Goal: Task Accomplishment & Management: Complete application form

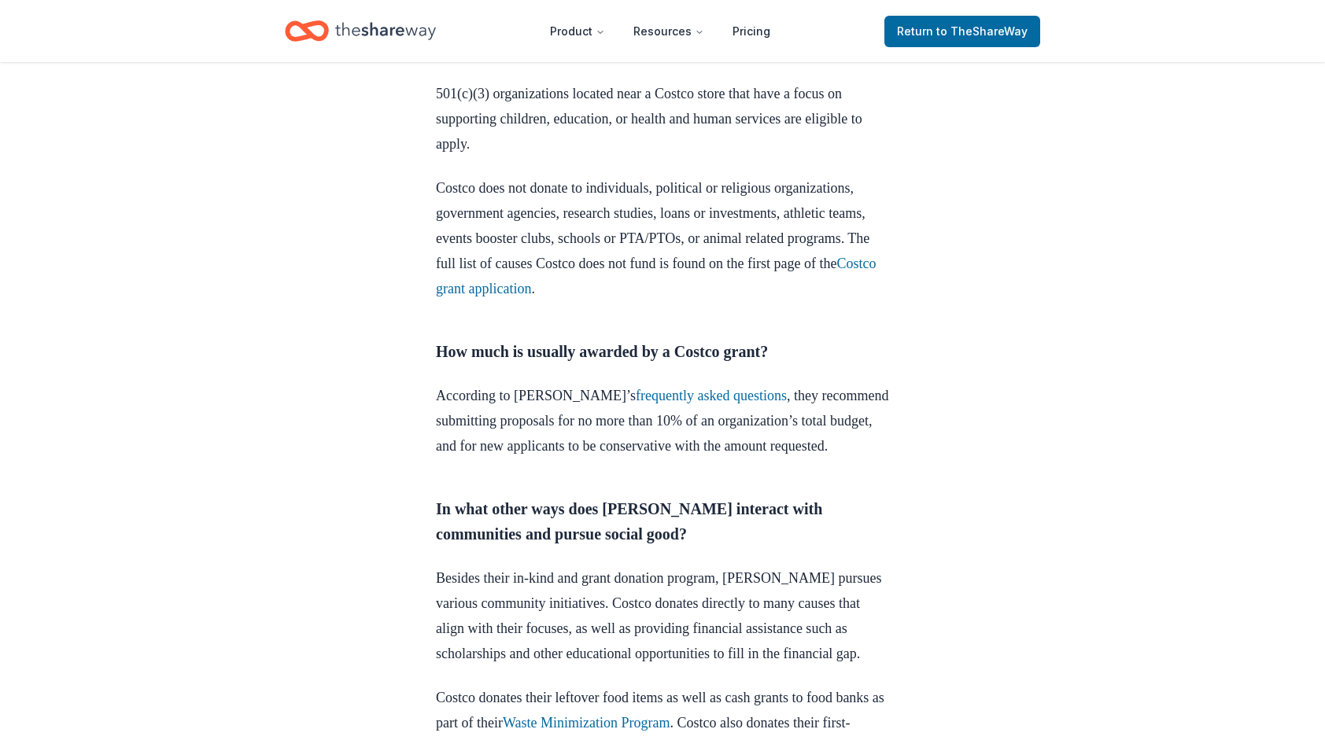
scroll to position [2360, 0]
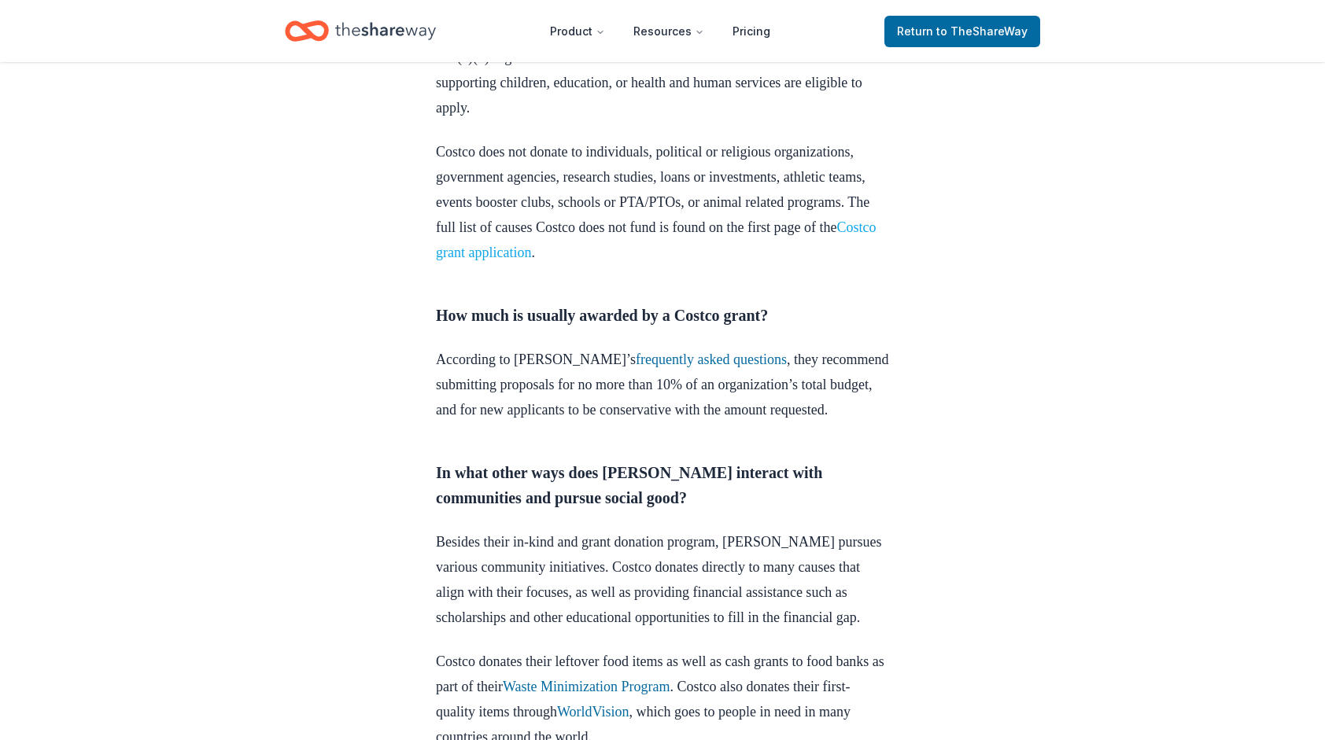
click at [673, 260] on link "Costco grant application" at bounding box center [656, 239] width 440 height 41
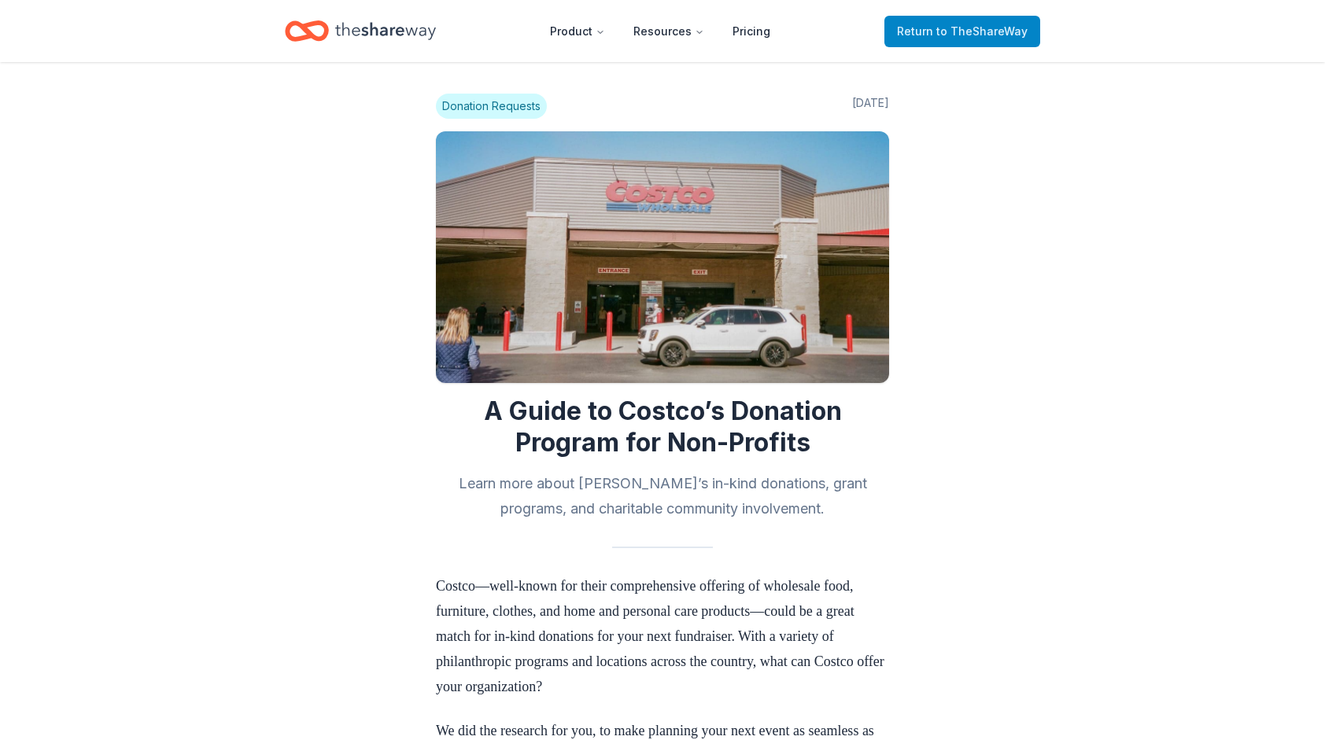
click at [994, 40] on span "Return to TheShareWay" at bounding box center [962, 31] width 131 height 19
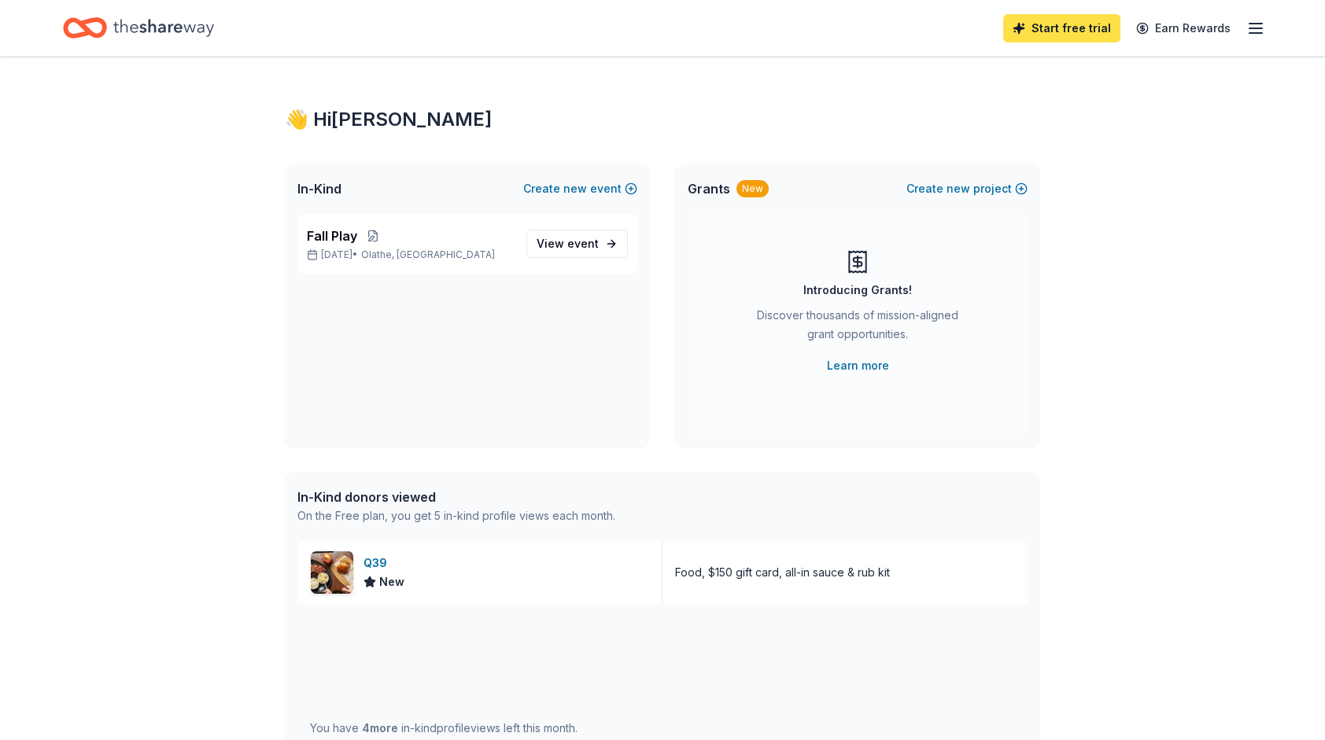
click at [1067, 32] on link "Start free trial" at bounding box center [1061, 28] width 117 height 28
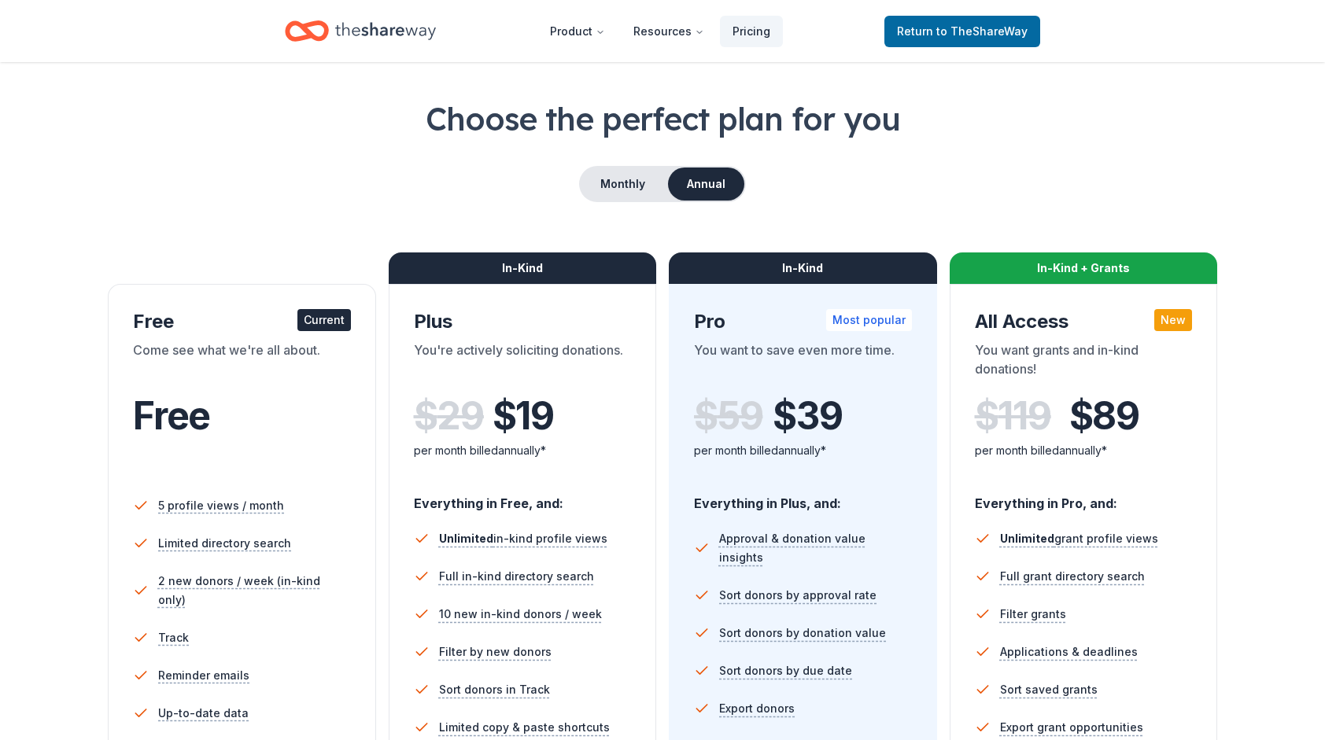
scroll to position [79, 0]
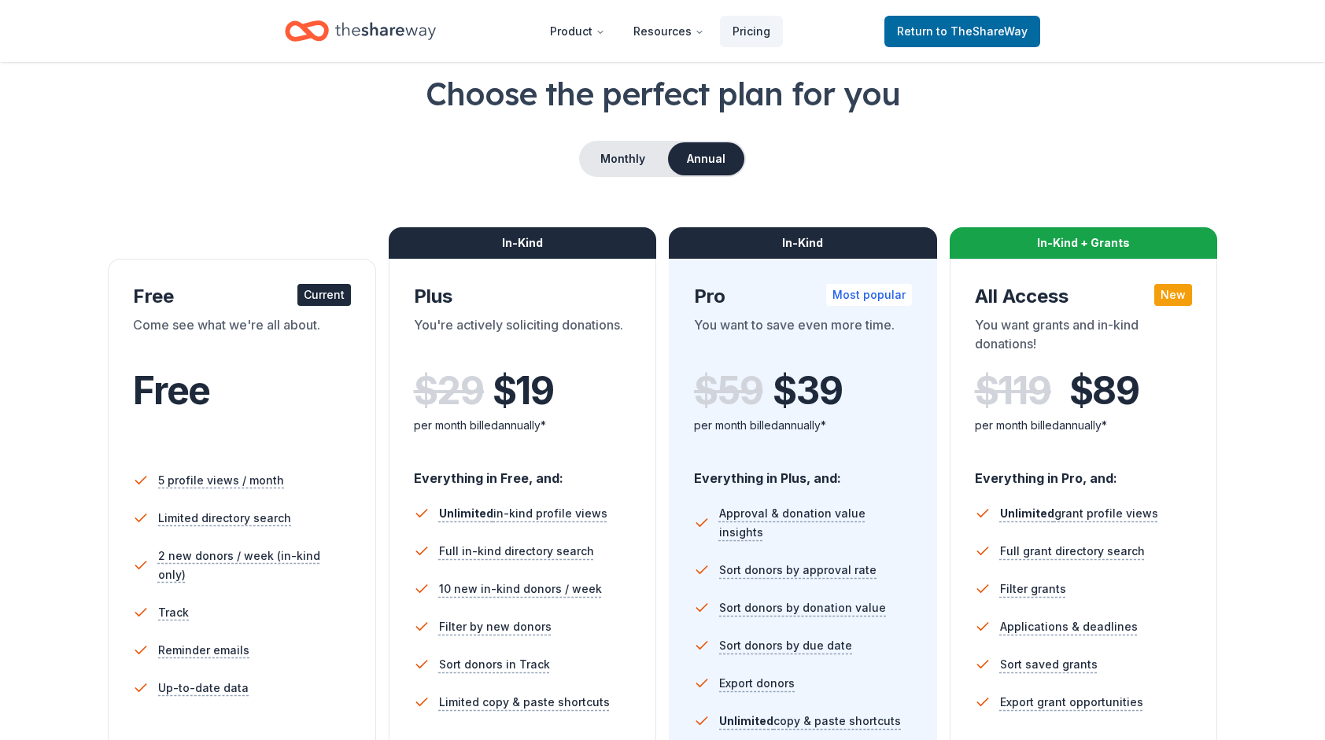
click at [253, 147] on div "Monthly Annual" at bounding box center [662, 159] width 1199 height 36
click at [629, 167] on button "Monthly" at bounding box center [623, 158] width 84 height 33
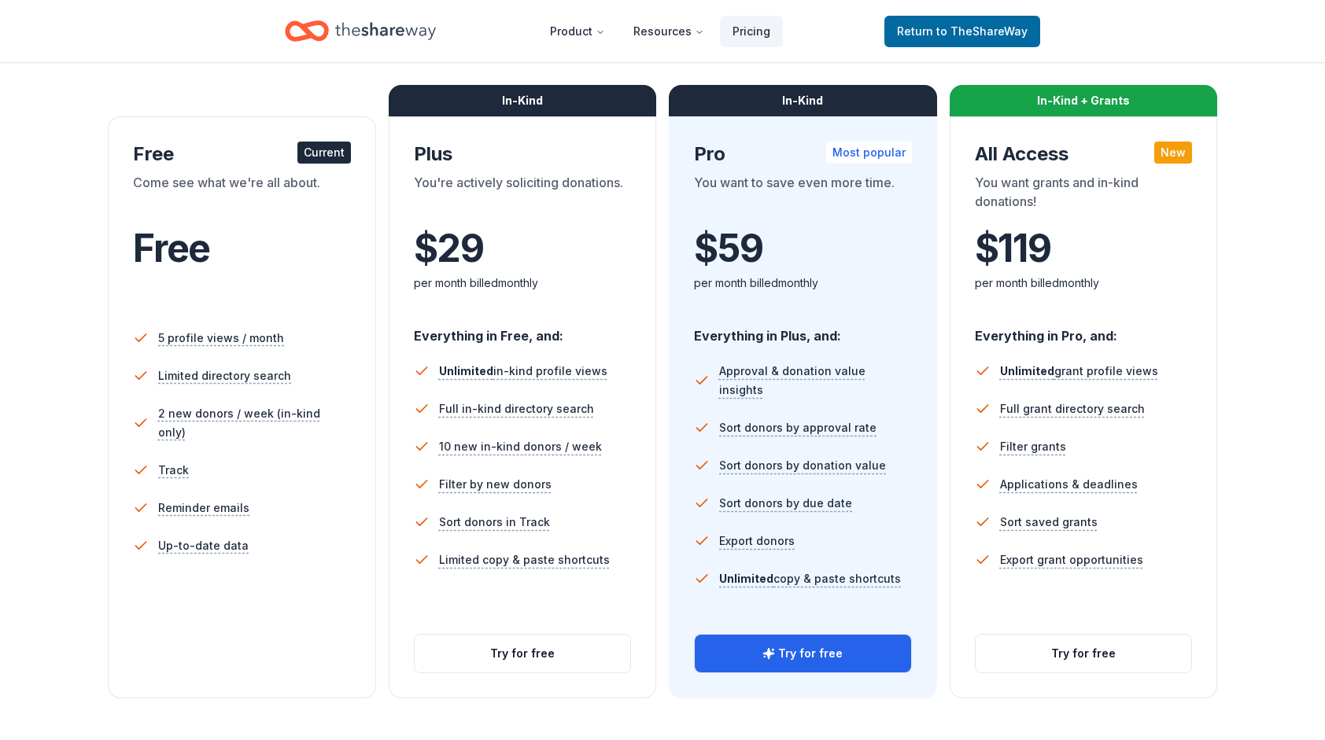
scroll to position [236, 0]
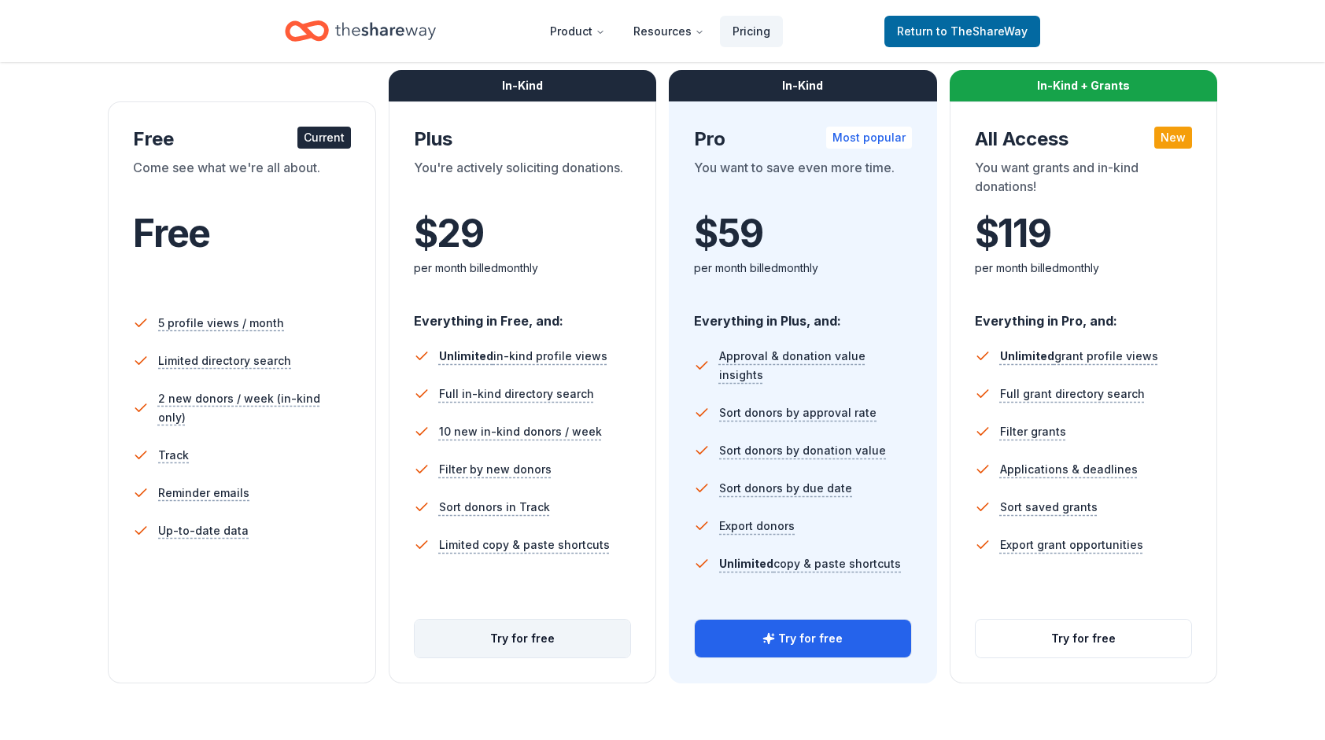
click at [488, 636] on button "Try for free" at bounding box center [523, 639] width 216 height 38
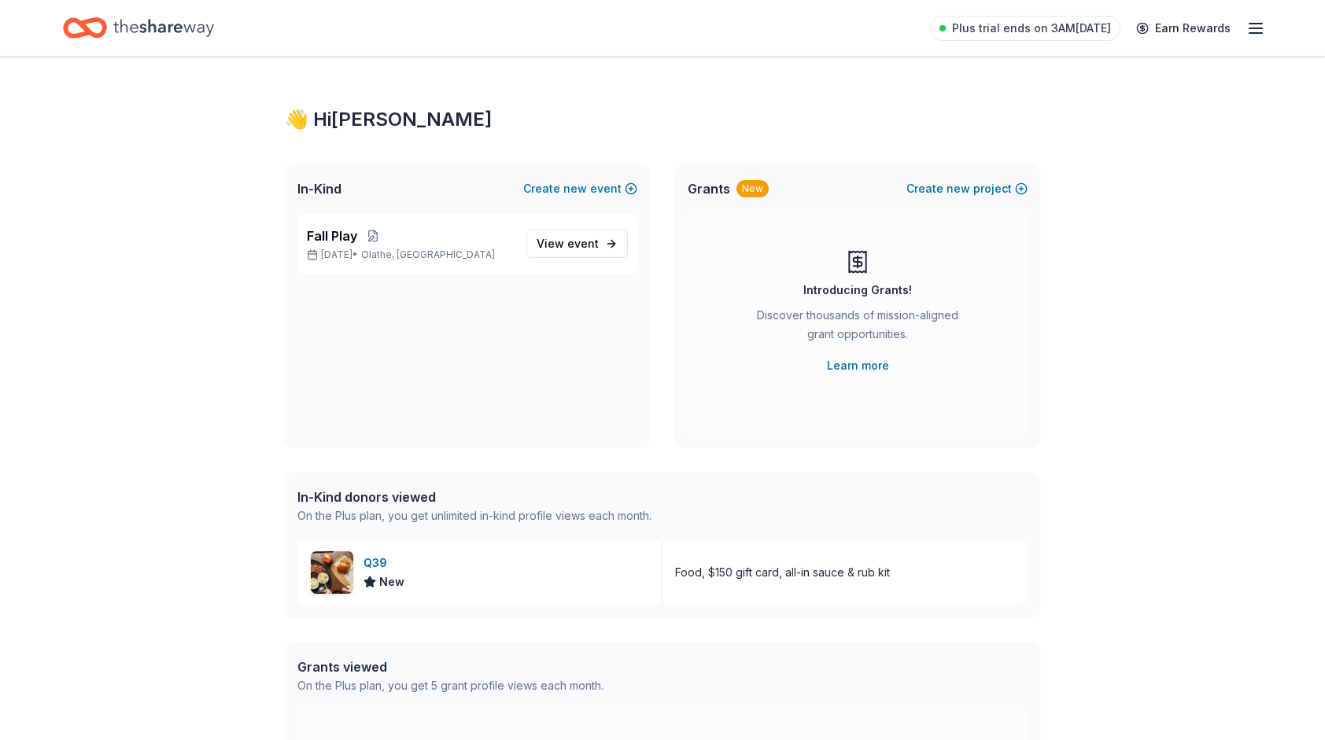
click at [1140, 524] on div "👋 Hi Melissa In-Kind Create new event Fall Play Oct 24, 2025 • Olathe, KS View …" at bounding box center [662, 482] width 1325 height 850
click at [561, 239] on span "View event" at bounding box center [567, 243] width 62 height 19
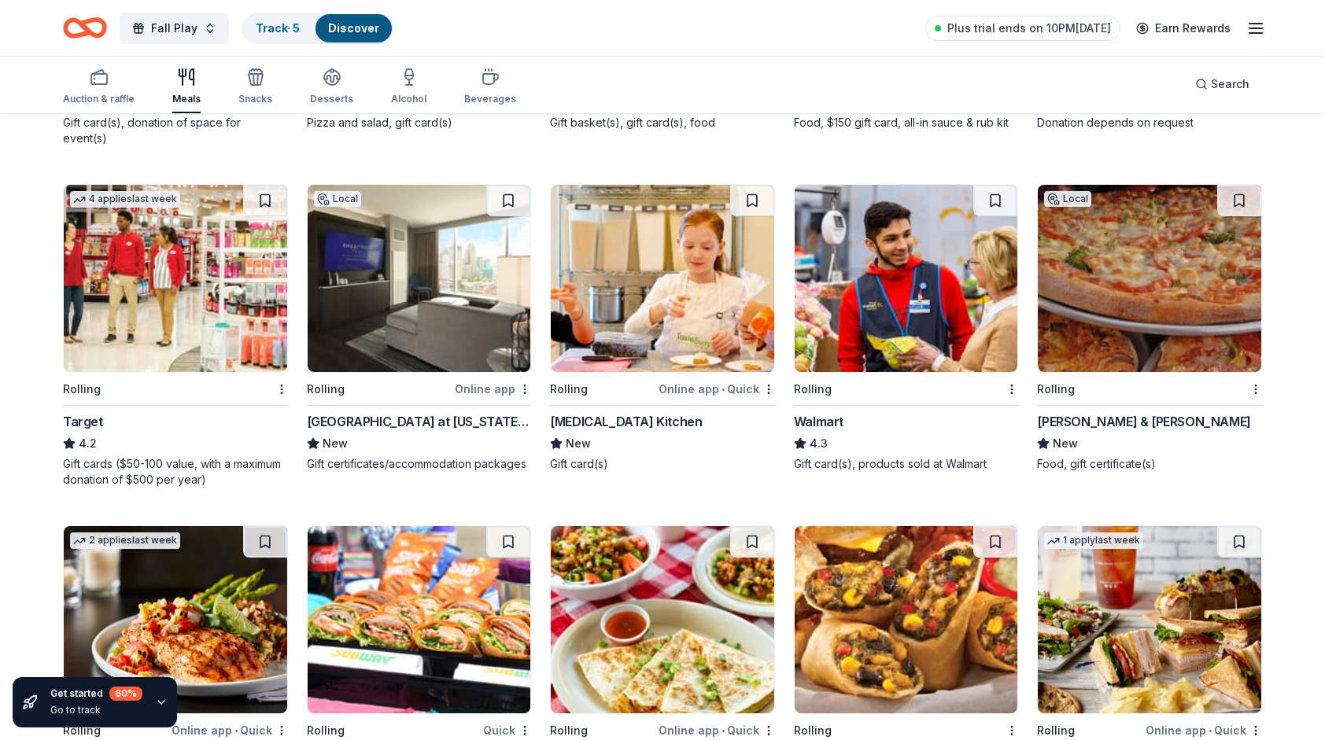
scroll to position [472, 0]
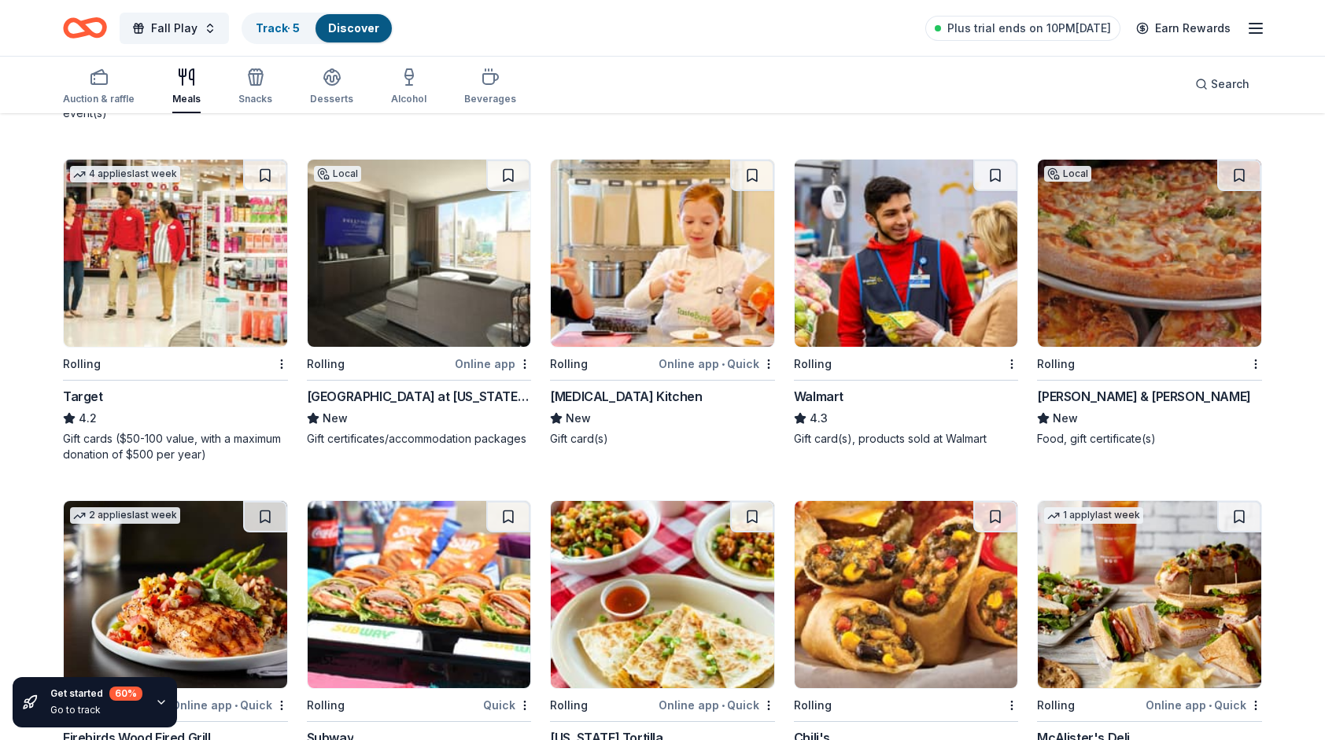
click at [114, 354] on div "Rolling" at bounding box center [166, 364] width 206 height 20
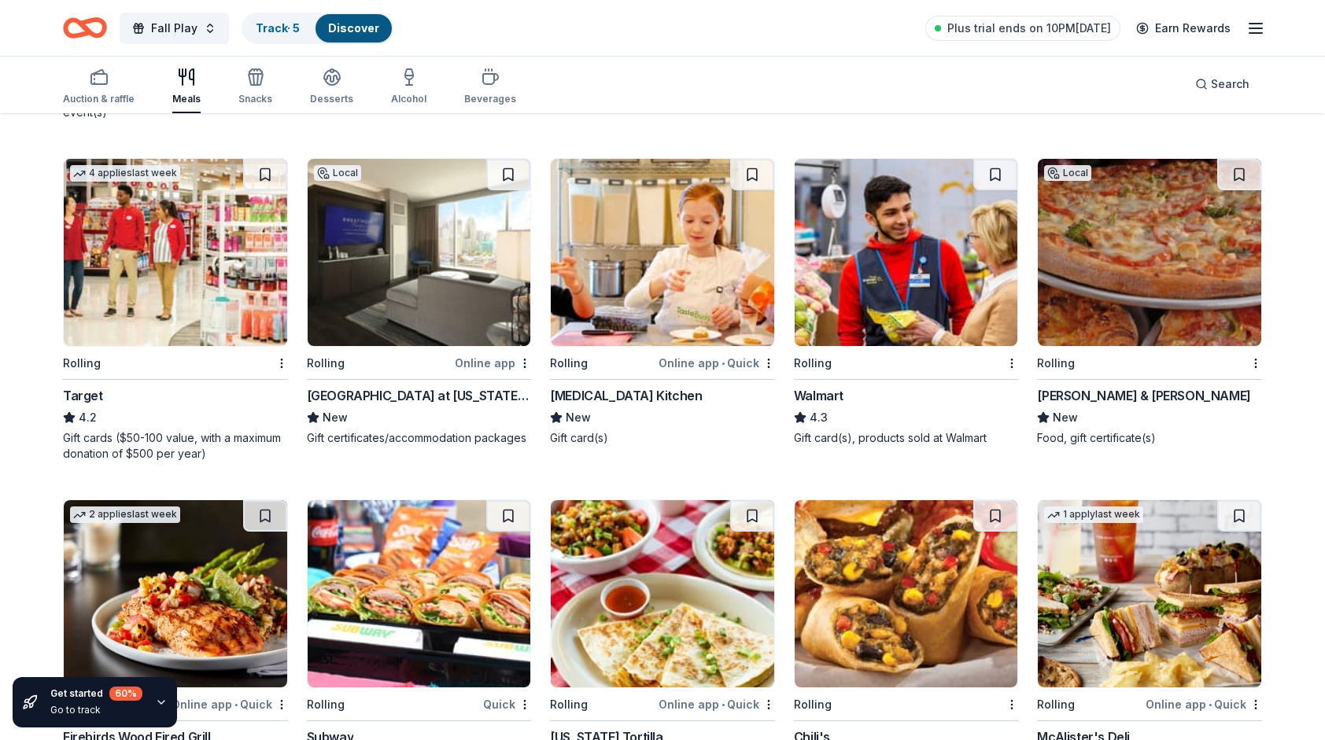
scroll to position [551, 0]
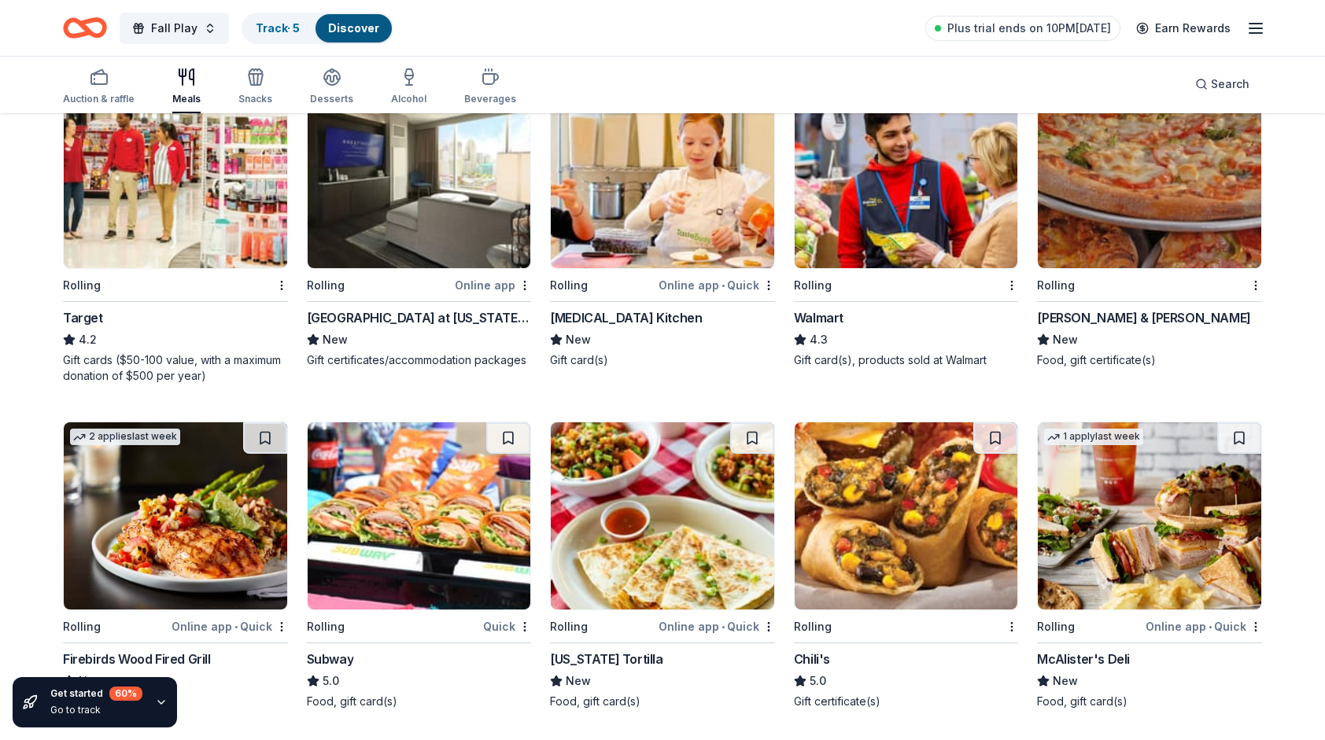
click at [409, 479] on img at bounding box center [419, 515] width 223 height 187
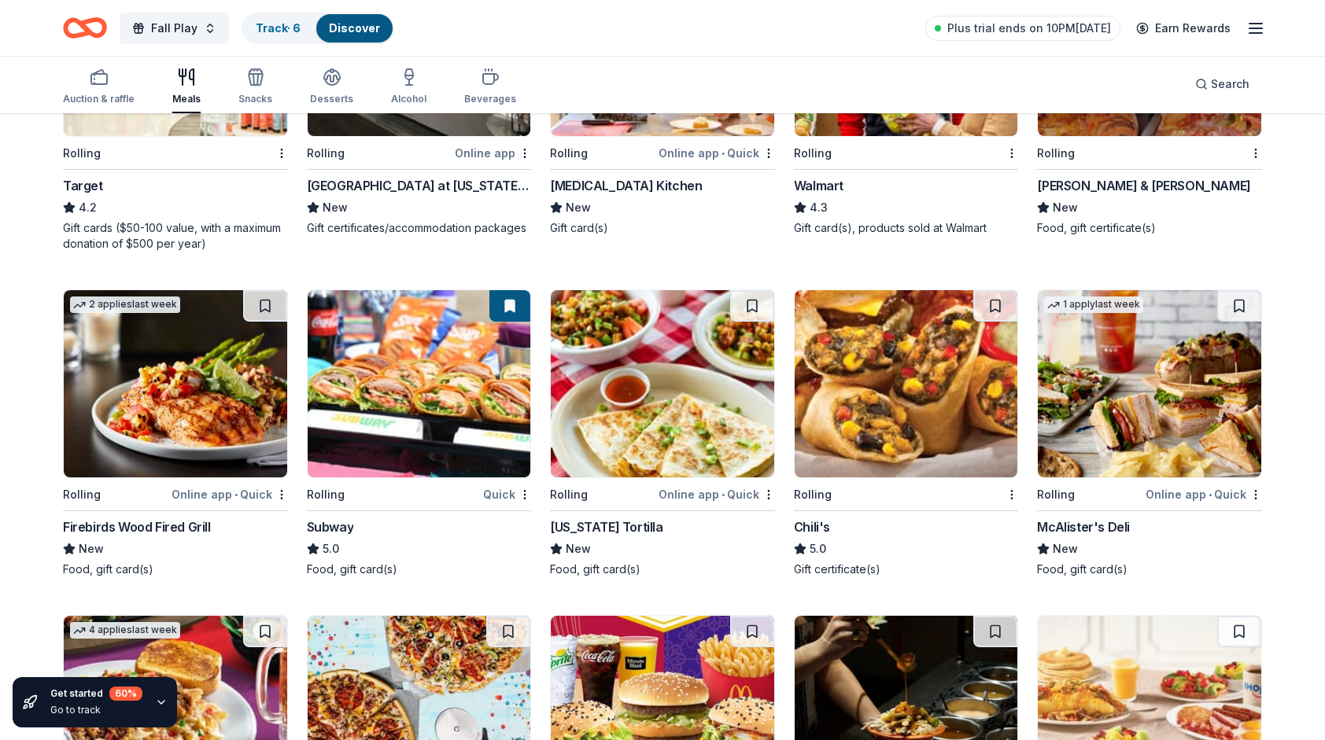
scroll to position [708, 0]
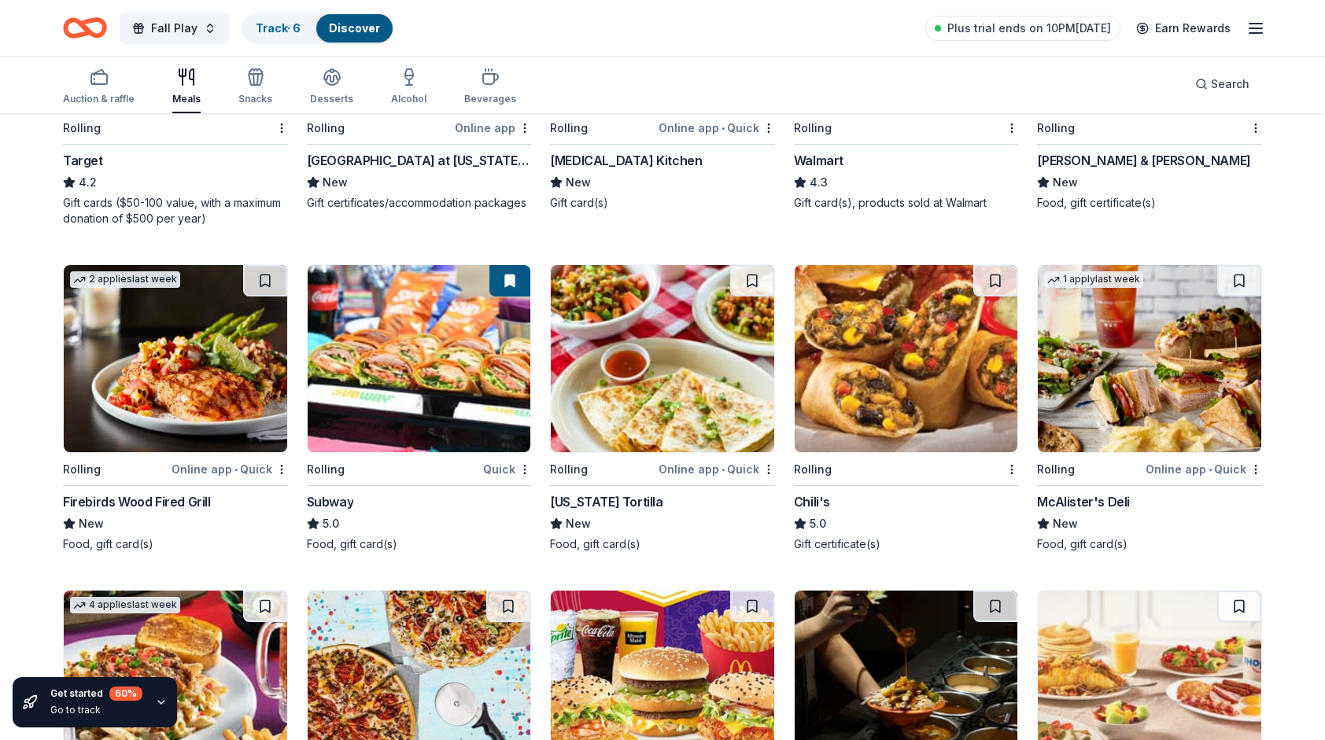
click at [937, 356] on img at bounding box center [905, 358] width 223 height 187
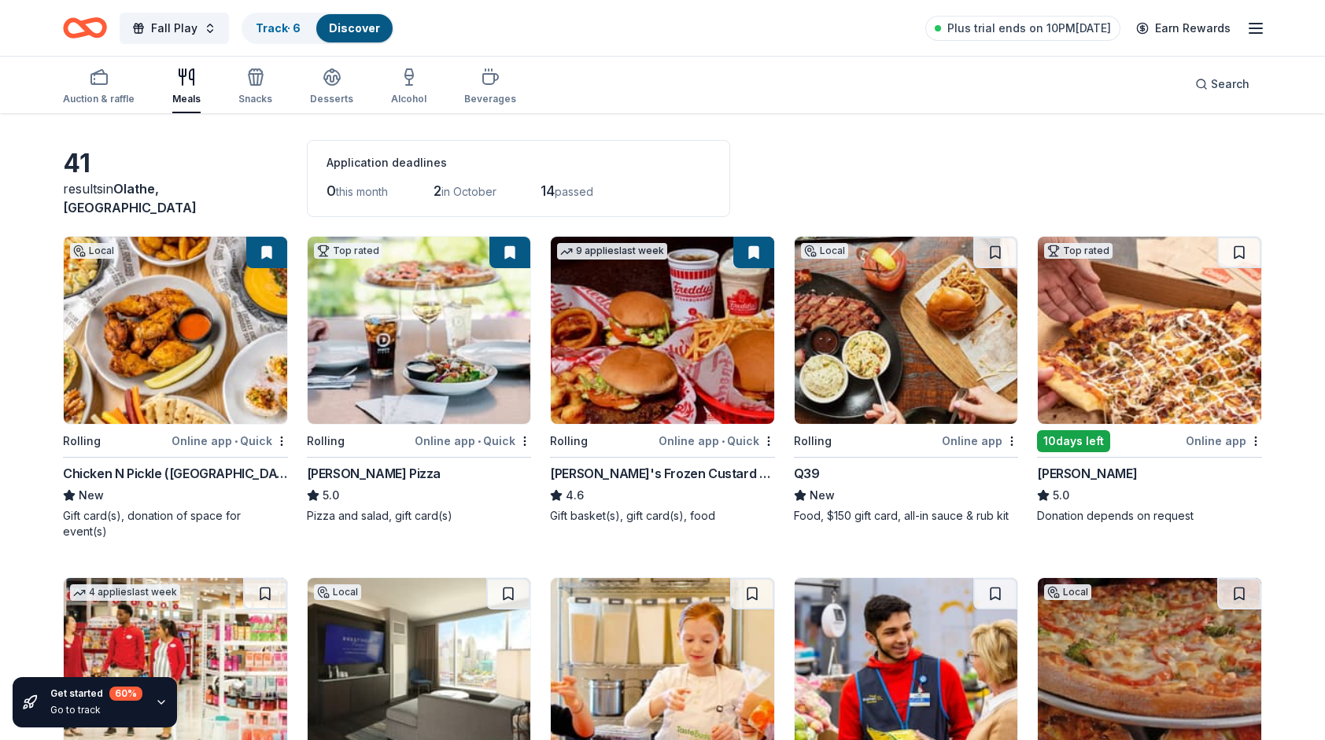
scroll to position [0, 0]
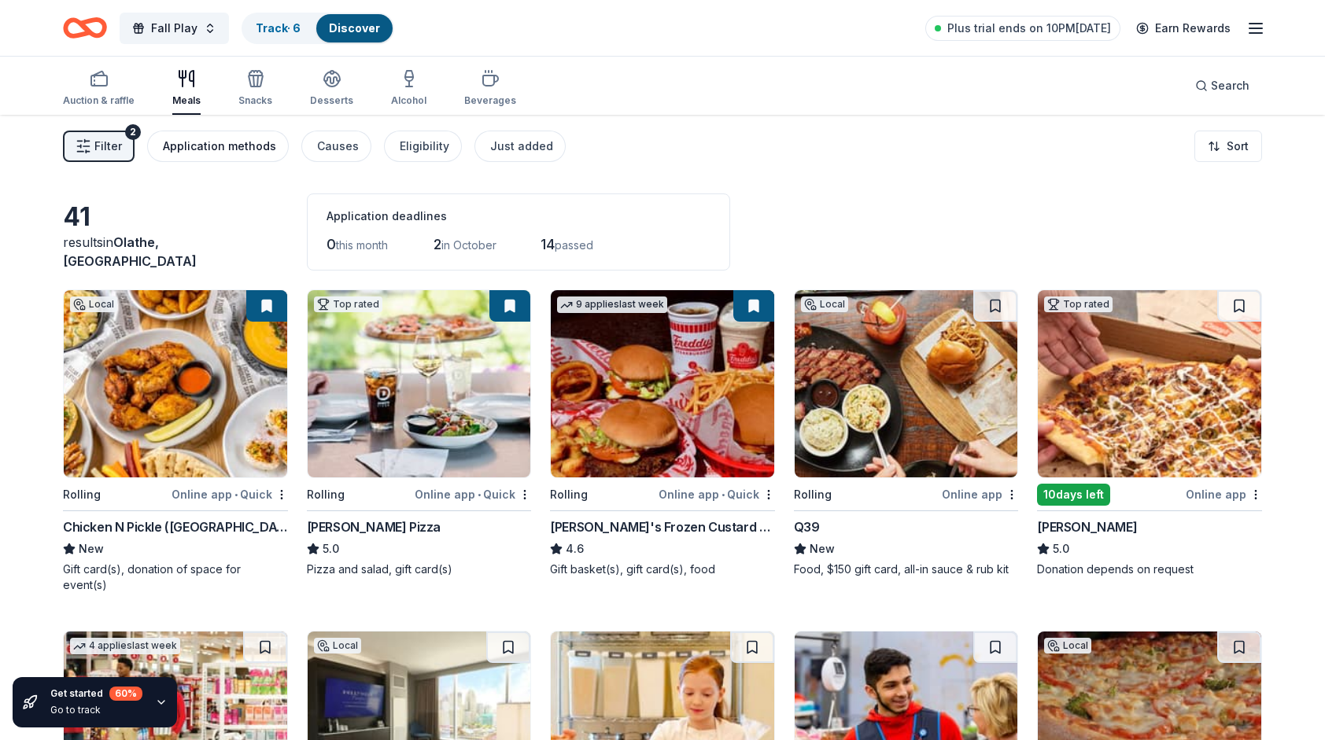
click at [205, 148] on div "Application methods" at bounding box center [219, 146] width 113 height 19
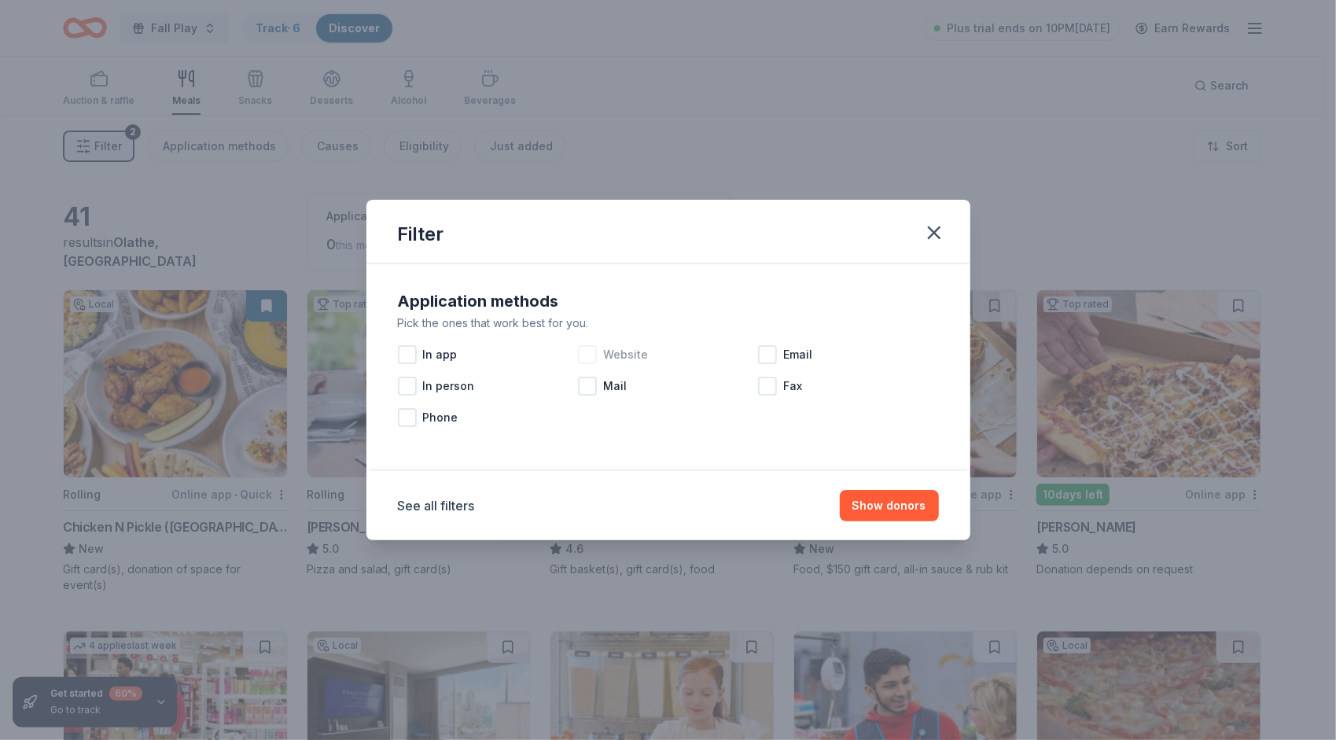
click at [589, 356] on div at bounding box center [587, 354] width 19 height 19
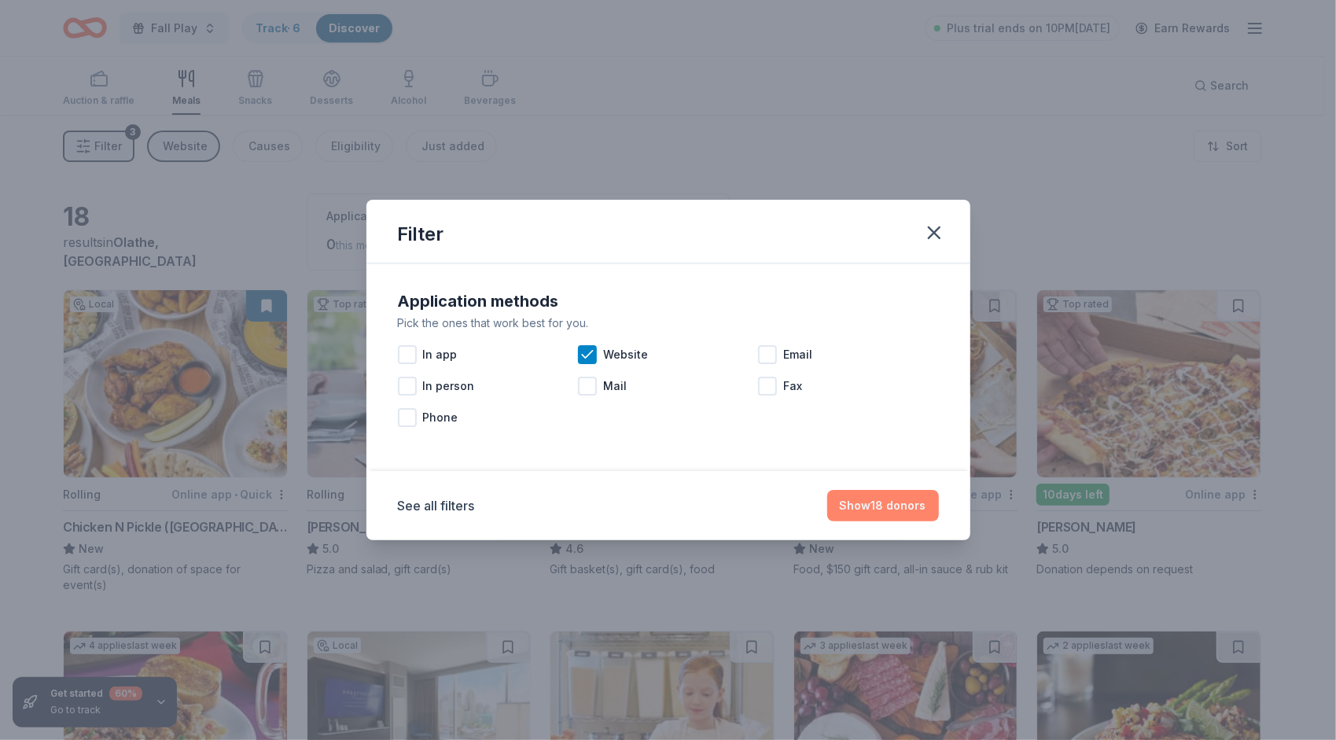
click at [903, 511] on button "Show 18 donors" at bounding box center [884, 505] width 112 height 31
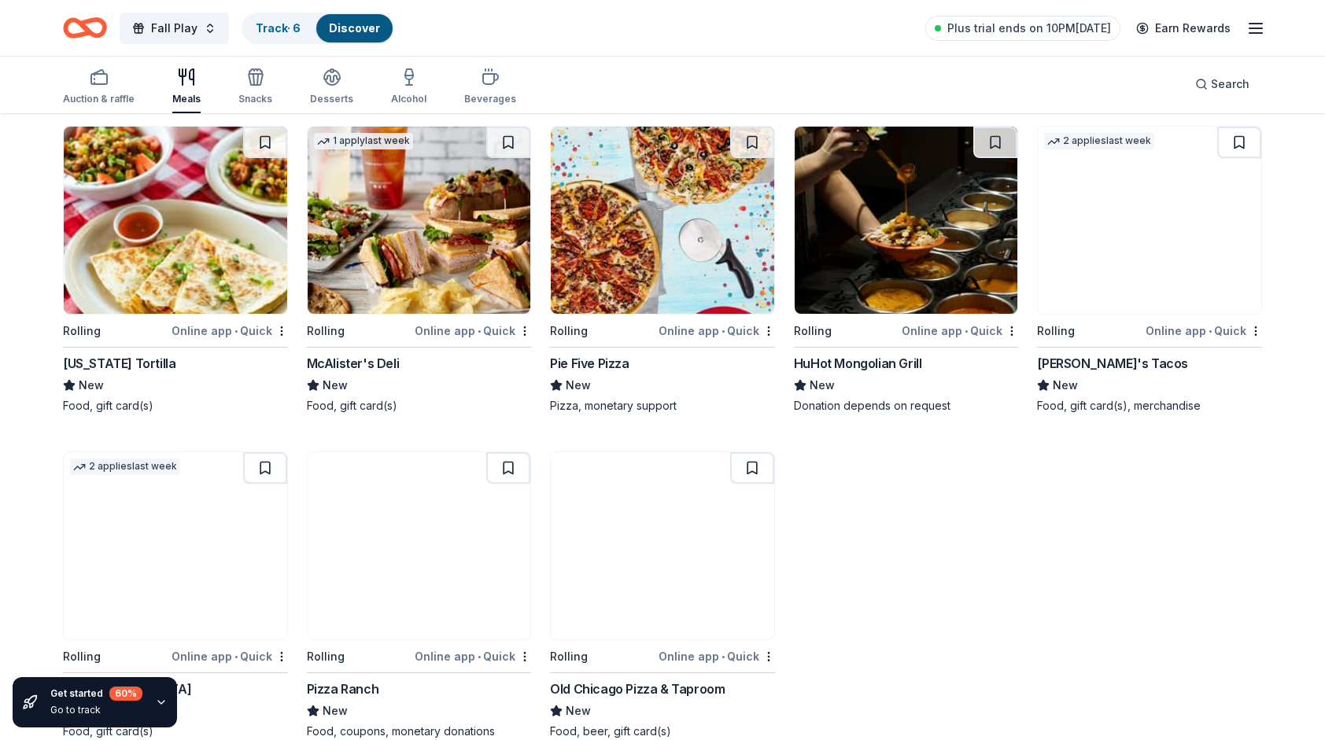
scroll to position [843, 0]
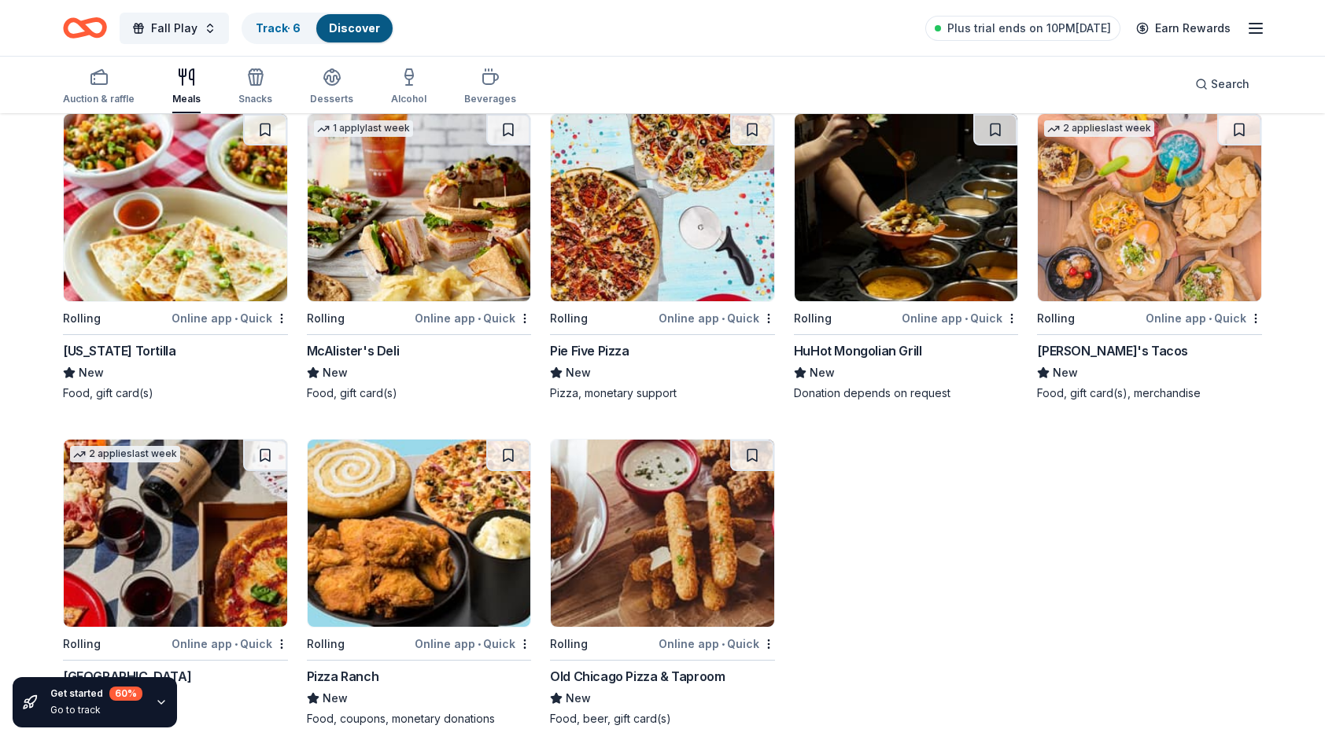
click at [651, 544] on img at bounding box center [662, 533] width 223 height 187
click at [1028, 629] on div "Local Rolling Online app • Quick Chicken N Pickle (Overland Park) New Gift card…" at bounding box center [662, 86] width 1199 height 1281
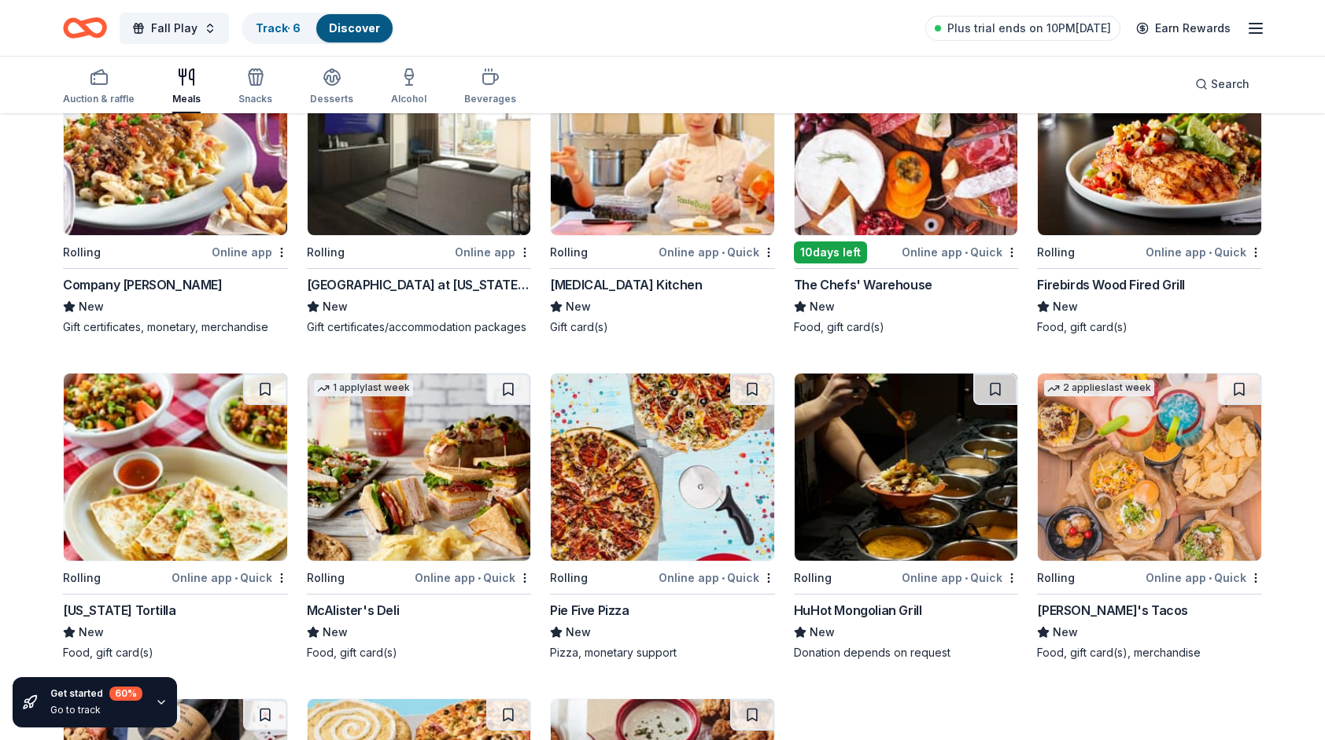
scroll to position [607, 0]
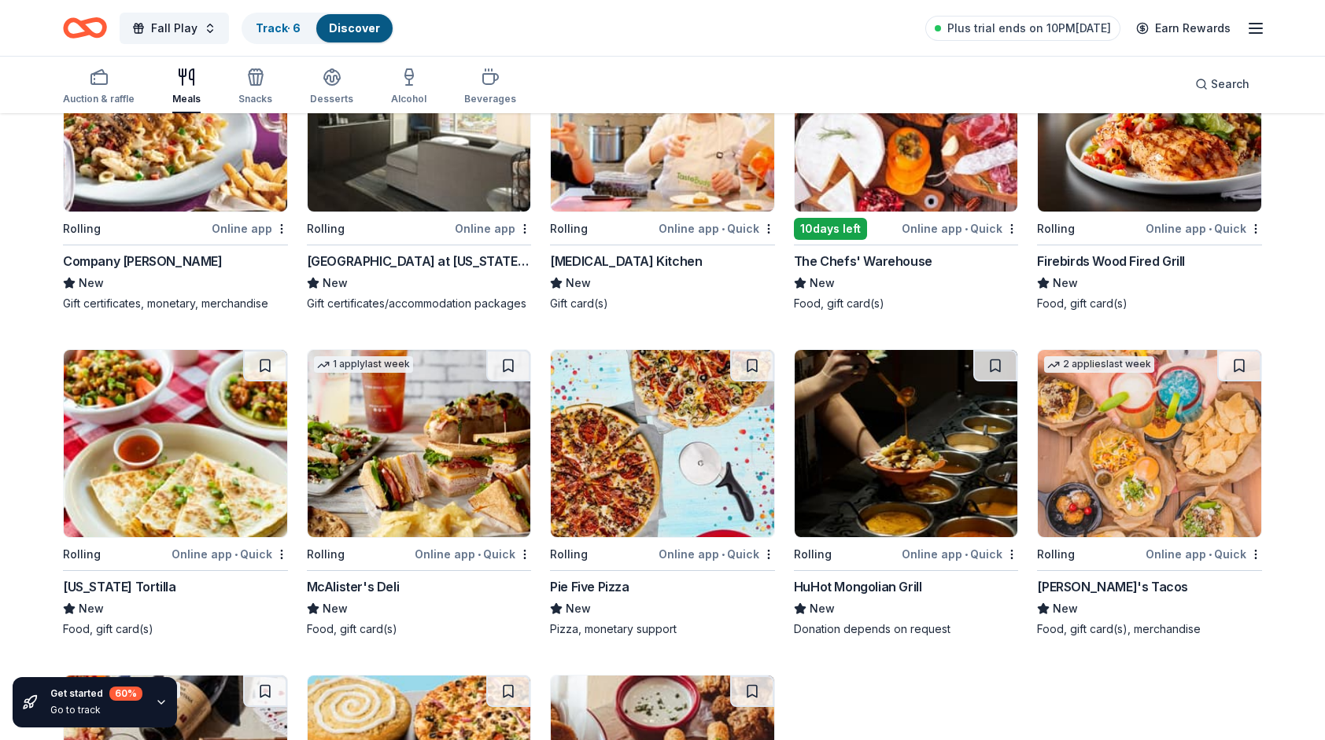
click at [1112, 414] on img at bounding box center [1149, 443] width 223 height 187
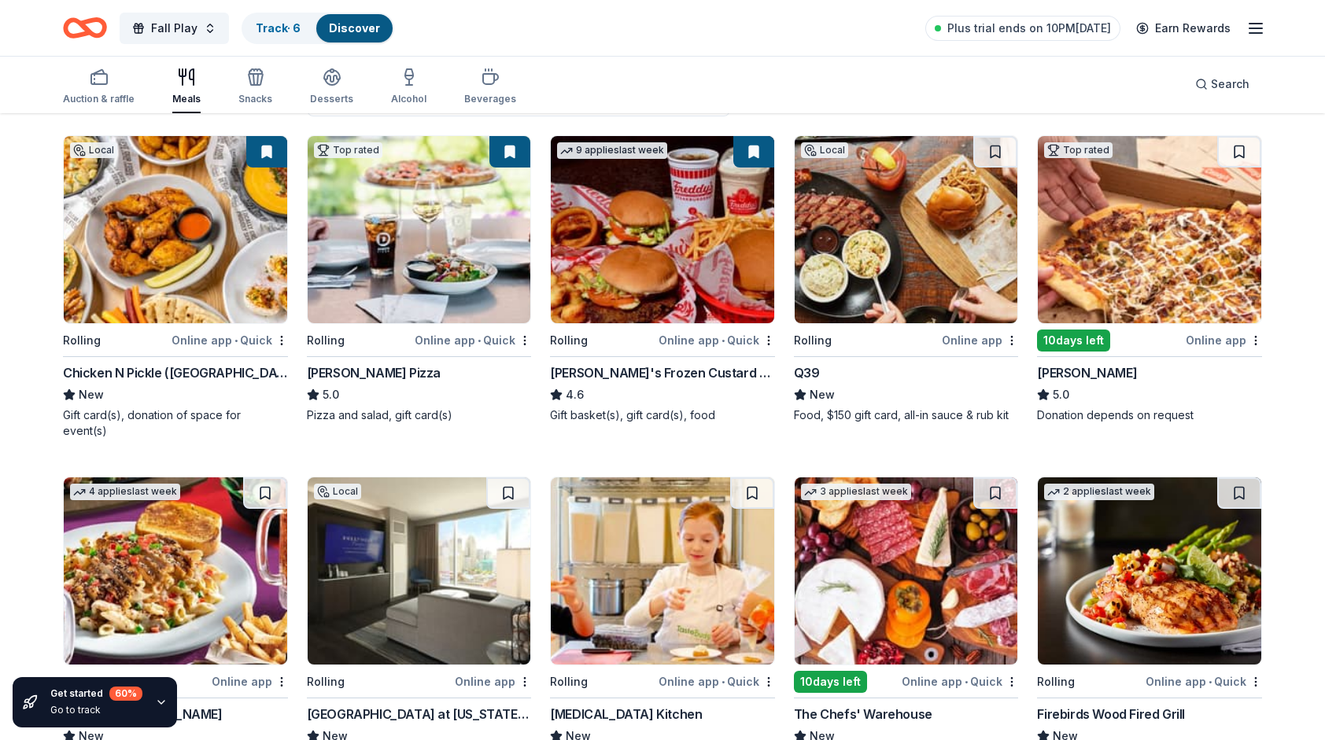
scroll to position [0, 0]
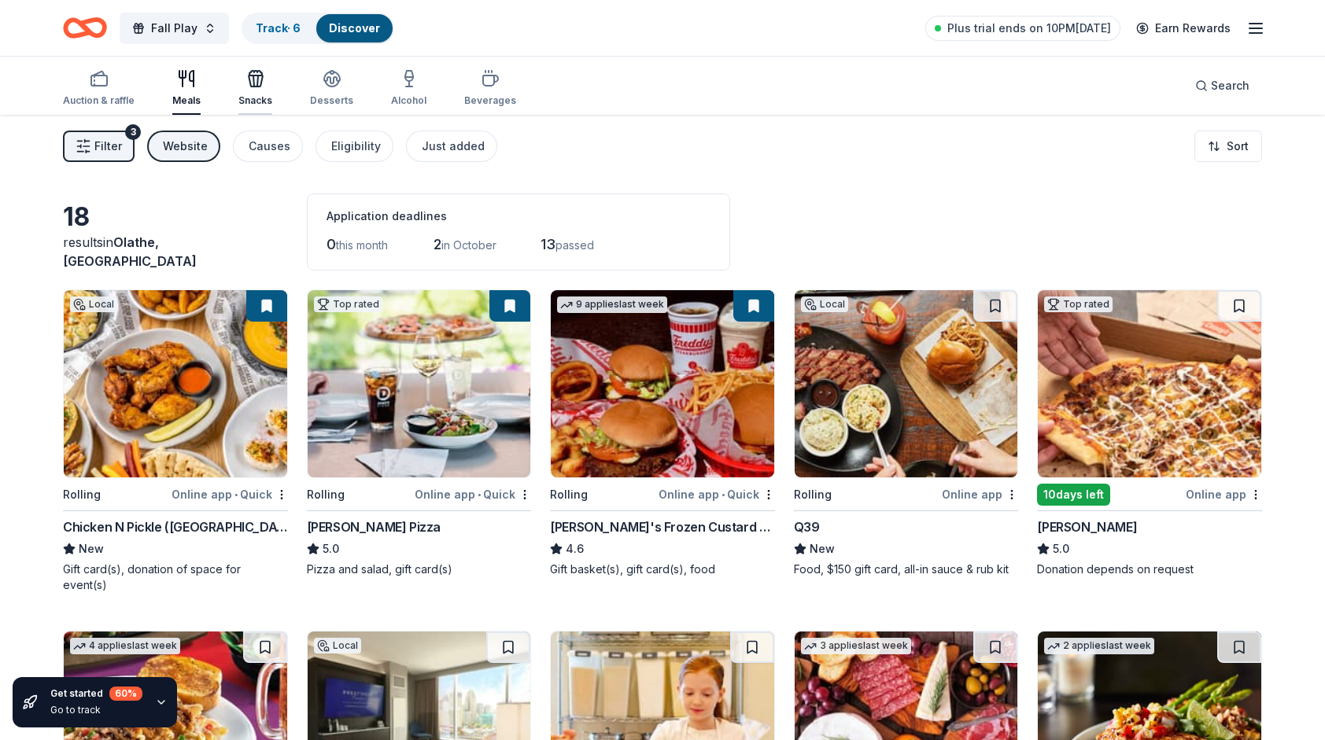
click at [249, 85] on icon "button" at bounding box center [256, 81] width 14 height 11
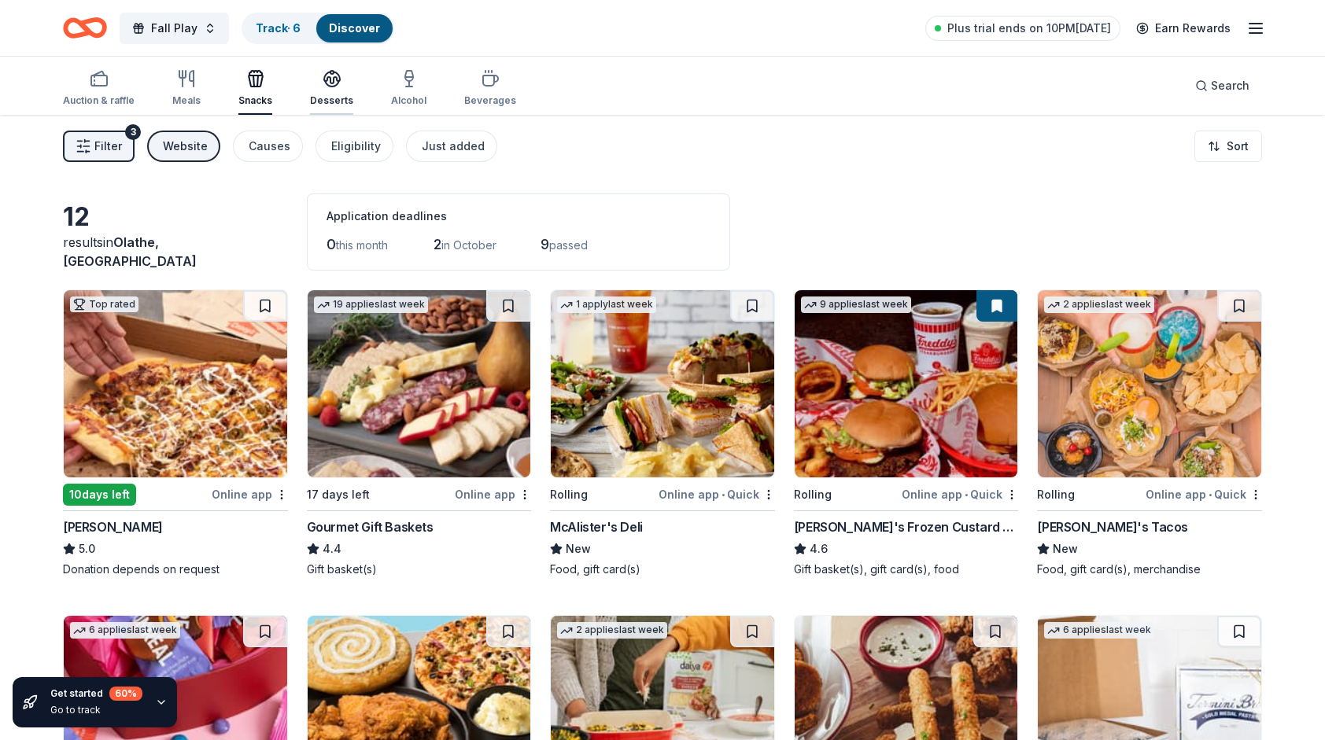
click at [332, 82] on icon "button" at bounding box center [332, 78] width 19 height 19
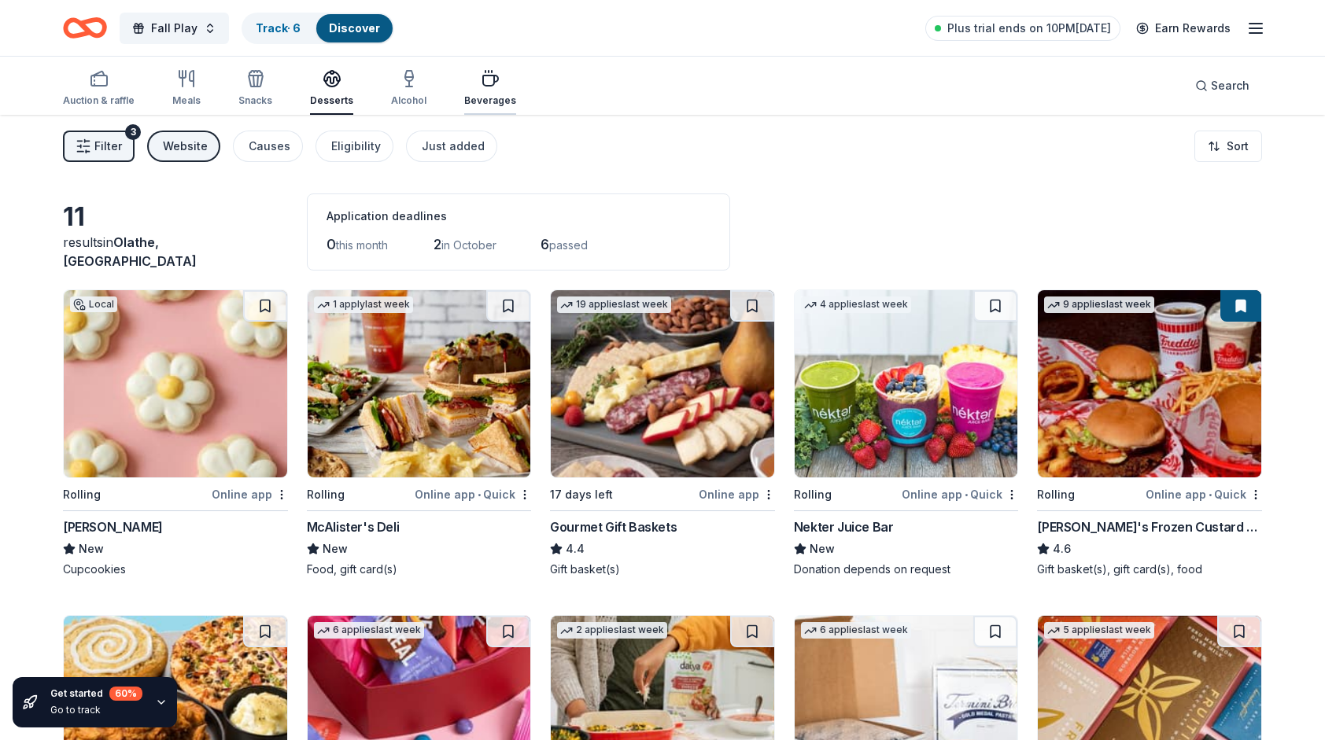
click at [481, 84] on icon "button" at bounding box center [490, 78] width 19 height 19
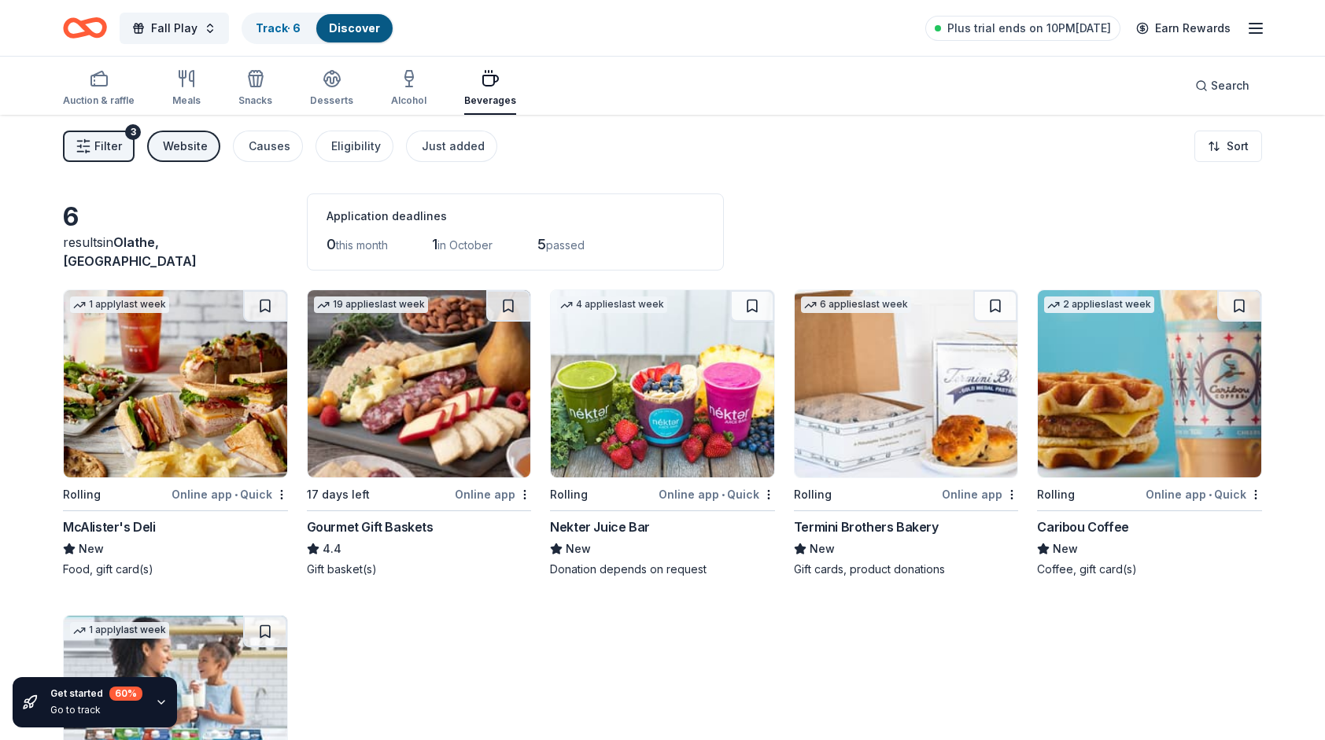
click at [724, 175] on div "Filter 3 Website Causes Eligibility Just added Sort" at bounding box center [662, 146] width 1325 height 63
click at [99, 87] on icon "button" at bounding box center [99, 78] width 19 height 19
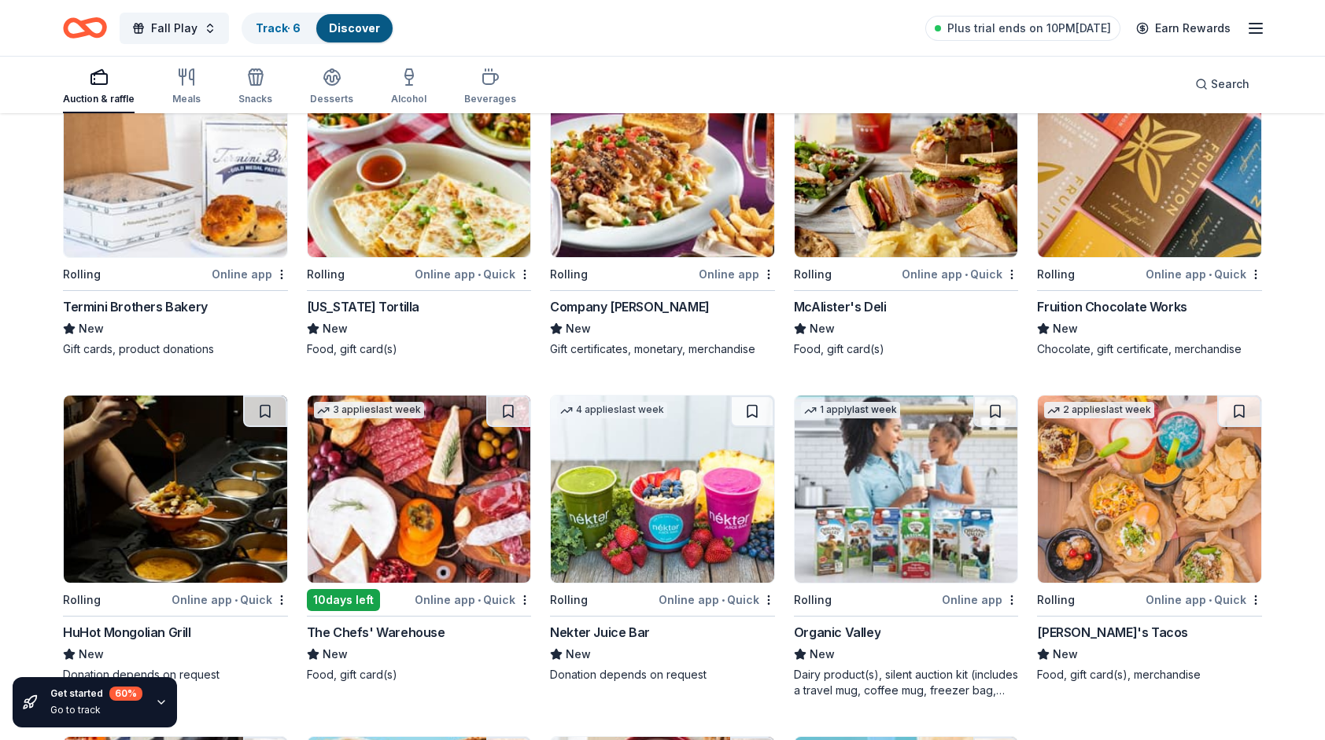
scroll to position [1043, 0]
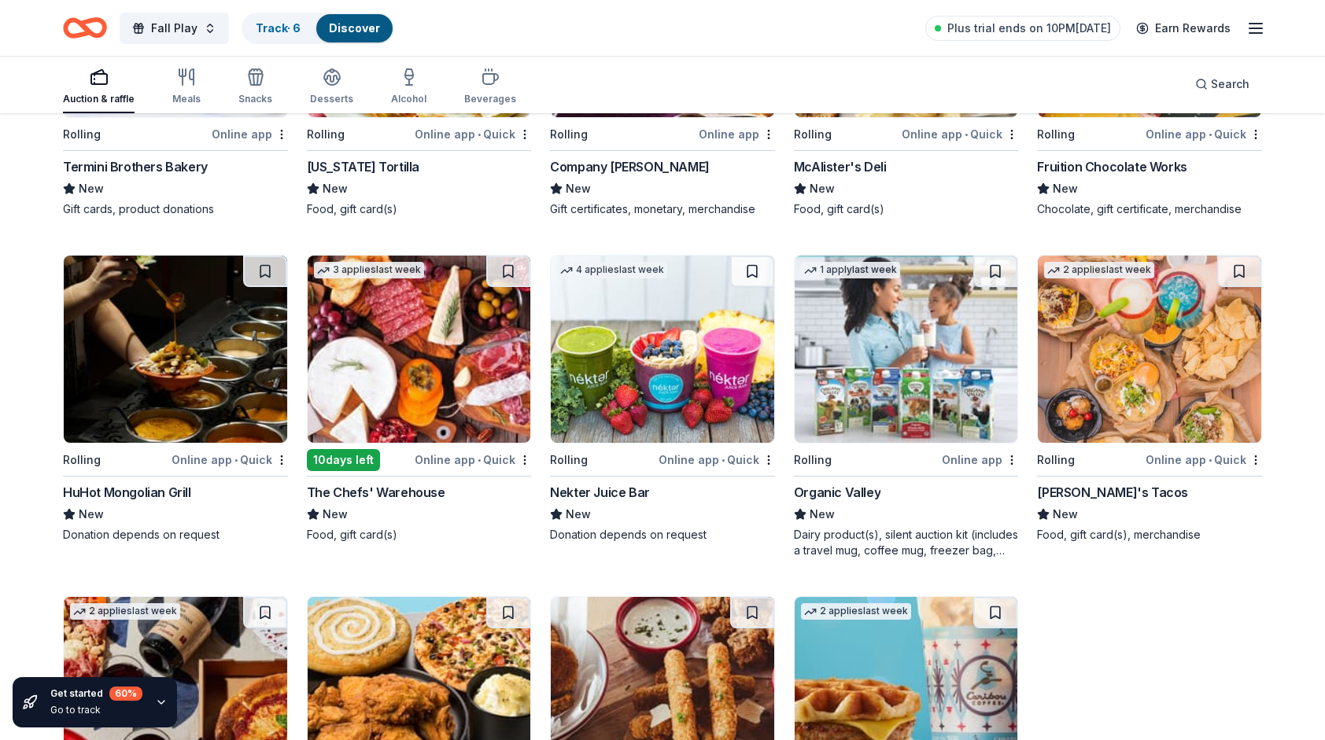
click at [1144, 328] on img at bounding box center [1149, 349] width 223 height 187
click at [384, 338] on img at bounding box center [419, 349] width 223 height 187
click at [1212, 614] on div "Local Rolling Online app • Quick Chicken N Pickle (Overland Park) New Gift card…" at bounding box center [662, 65] width 1199 height 1638
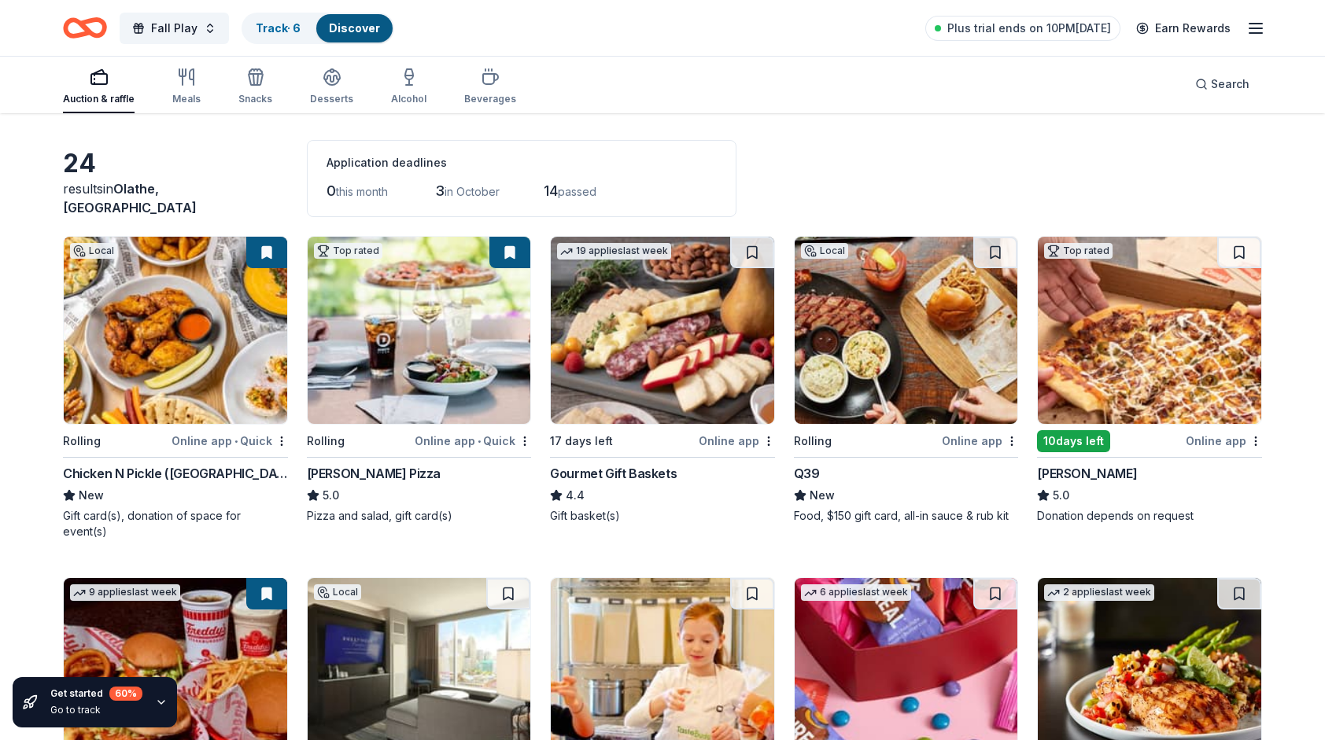
scroll to position [0, 0]
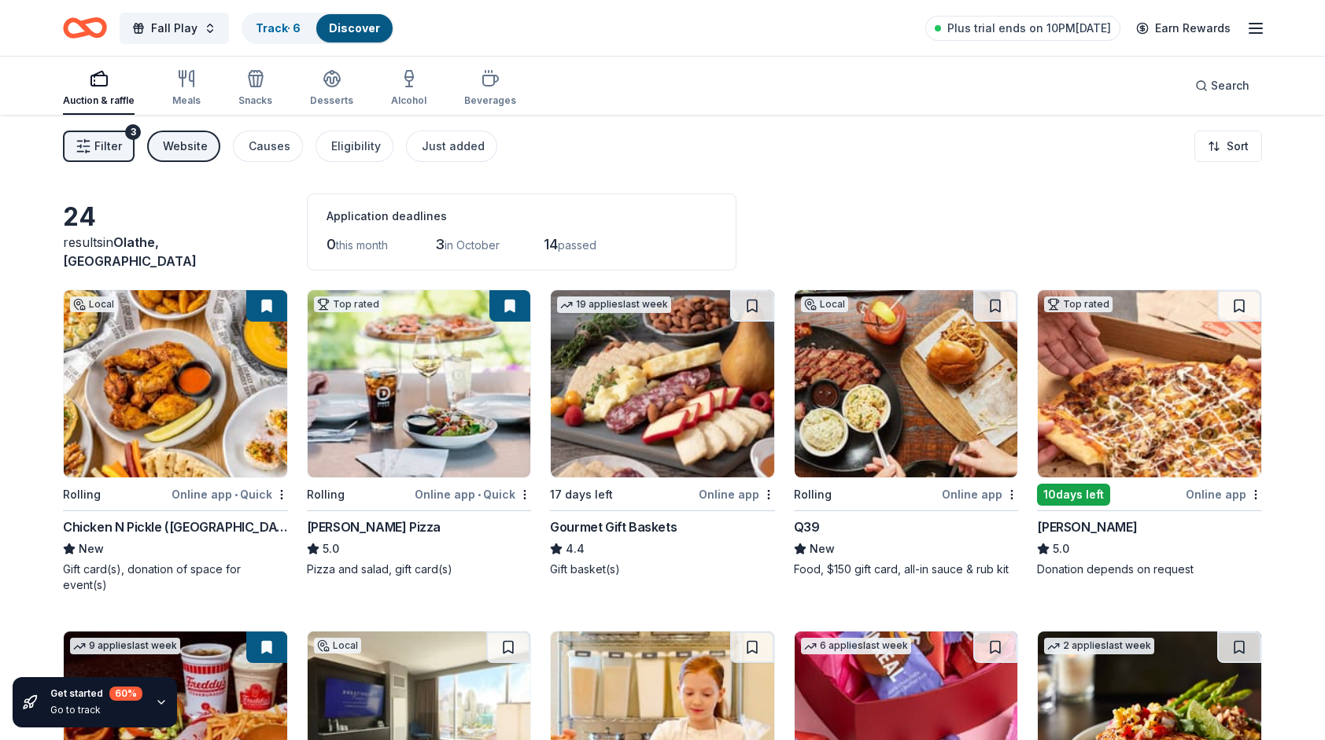
click at [174, 393] on img at bounding box center [175, 383] width 223 height 187
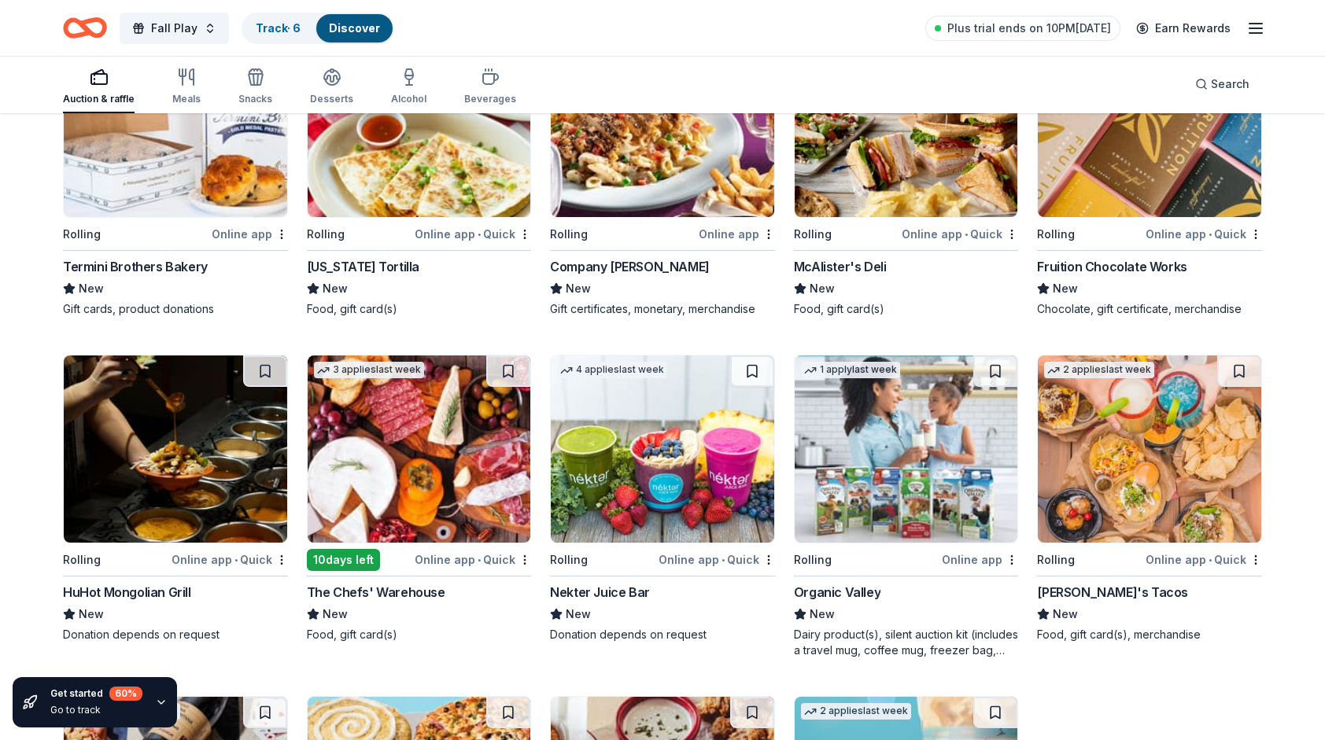
scroll to position [944, 0]
click at [372, 400] on img at bounding box center [419, 448] width 223 height 187
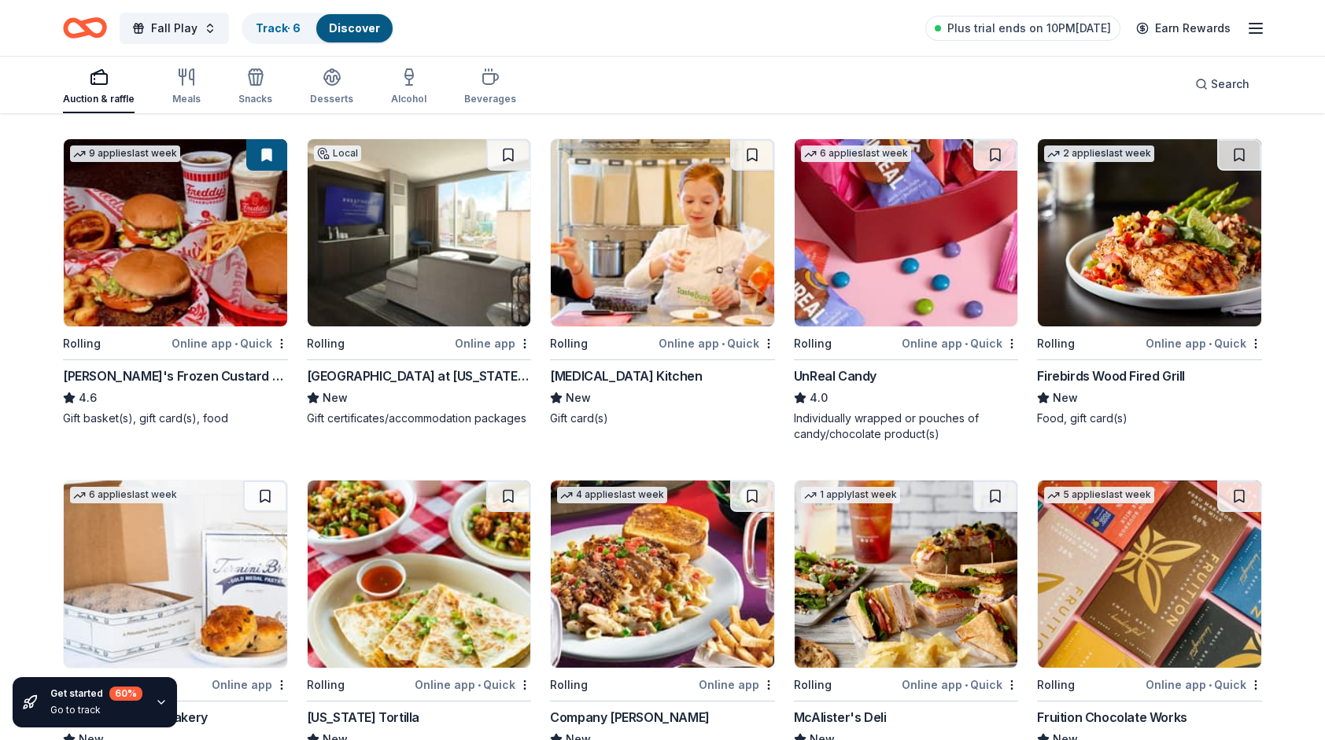
scroll to position [492, 0]
click at [883, 554] on img at bounding box center [905, 574] width 223 height 187
click at [868, 213] on img at bounding box center [905, 232] width 223 height 187
click at [905, 185] on img at bounding box center [905, 232] width 223 height 187
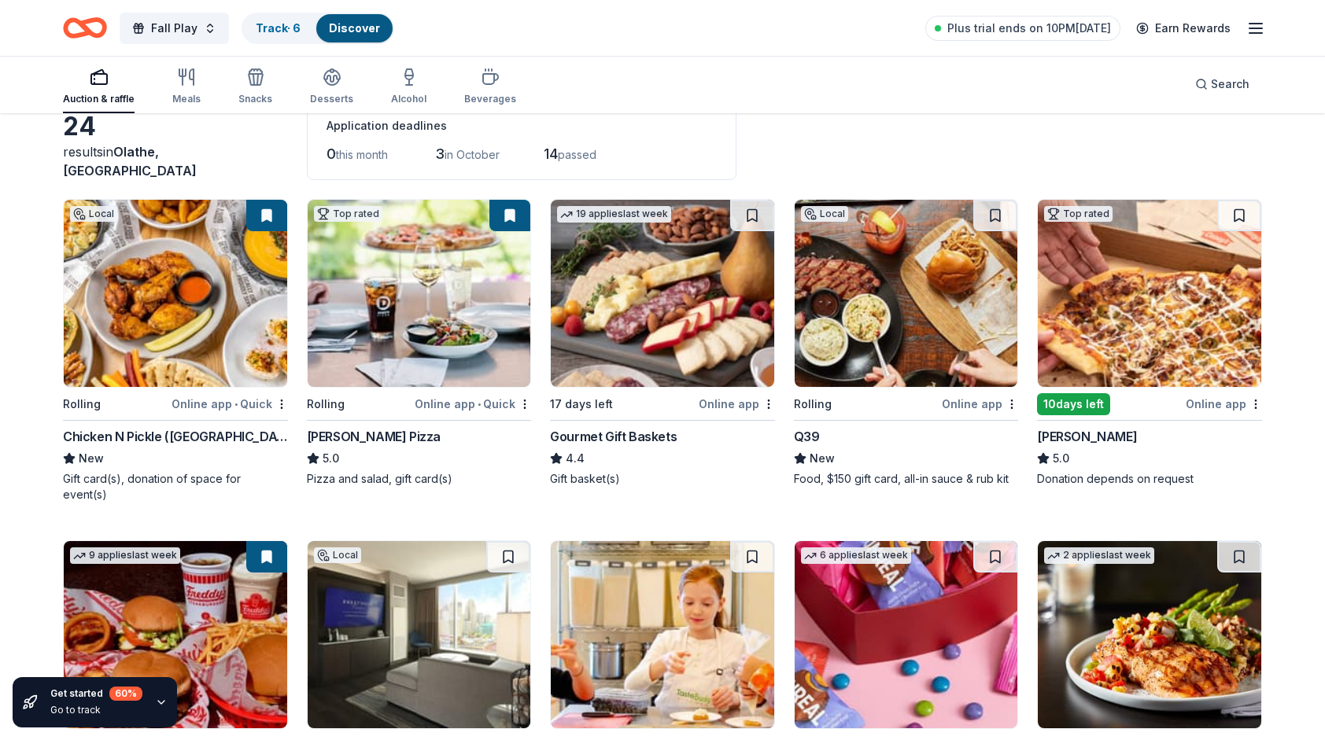
scroll to position [0, 0]
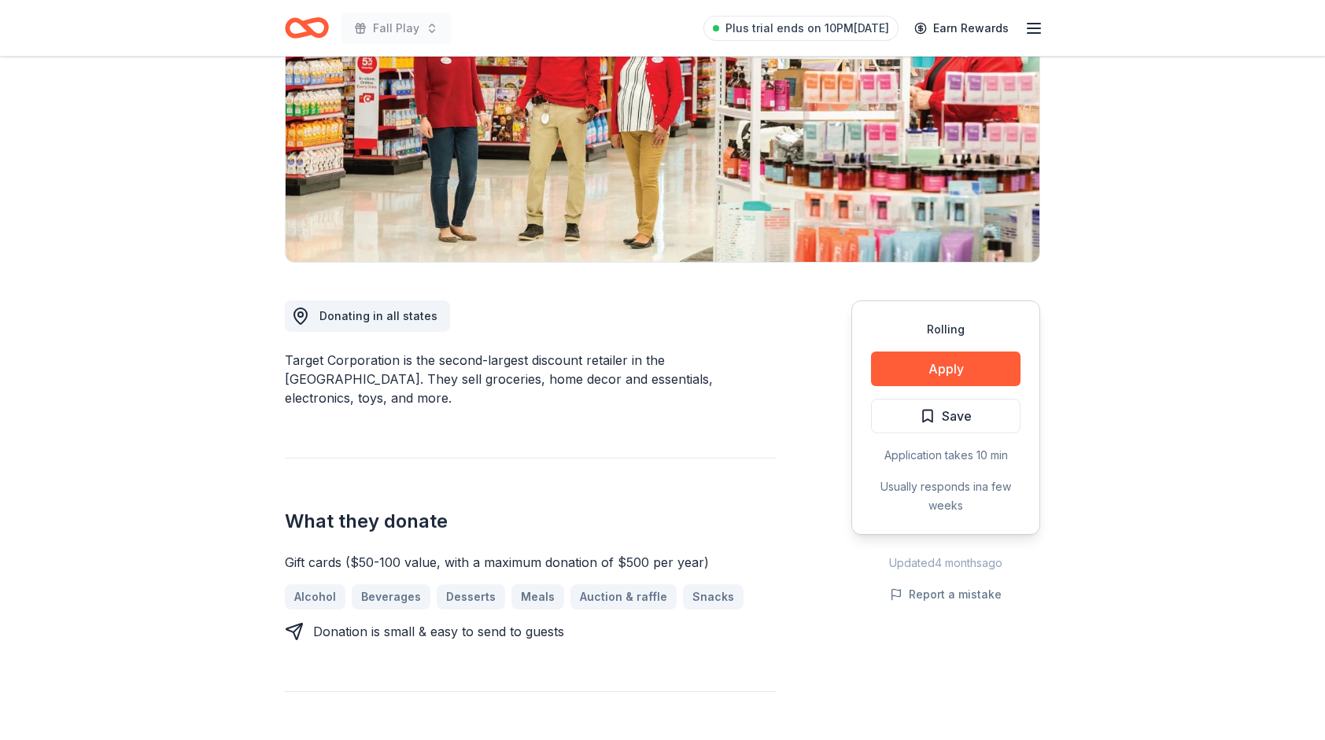
scroll to position [236, 0]
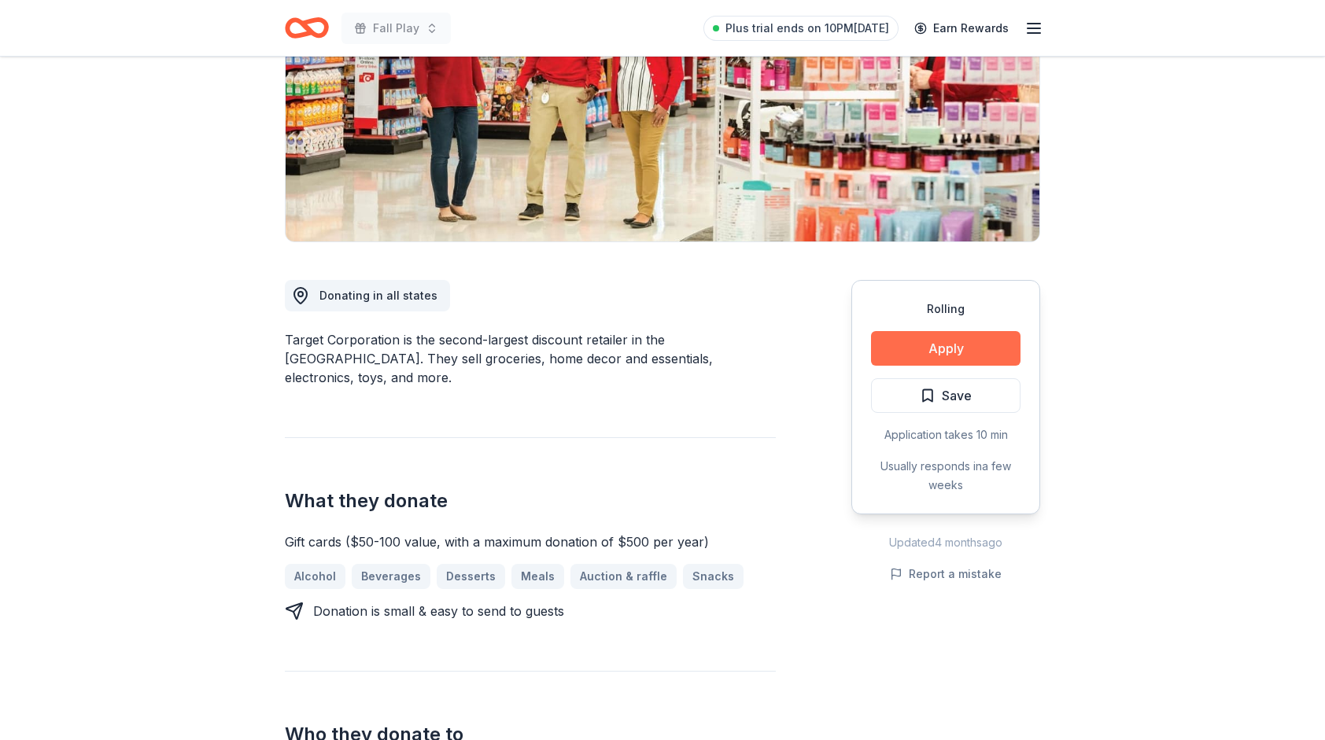
click at [939, 356] on button "Apply" at bounding box center [945, 348] width 149 height 35
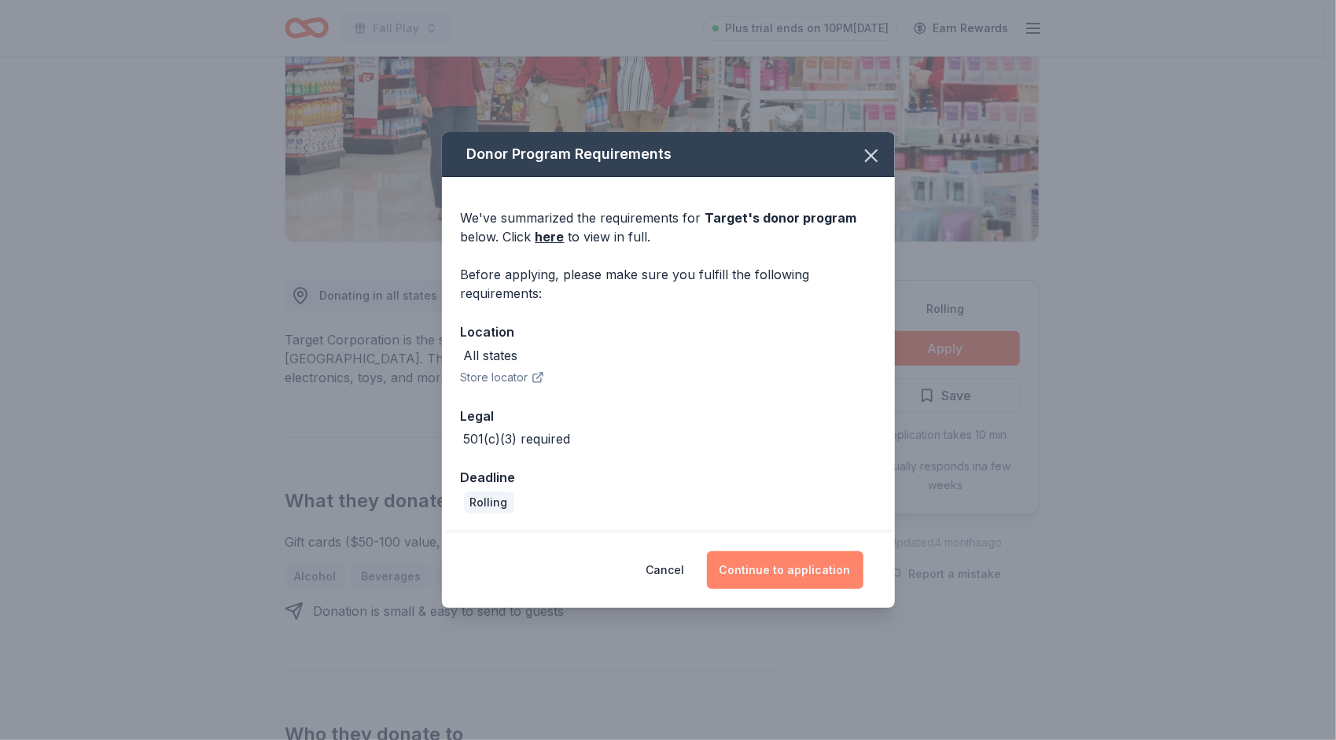
click at [826, 575] on button "Continue to application" at bounding box center [785, 570] width 157 height 38
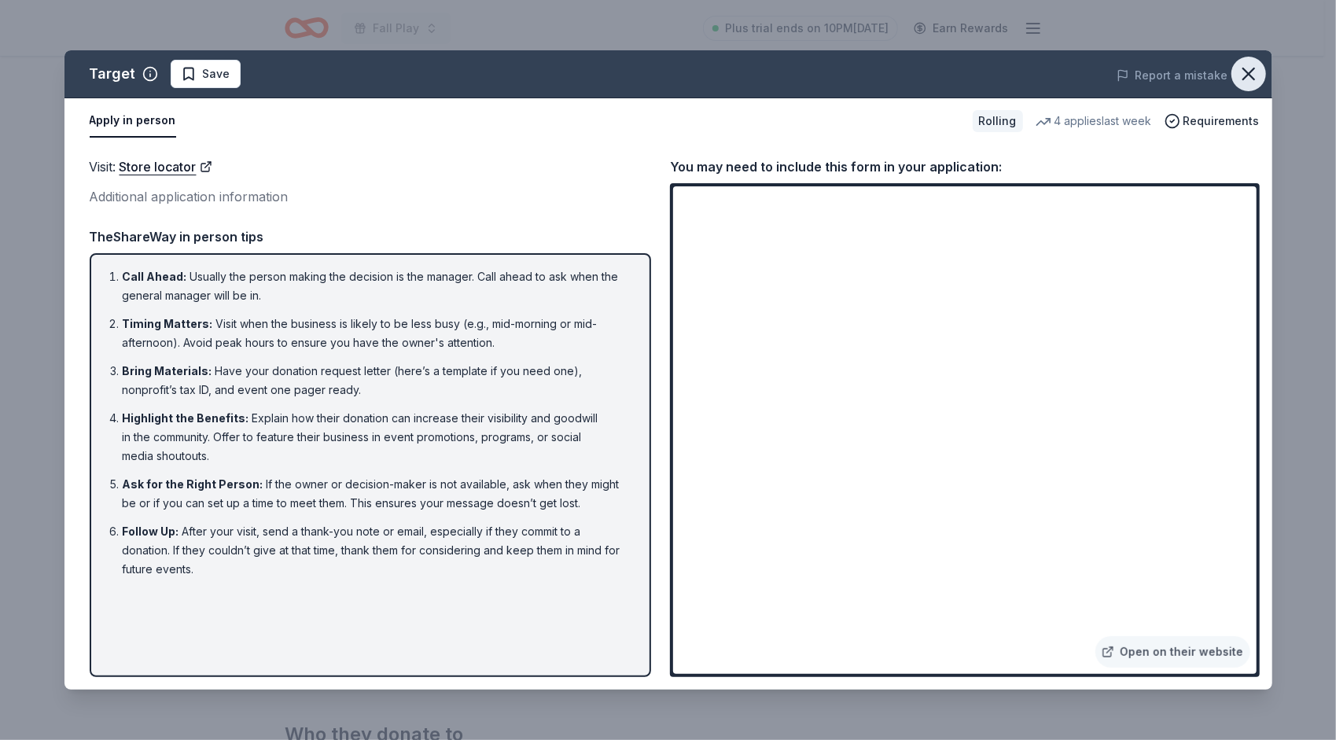
click at [1253, 76] on icon "button" at bounding box center [1249, 74] width 22 height 22
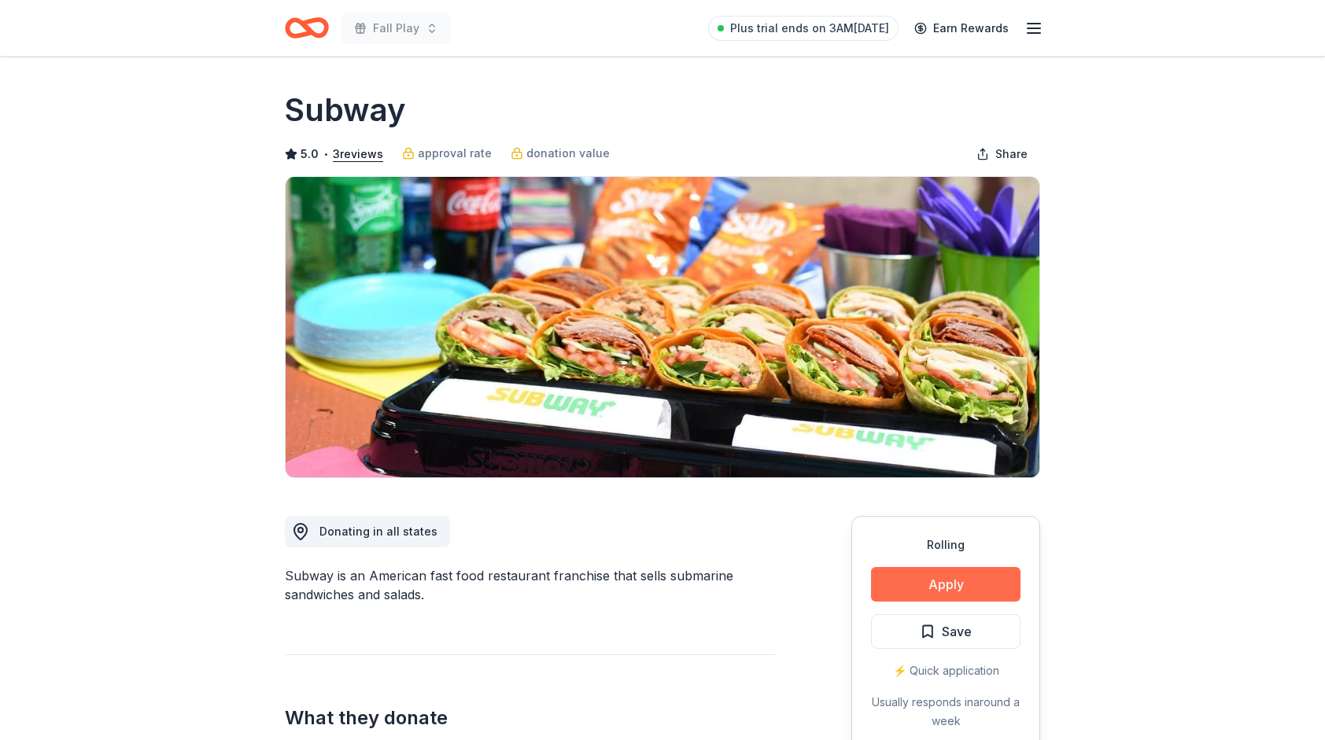
click at [884, 579] on button "Apply" at bounding box center [945, 584] width 149 height 35
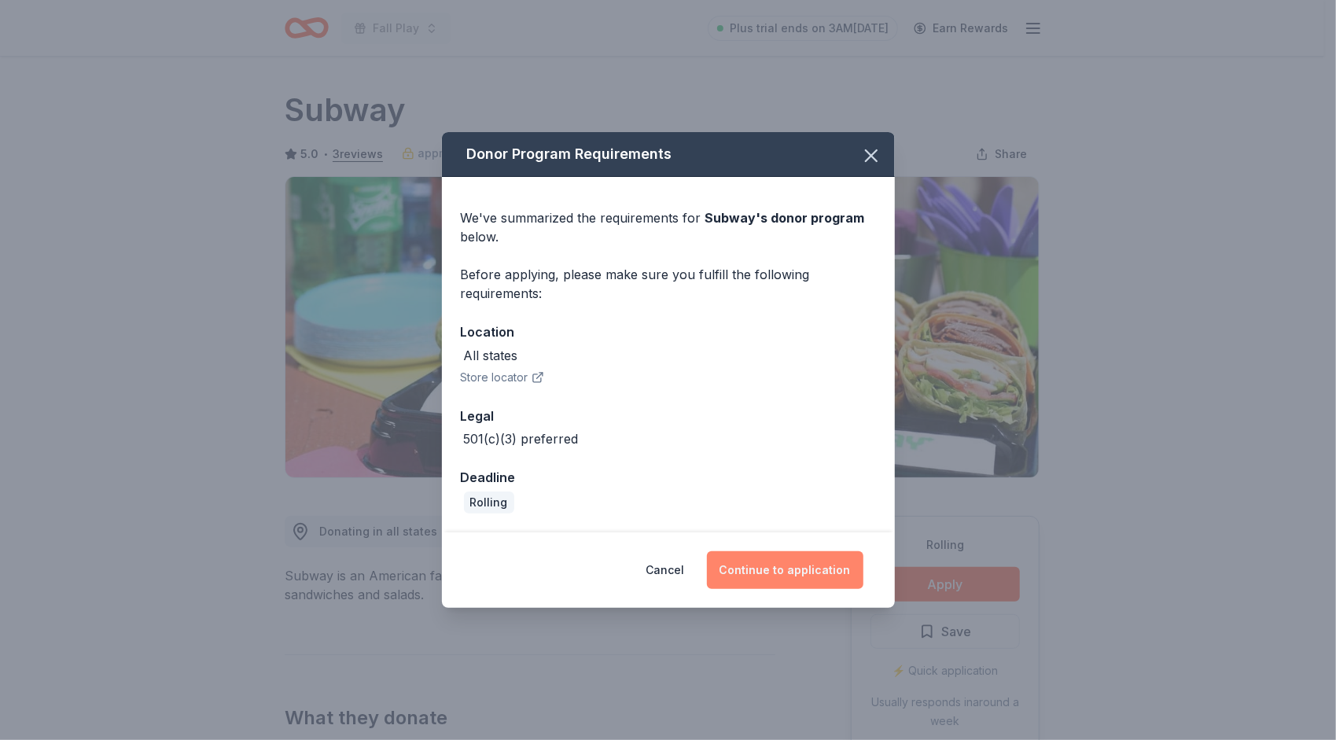
click at [756, 568] on button "Continue to application" at bounding box center [785, 570] width 157 height 38
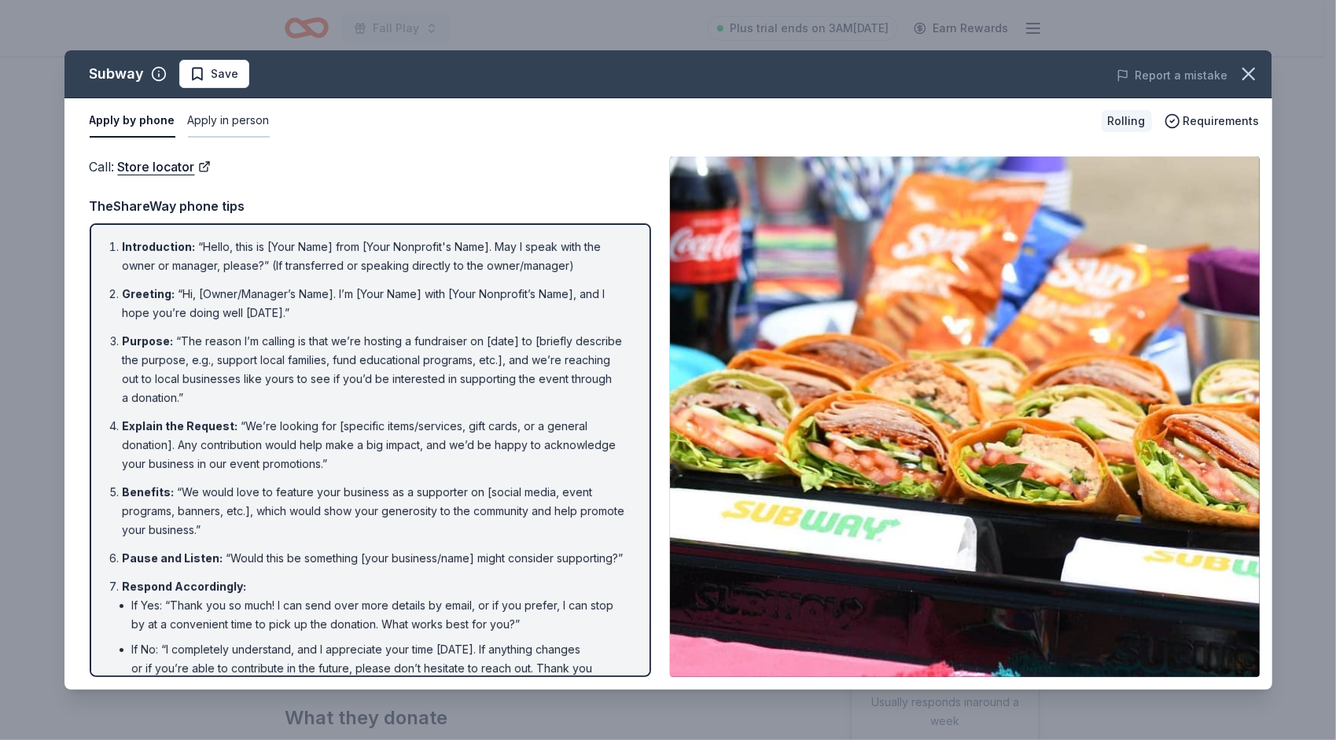
click at [223, 127] on button "Apply in person" at bounding box center [229, 121] width 82 height 33
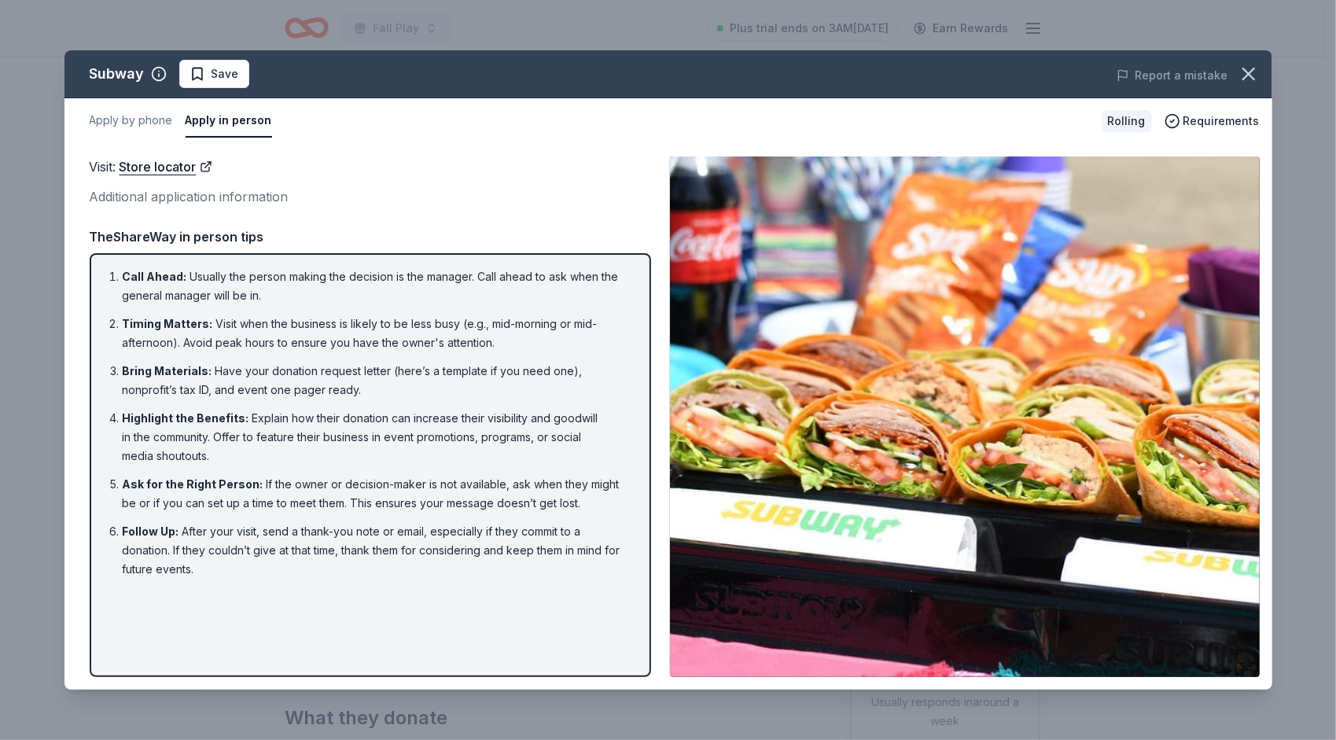
click at [946, 489] on img at bounding box center [965, 417] width 590 height 521
click at [197, 82] on span "Save" at bounding box center [215, 74] width 50 height 19
click at [1238, 78] on icon "button" at bounding box center [1249, 74] width 22 height 22
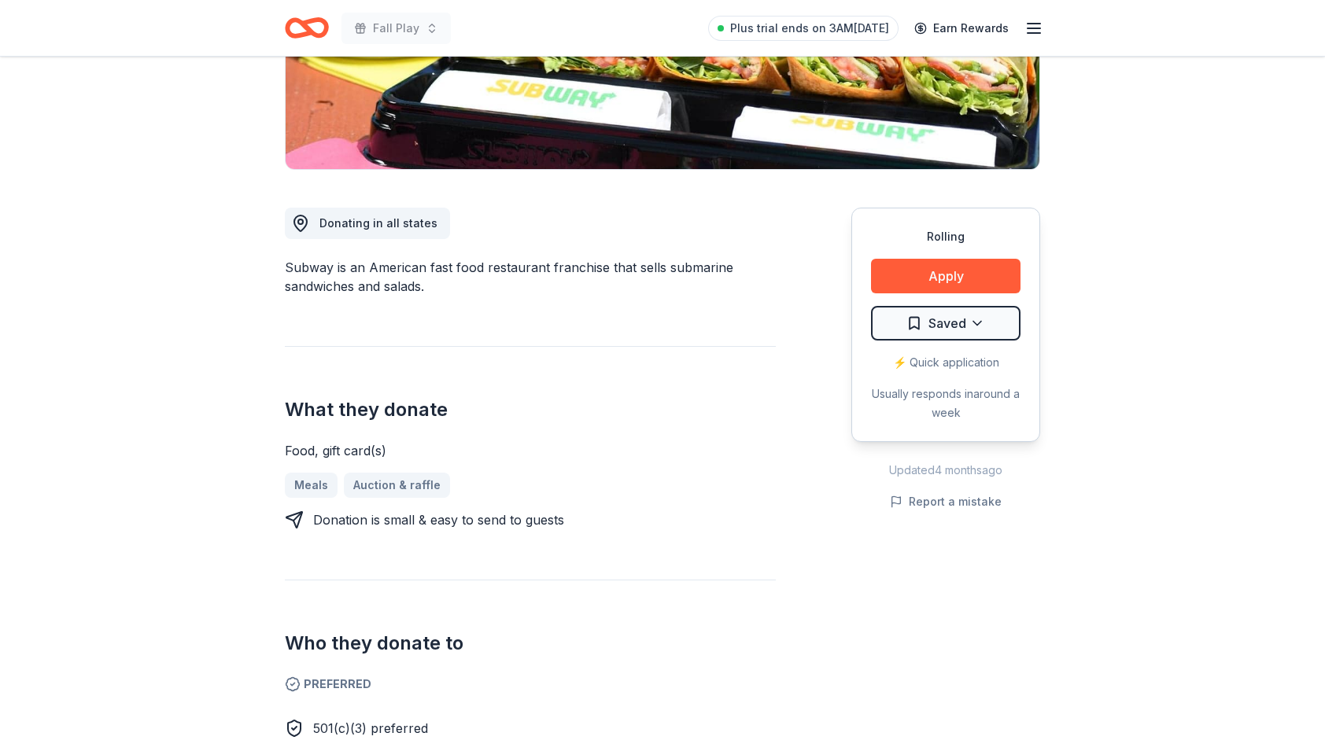
scroll to position [315, 0]
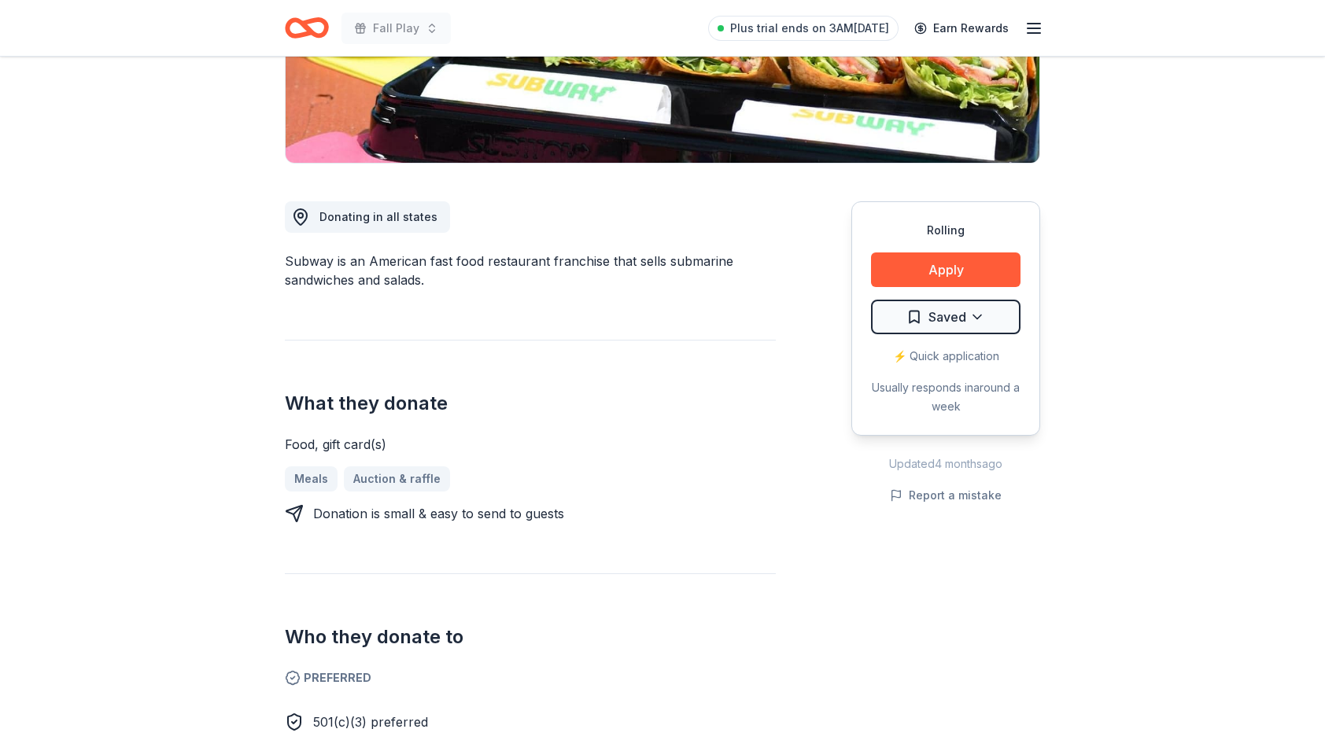
click at [932, 351] on div "⚡️ Quick application" at bounding box center [945, 356] width 149 height 19
click at [763, 455] on div "Food, gift card(s) Meals Auction & raffle Donation is small & easy to send to g…" at bounding box center [530, 479] width 491 height 88
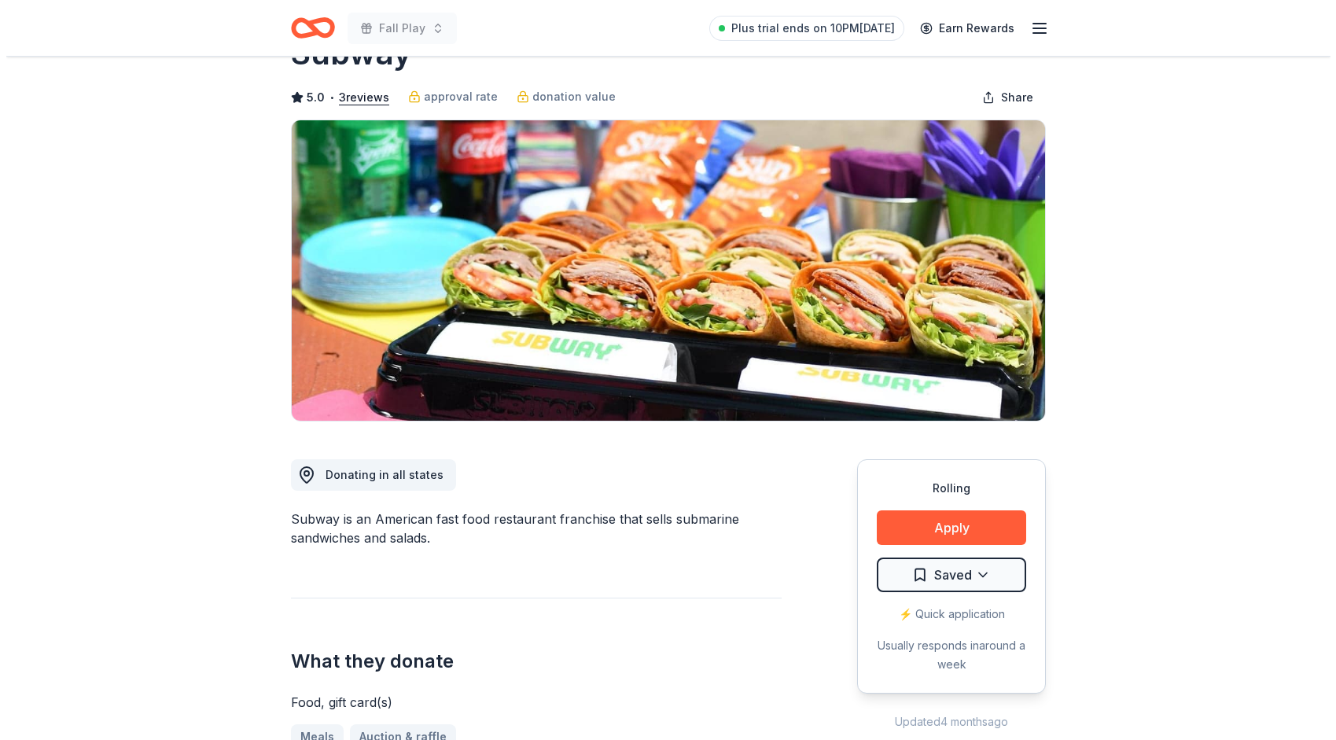
scroll to position [0, 0]
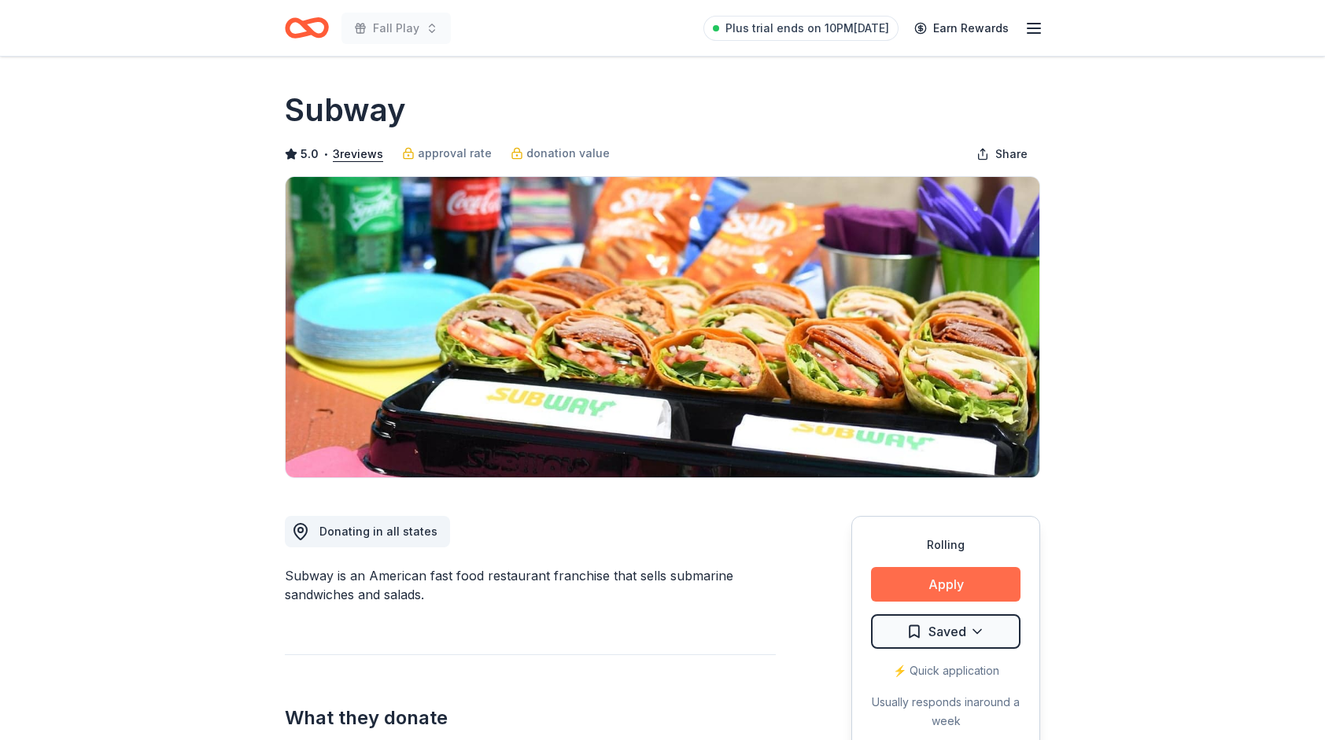
click at [916, 582] on button "Apply" at bounding box center [945, 584] width 149 height 35
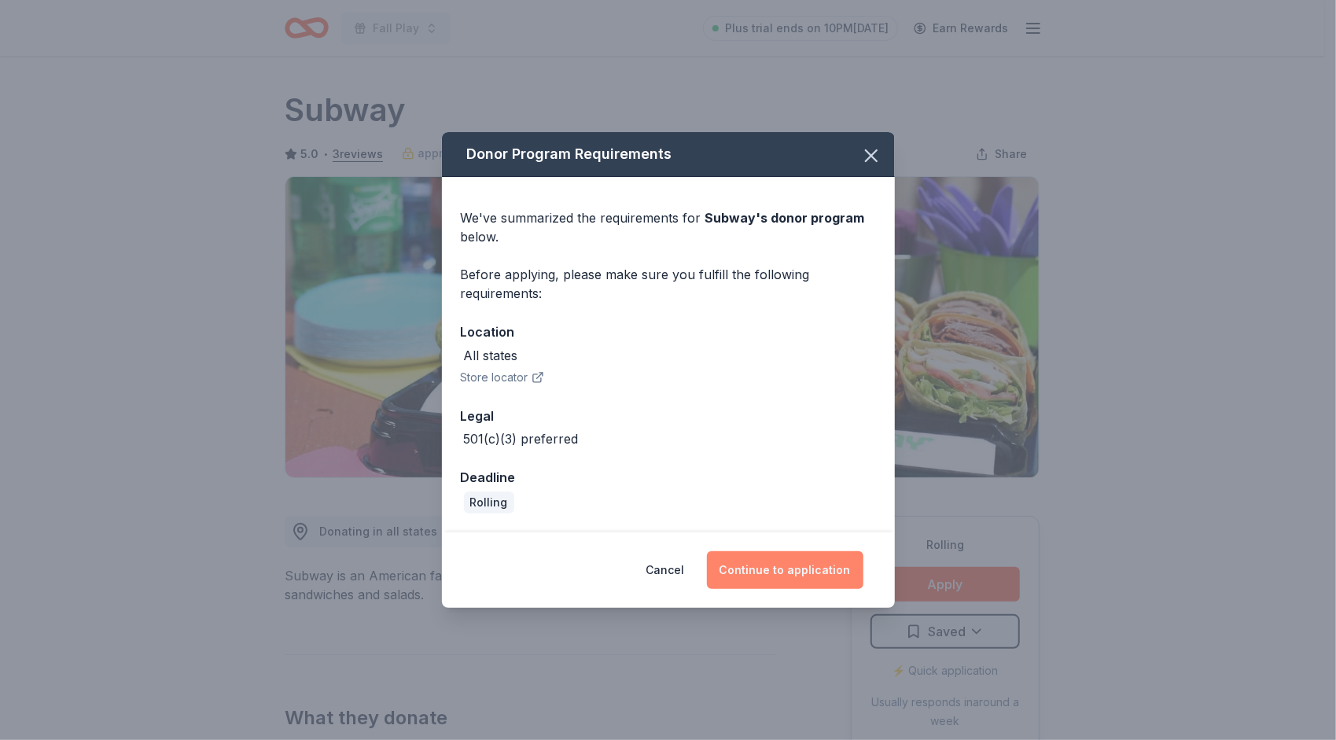
click at [796, 568] on button "Continue to application" at bounding box center [785, 570] width 157 height 38
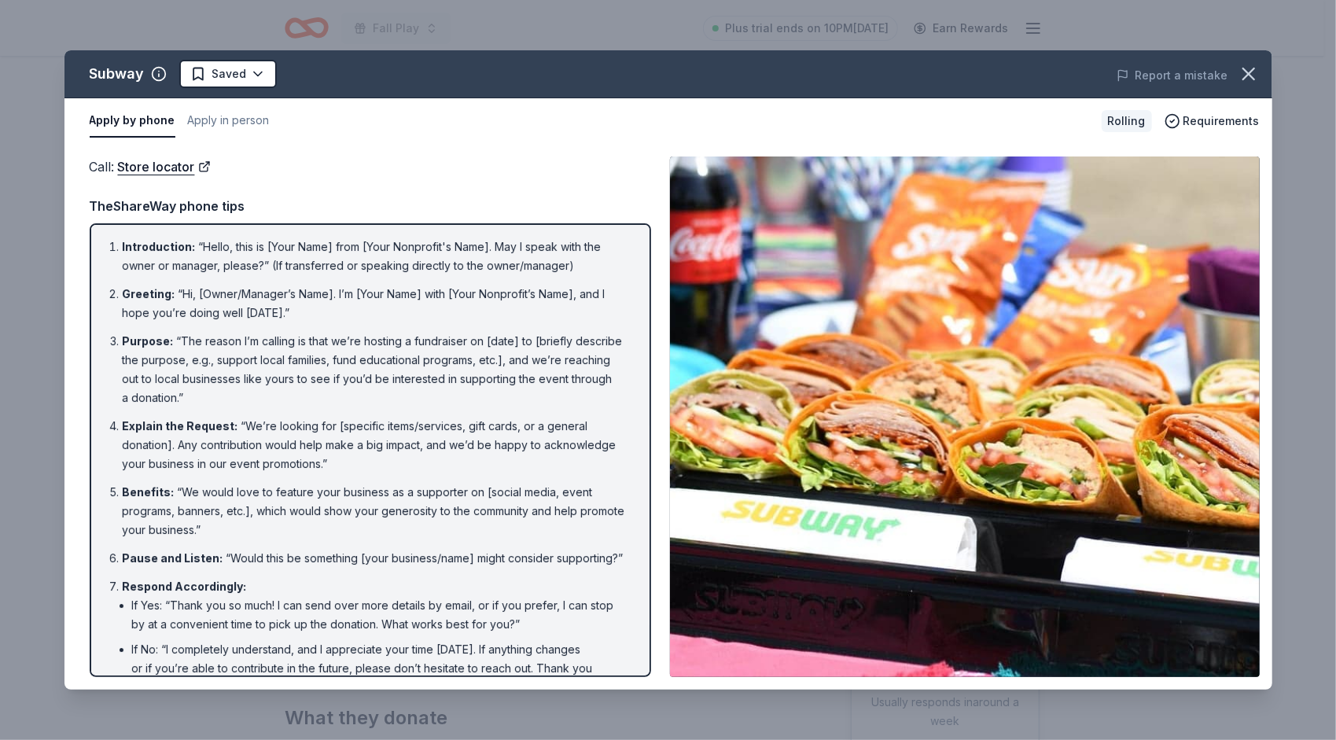
scroll to position [99, 0]
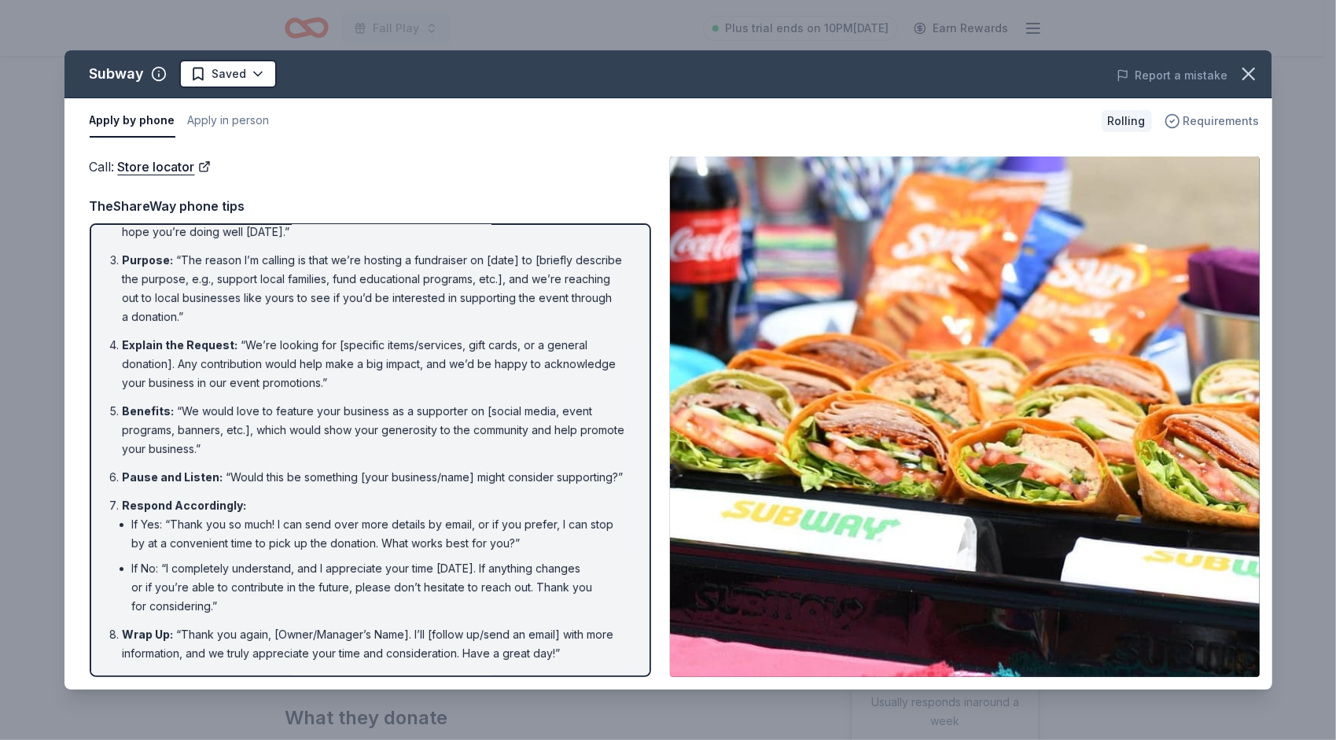
click at [1224, 123] on span "Requirements" at bounding box center [1222, 121] width 76 height 19
click at [234, 124] on button "Apply in person" at bounding box center [229, 121] width 82 height 33
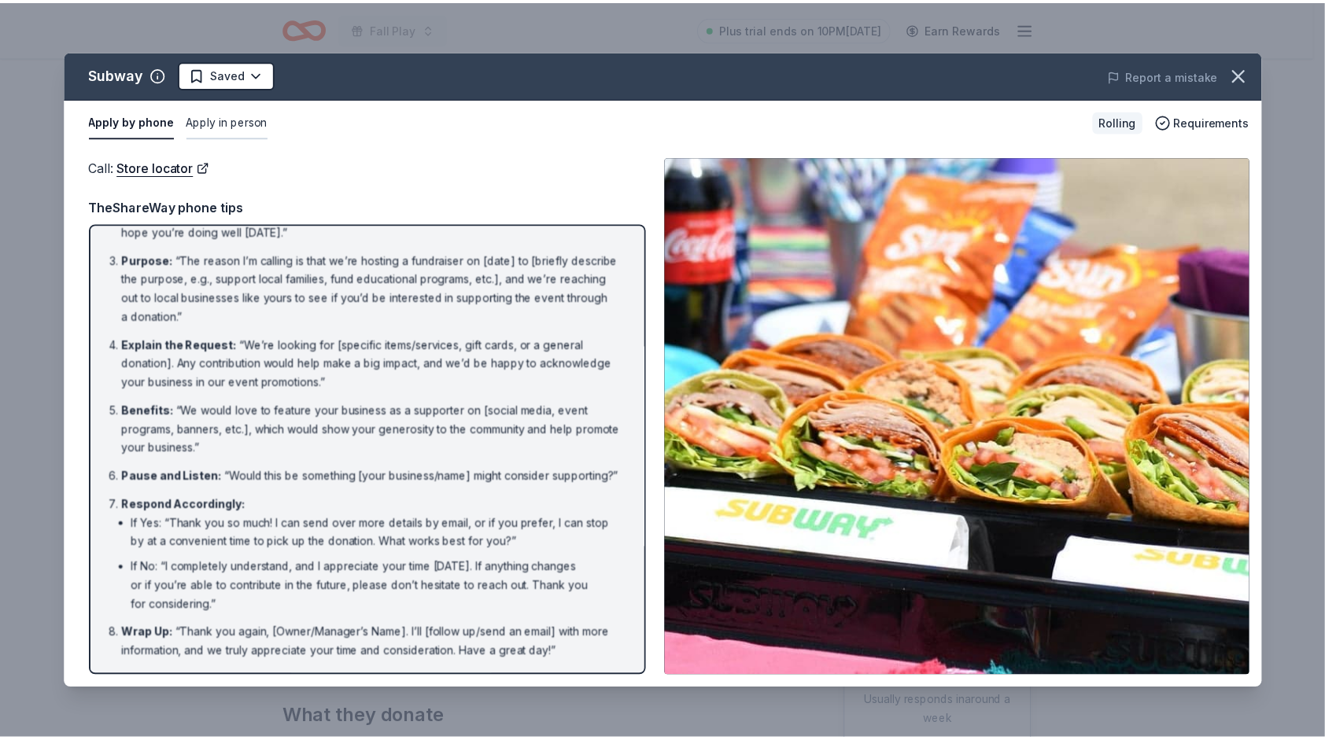
scroll to position [0, 0]
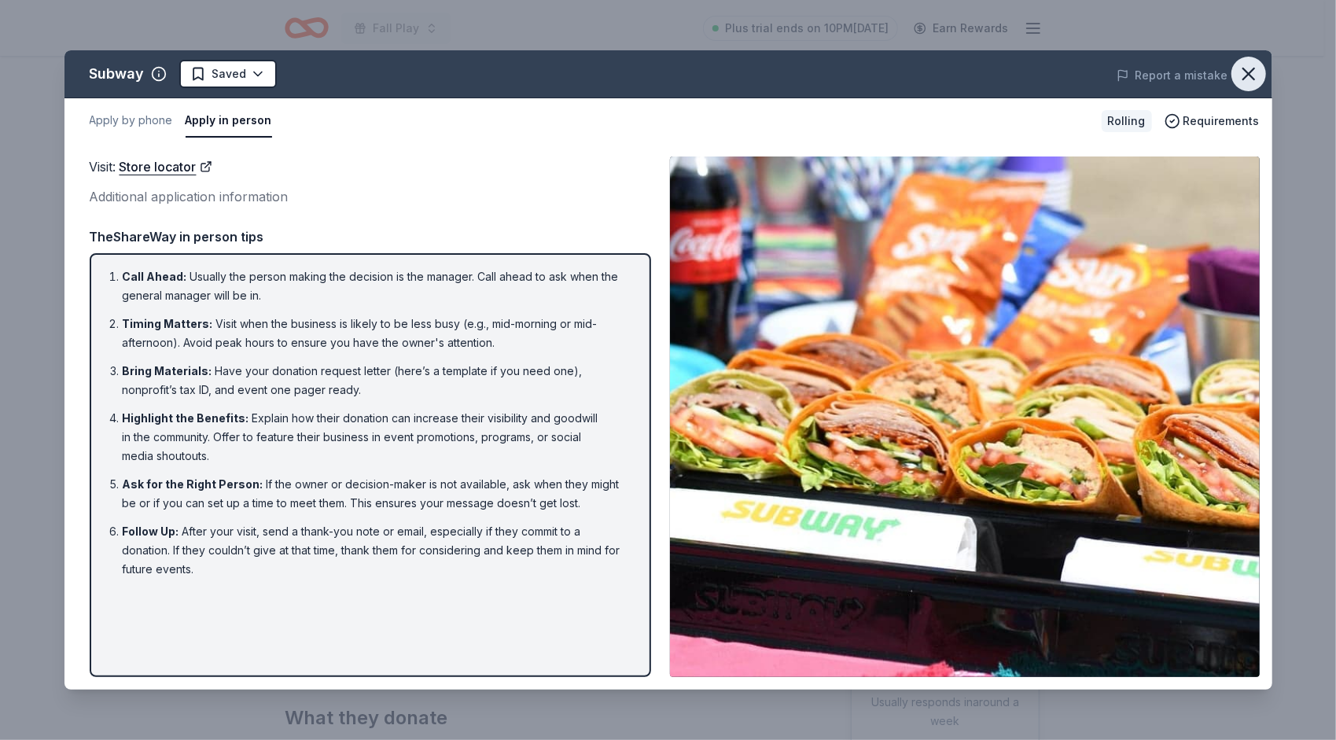
click at [1240, 79] on icon "button" at bounding box center [1249, 74] width 22 height 22
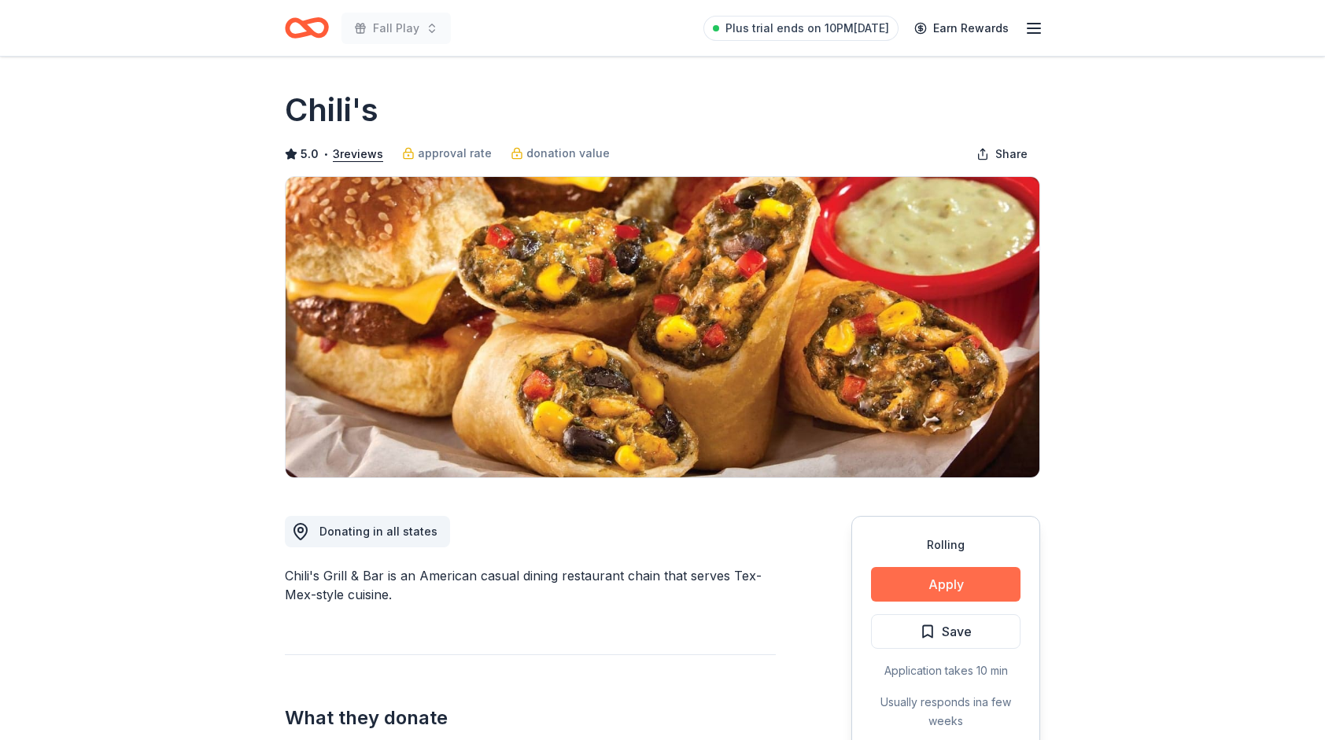
click at [898, 587] on button "Apply" at bounding box center [945, 584] width 149 height 35
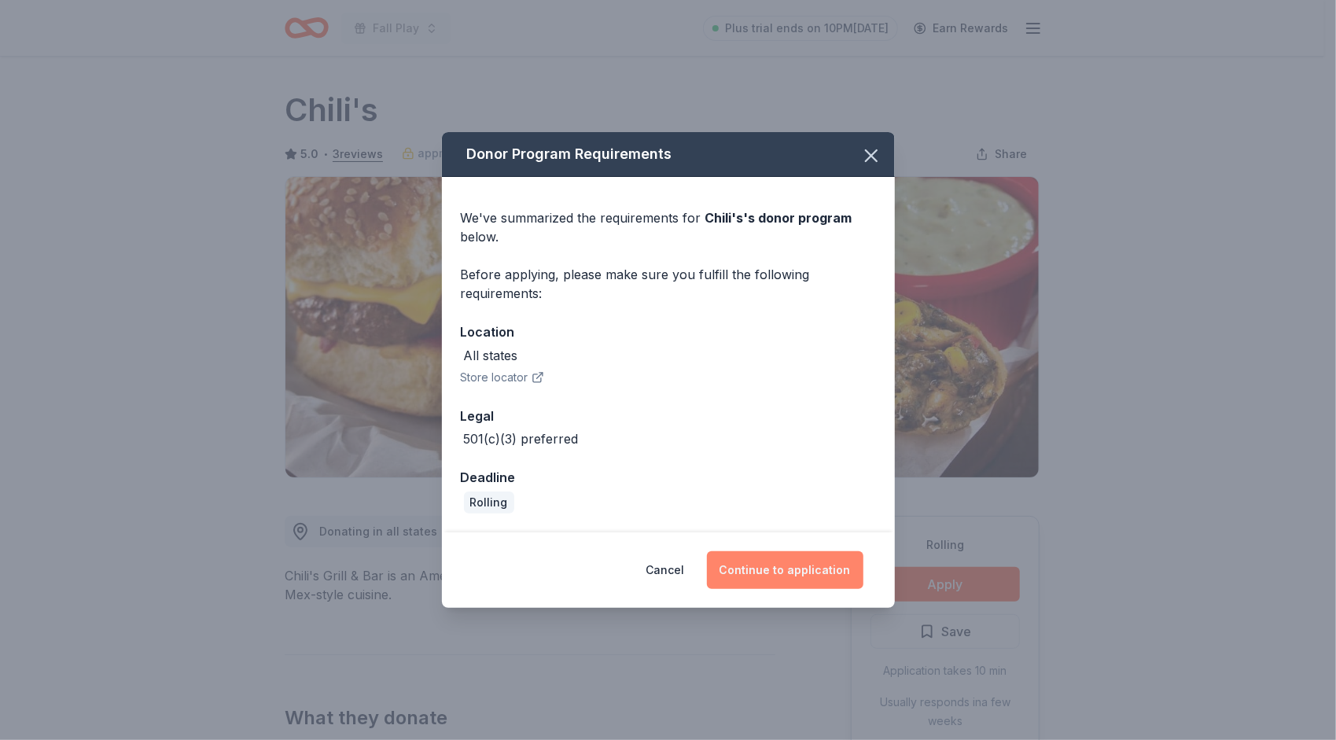
click at [759, 574] on button "Continue to application" at bounding box center [785, 570] width 157 height 38
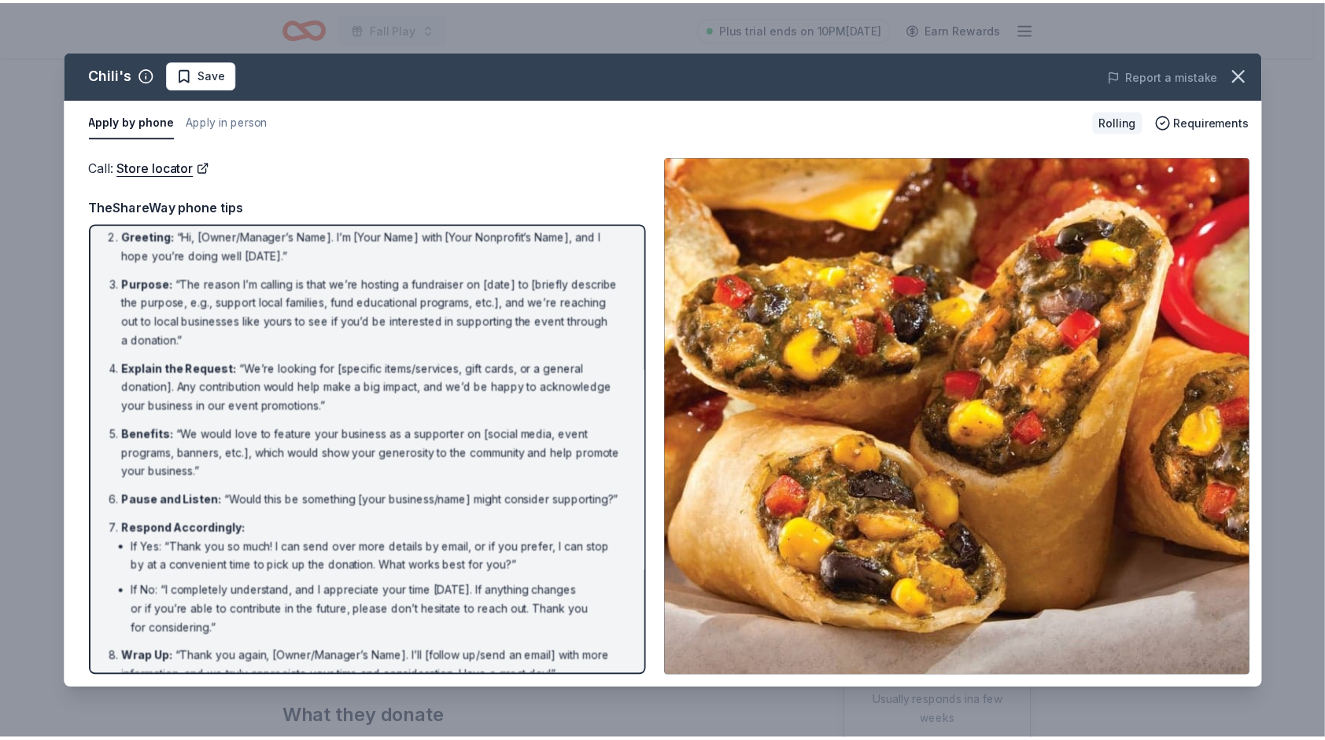
scroll to position [99, 0]
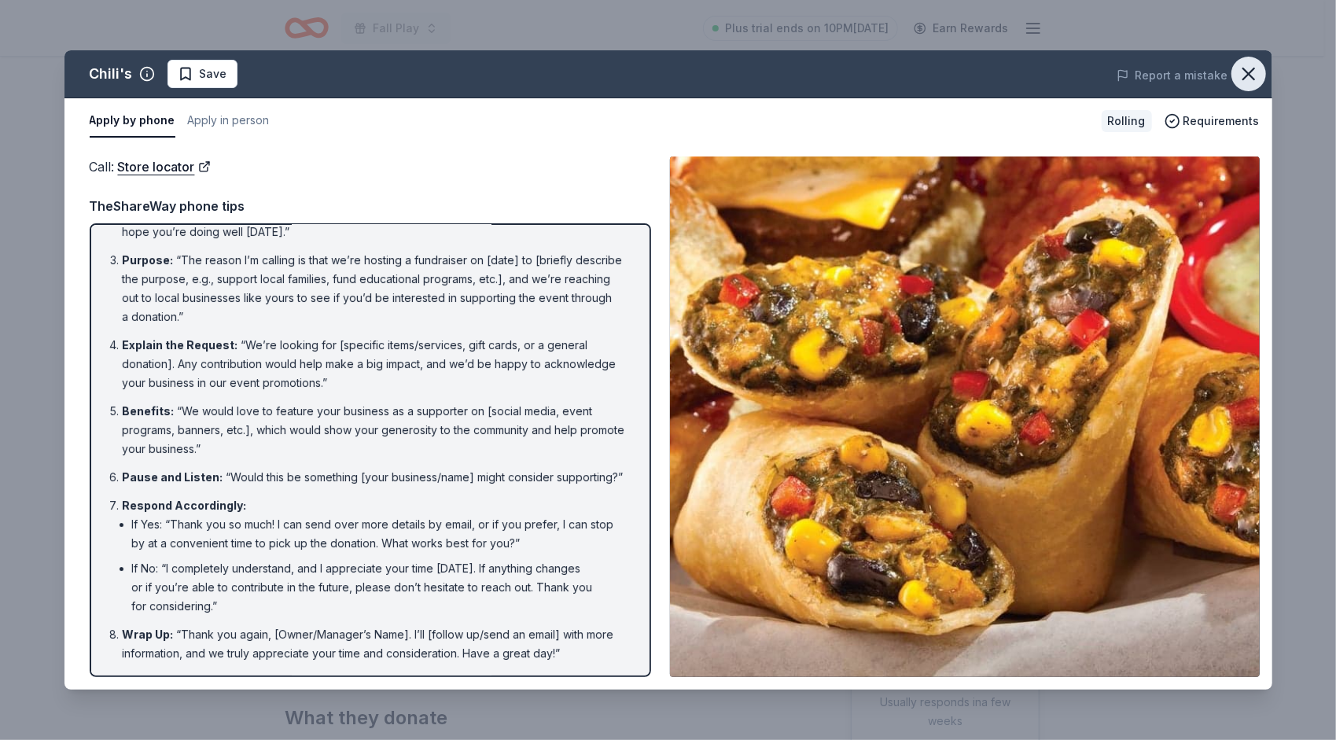
click at [1247, 76] on icon "button" at bounding box center [1249, 73] width 11 height 11
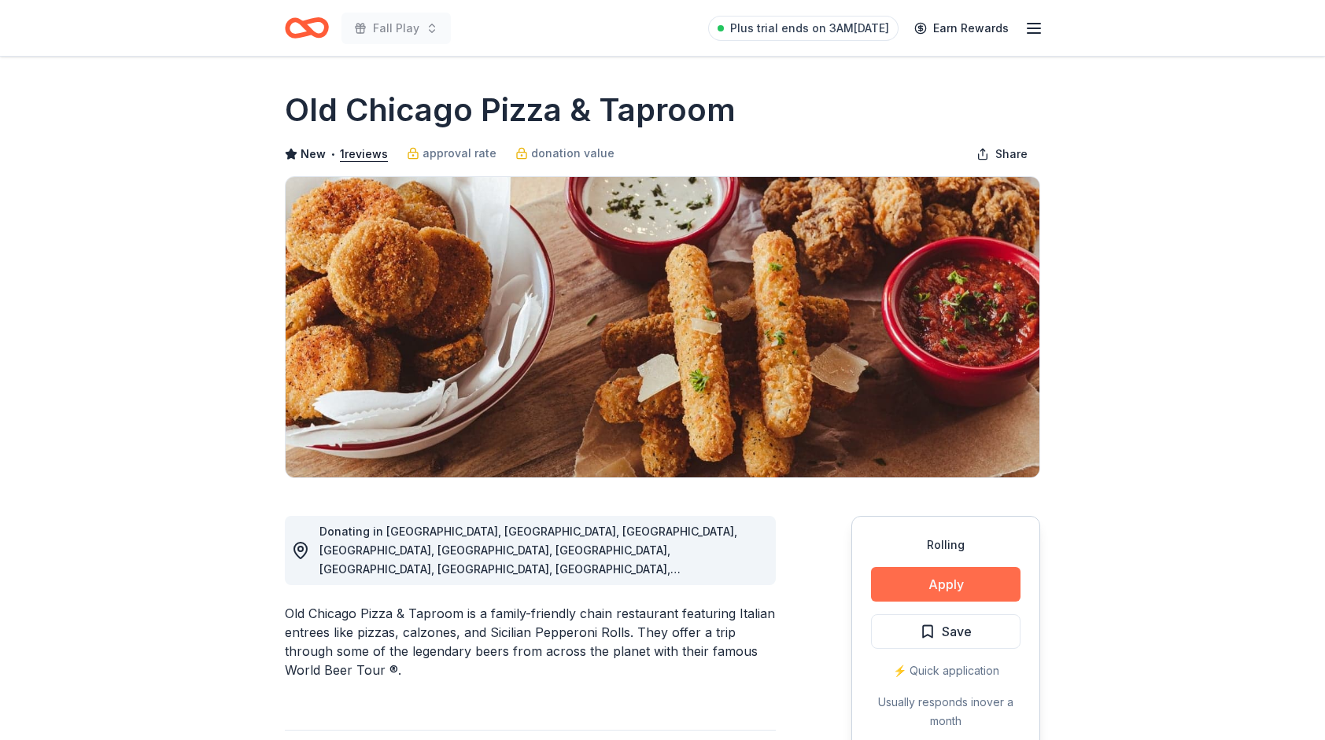
click at [922, 586] on button "Apply" at bounding box center [945, 584] width 149 height 35
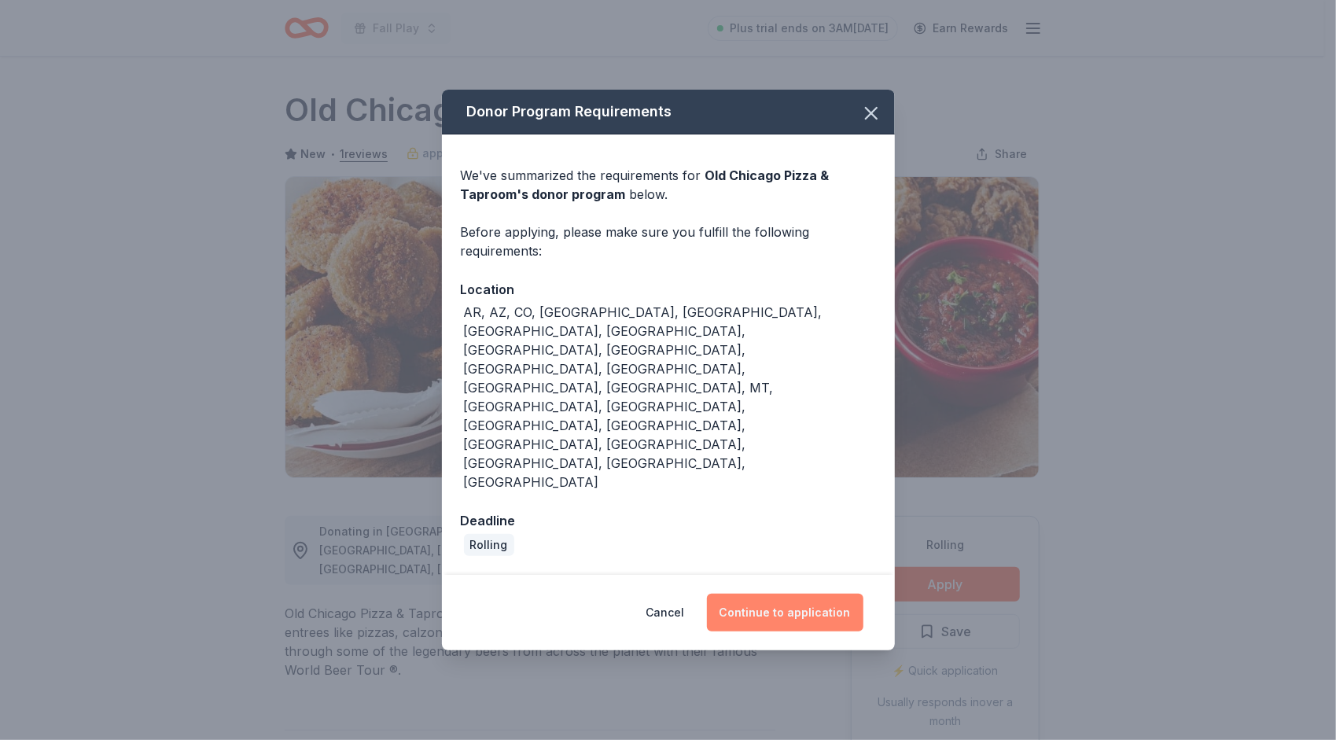
click at [777, 594] on button "Continue to application" at bounding box center [785, 613] width 157 height 38
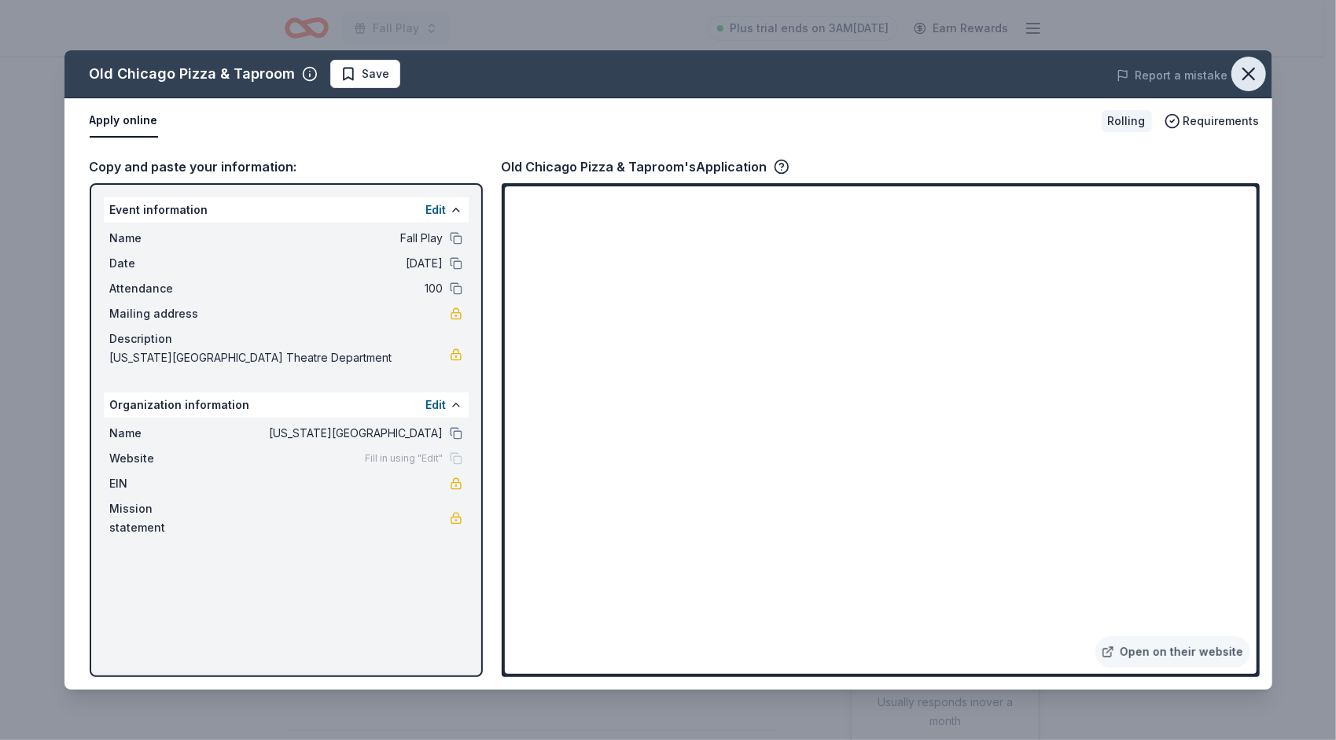
click at [1248, 76] on icon "button" at bounding box center [1249, 74] width 22 height 22
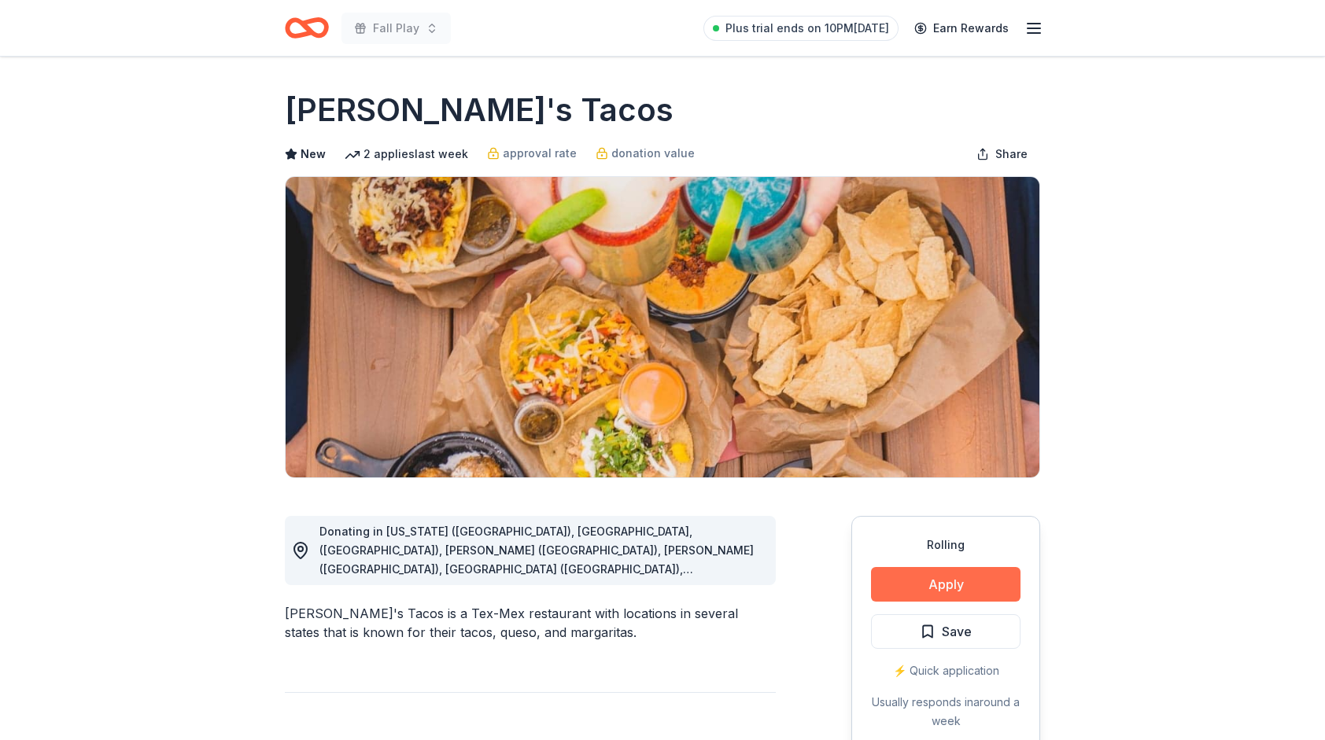
click at [943, 591] on button "Apply" at bounding box center [945, 584] width 149 height 35
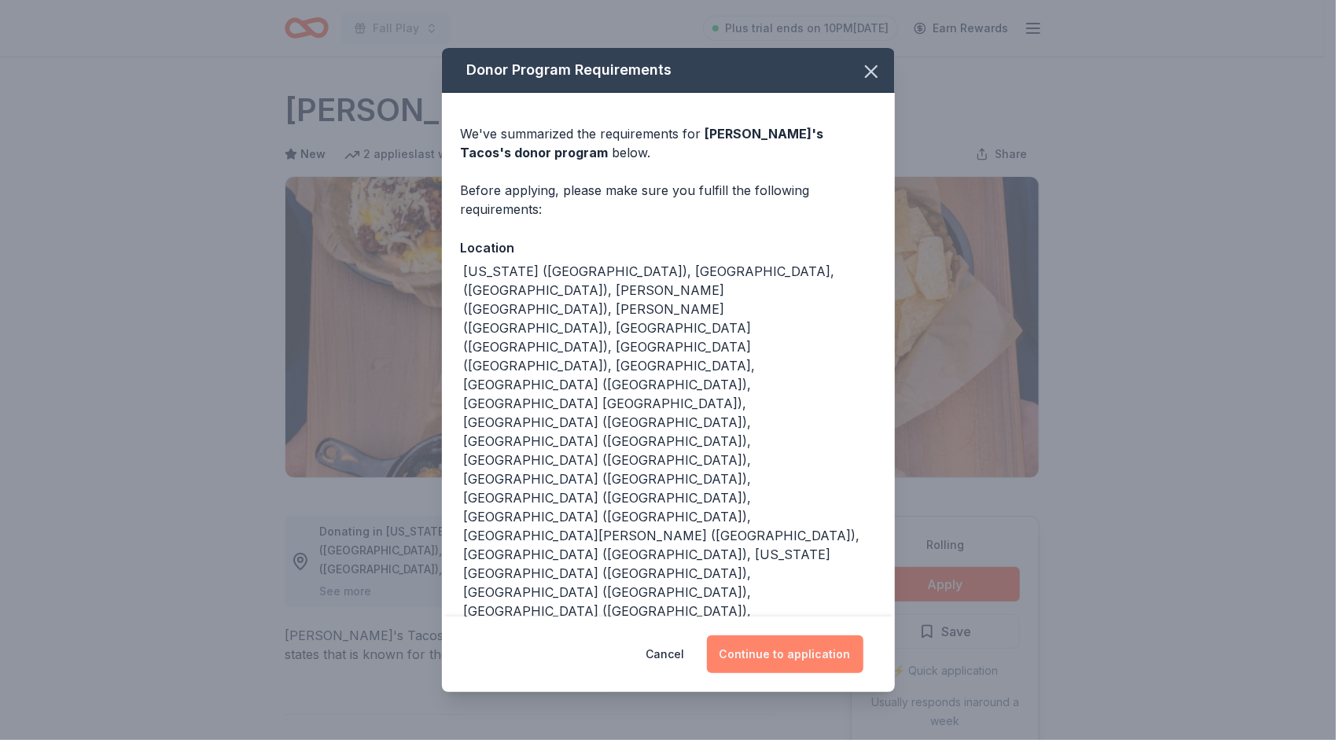
click at [760, 636] on button "Continue to application" at bounding box center [785, 655] width 157 height 38
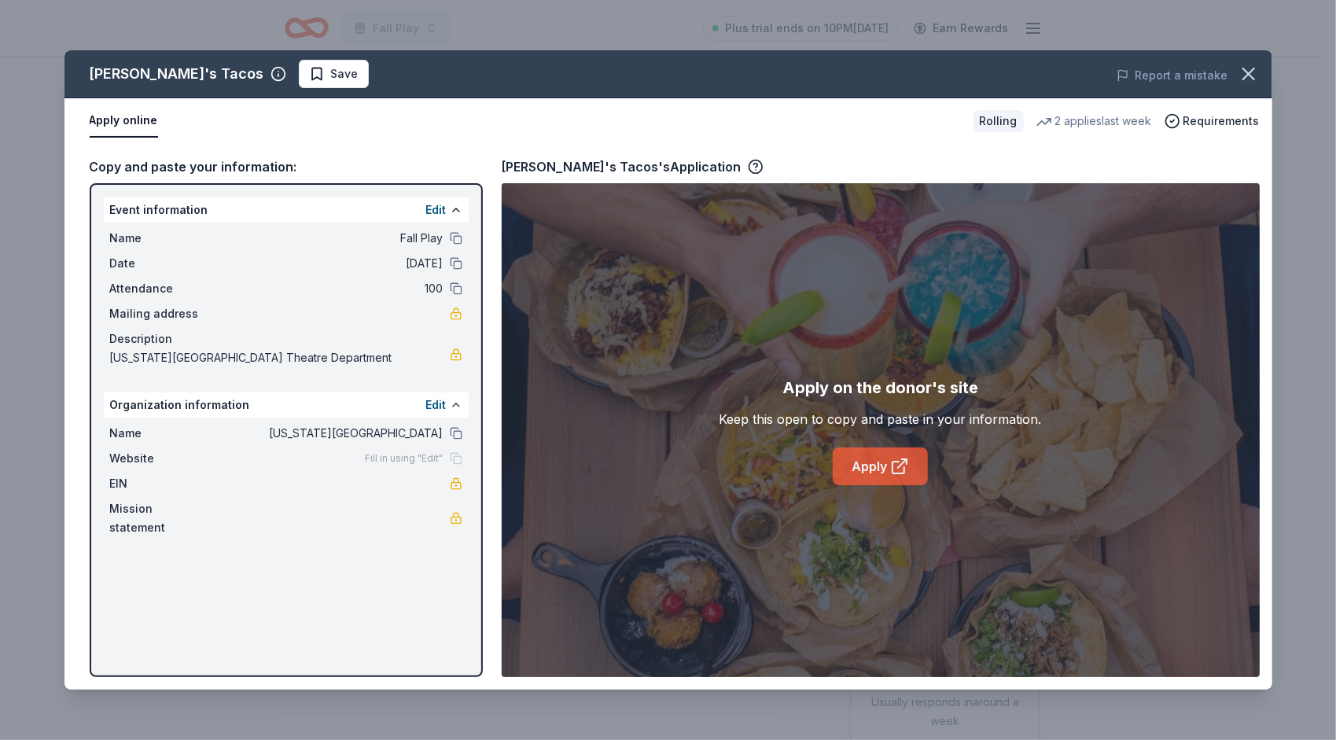
click at [869, 462] on link "Apply" at bounding box center [880, 467] width 95 height 38
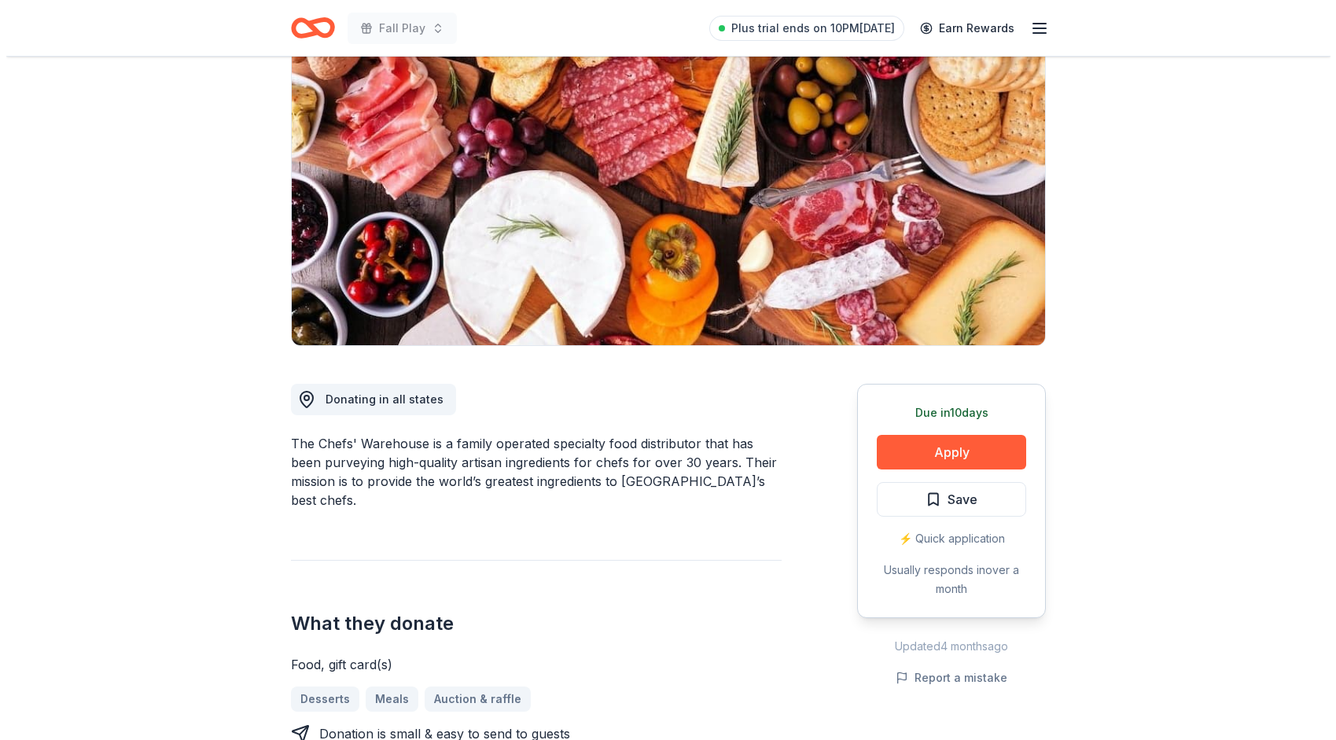
scroll to position [157, 0]
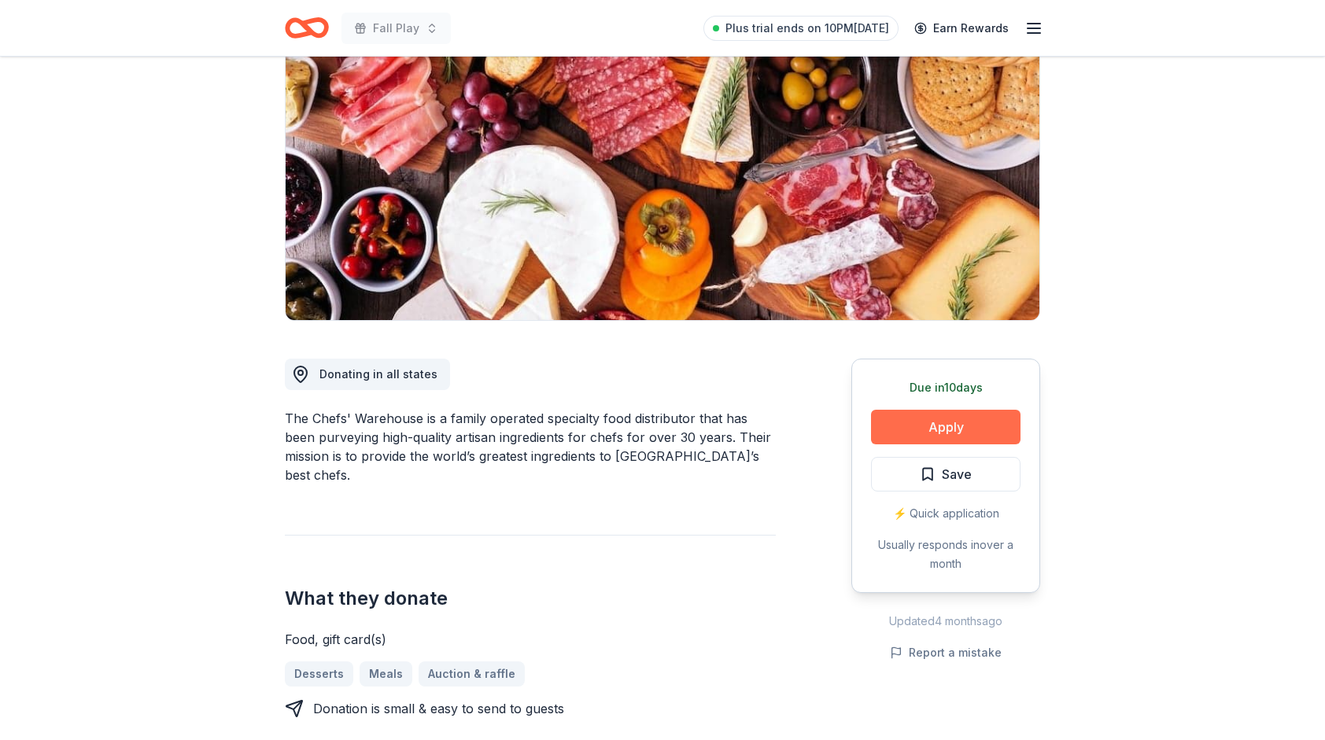
click at [928, 429] on button "Apply" at bounding box center [945, 427] width 149 height 35
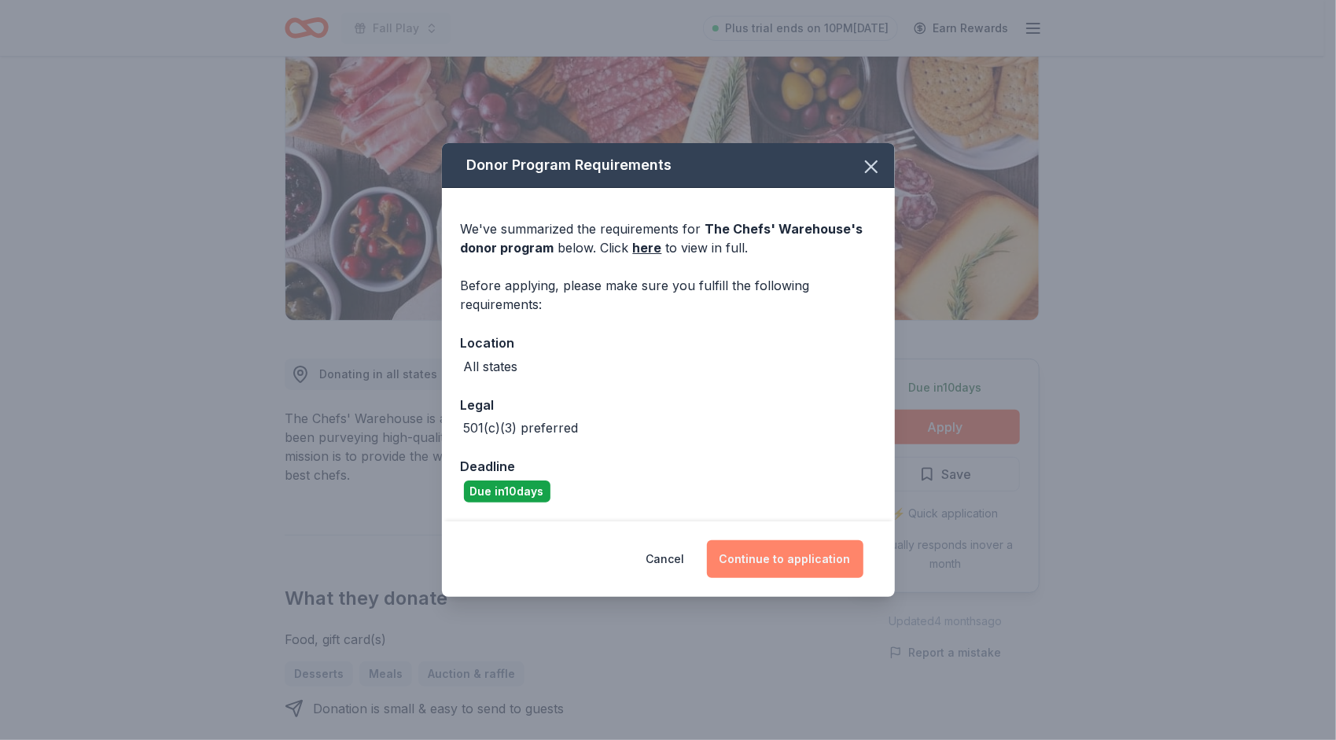
click at [755, 558] on button "Continue to application" at bounding box center [785, 559] width 157 height 38
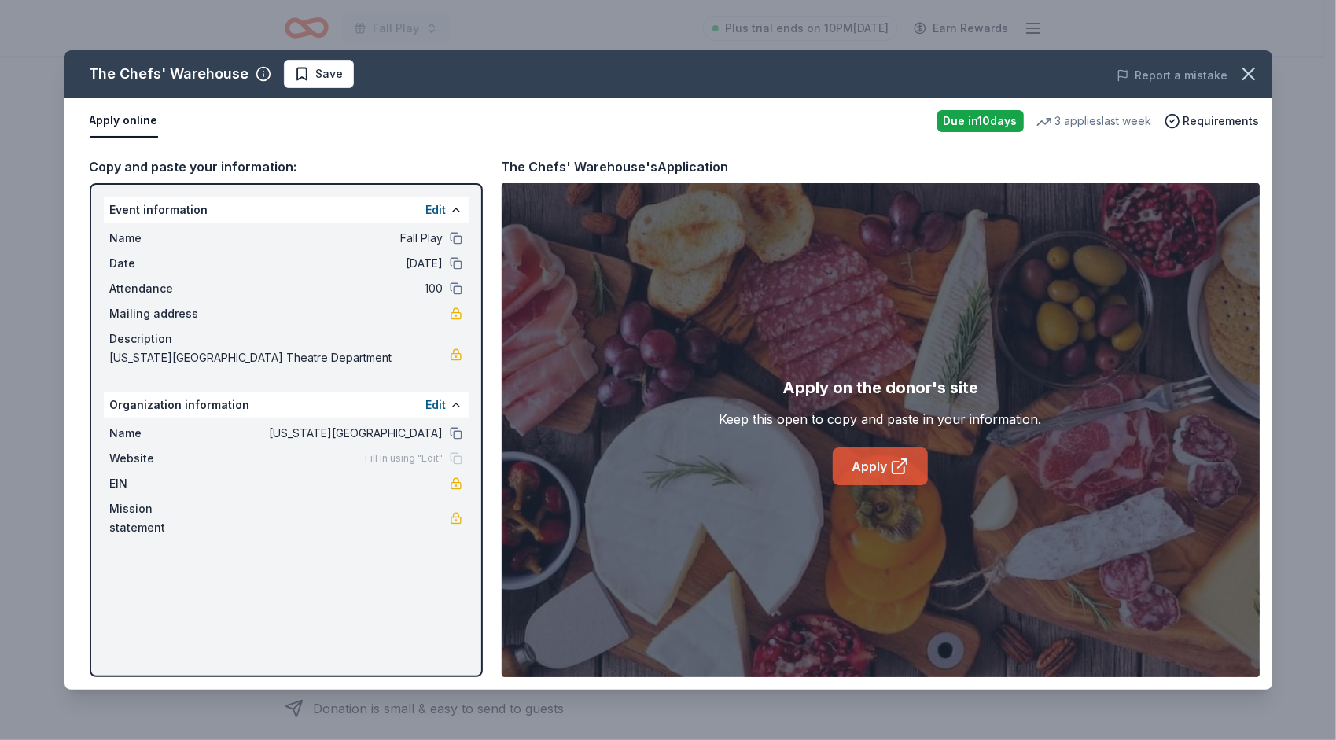
click at [887, 461] on link "Apply" at bounding box center [880, 467] width 95 height 38
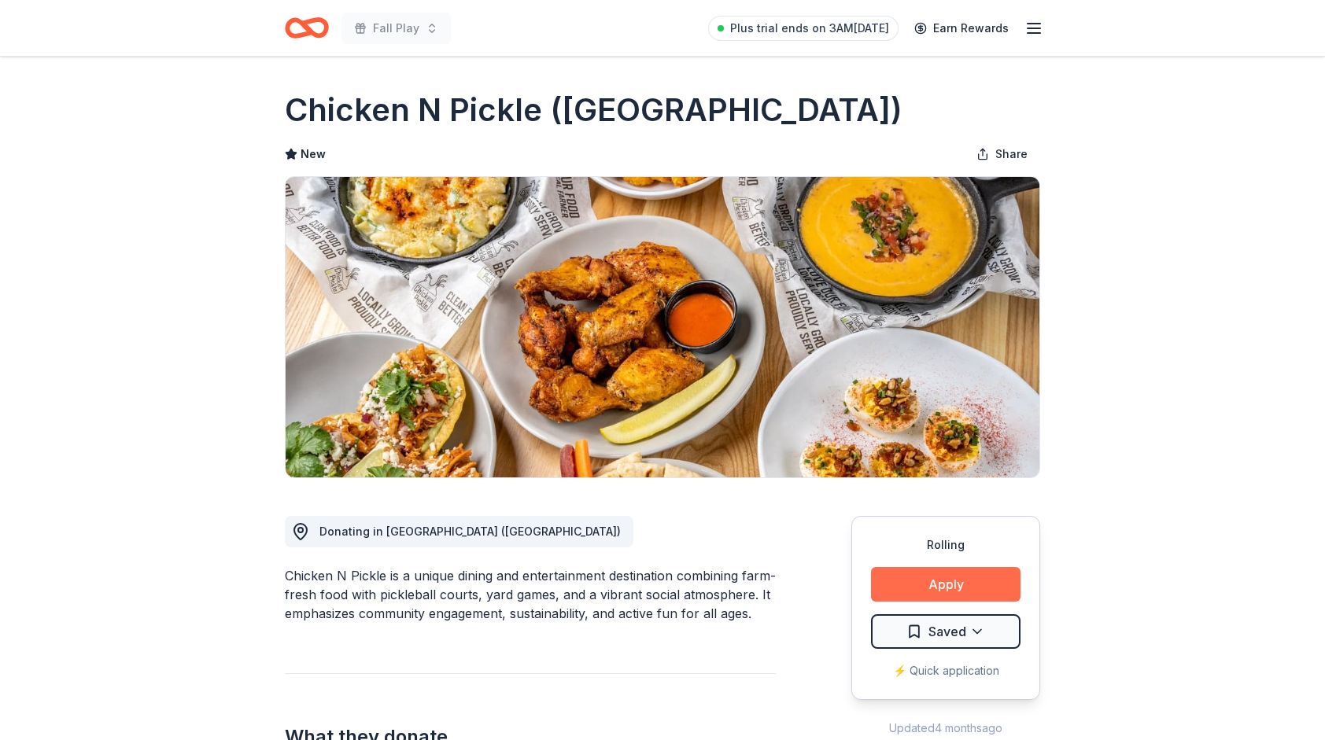
click at [933, 581] on button "Apply" at bounding box center [945, 584] width 149 height 35
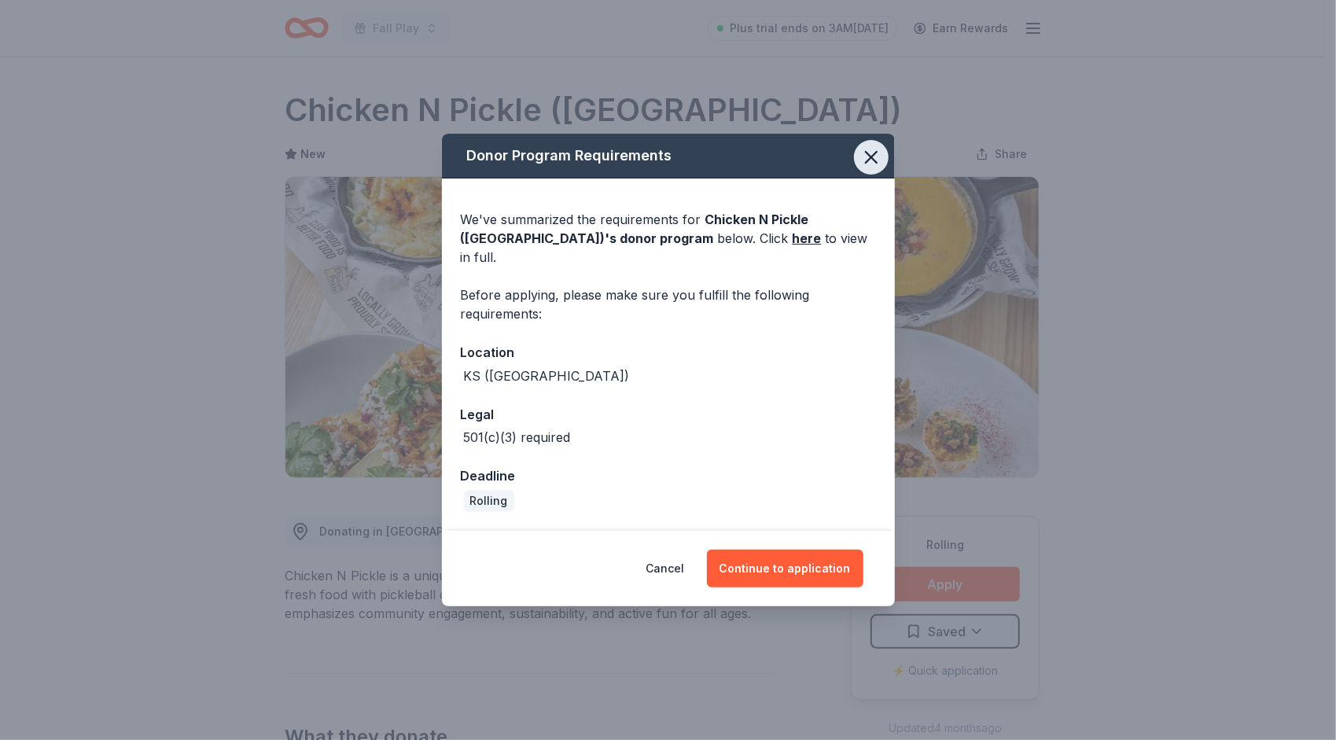
click at [872, 164] on icon "button" at bounding box center [872, 157] width 22 height 22
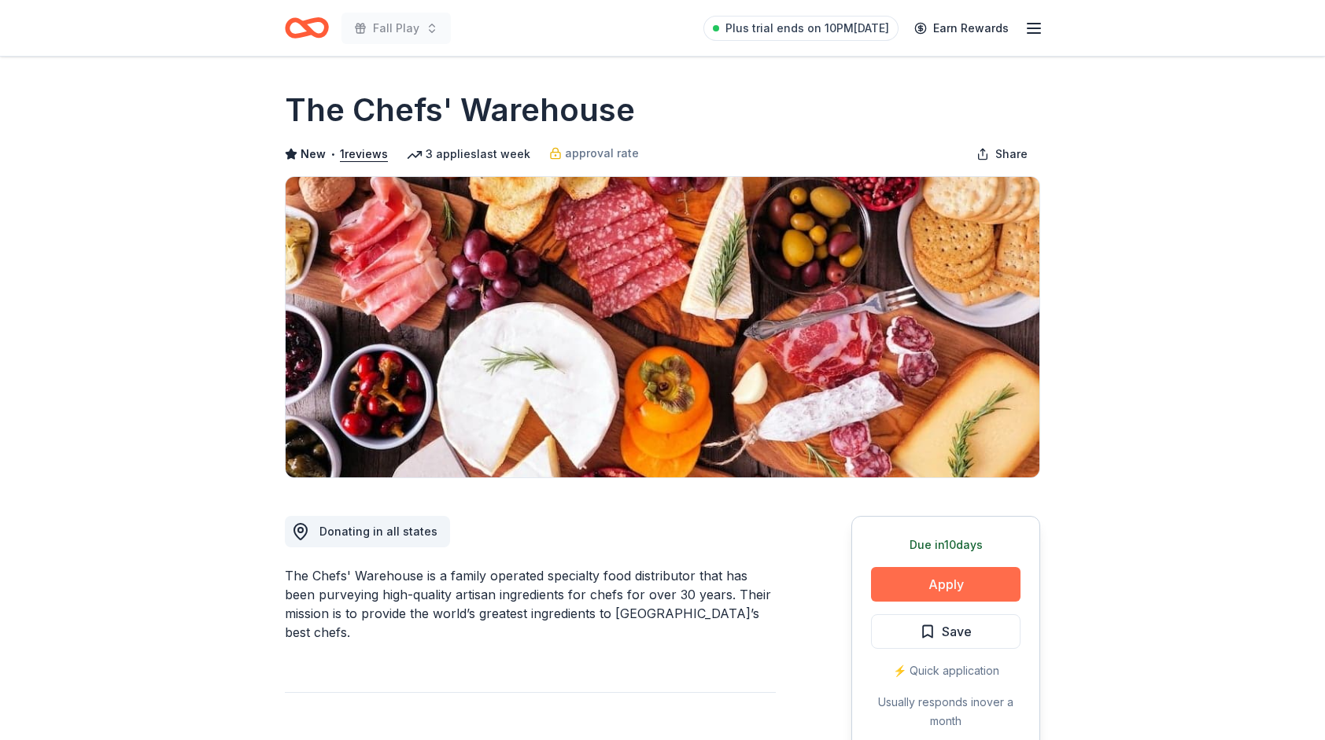
click at [938, 583] on button "Apply" at bounding box center [945, 584] width 149 height 35
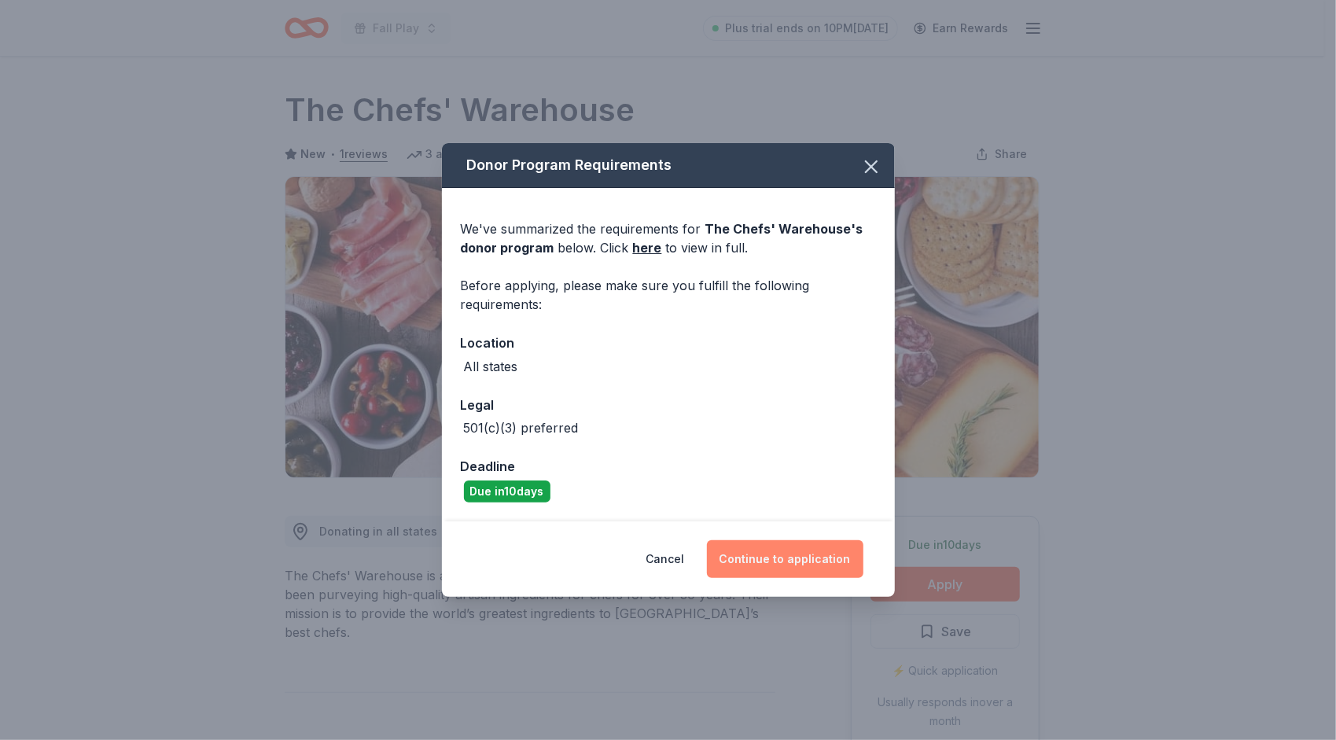
click at [780, 562] on button "Continue to application" at bounding box center [785, 559] width 157 height 38
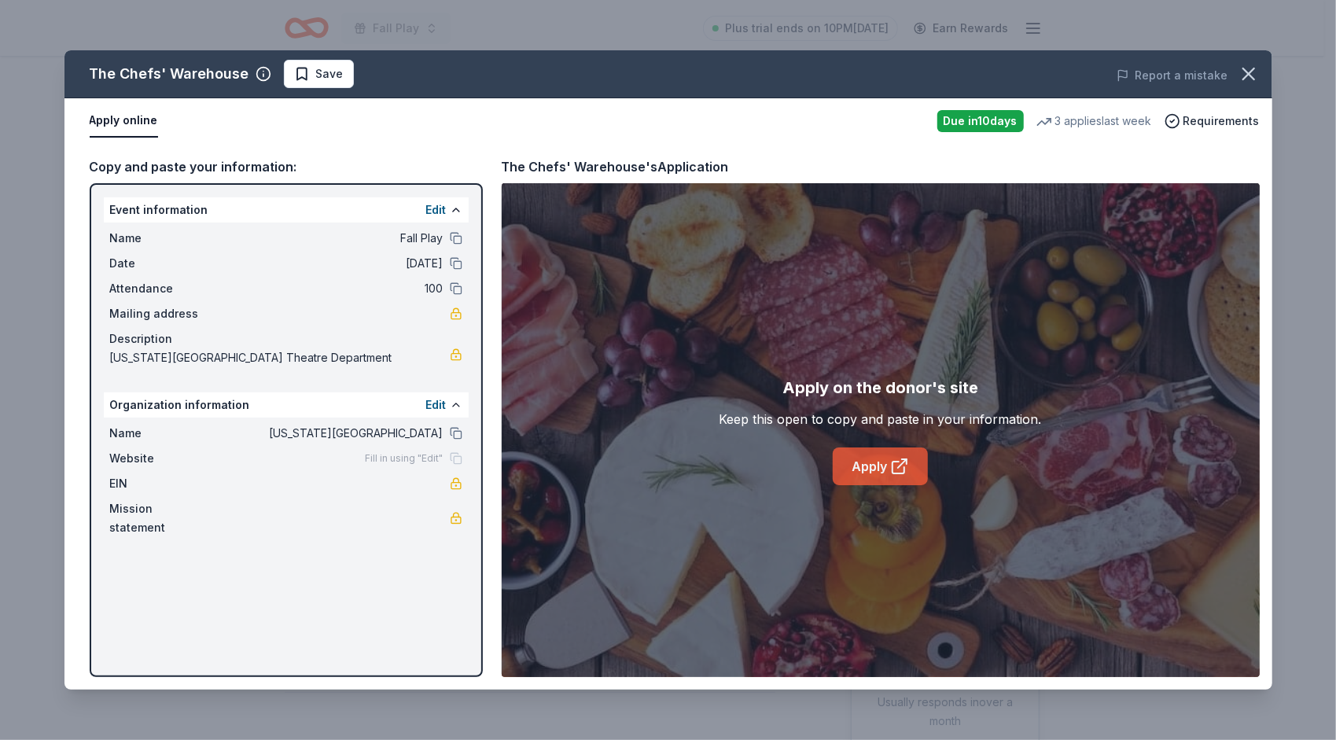
click at [889, 466] on link "Apply" at bounding box center [880, 467] width 95 height 38
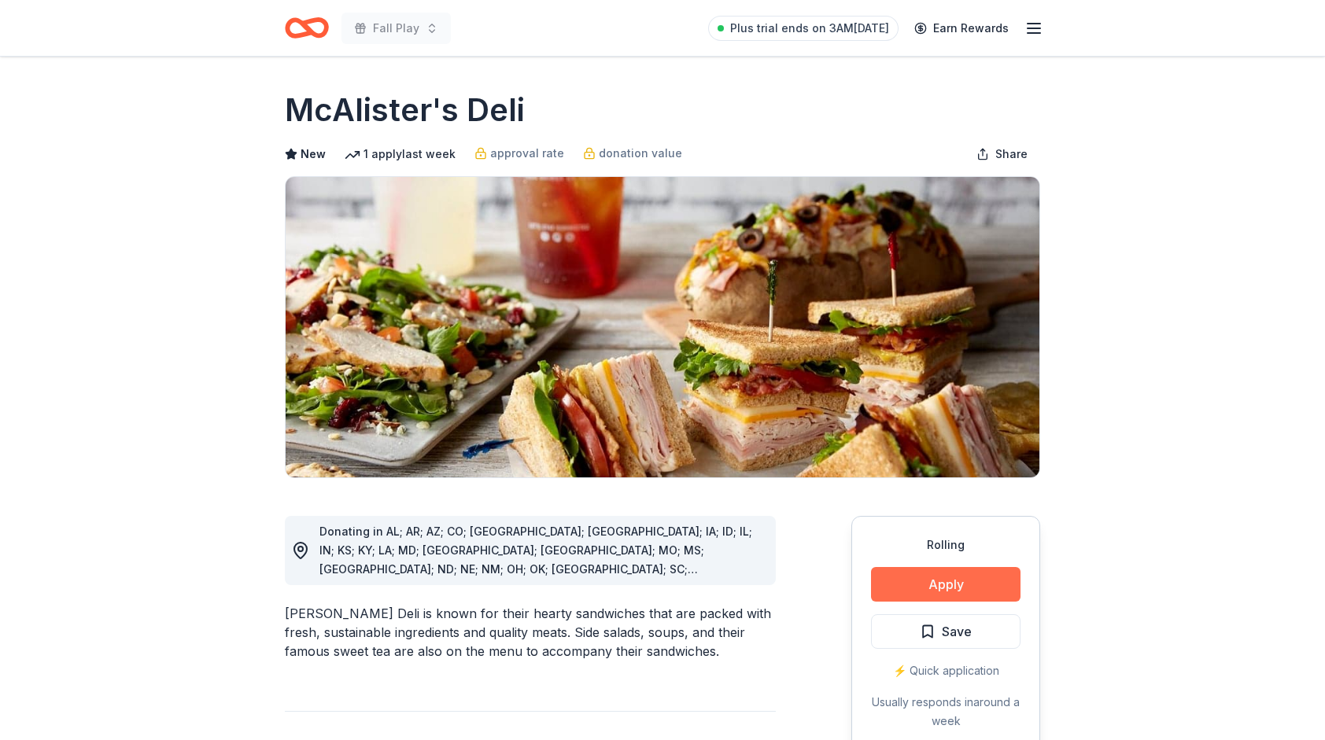
click at [920, 588] on button "Apply" at bounding box center [945, 584] width 149 height 35
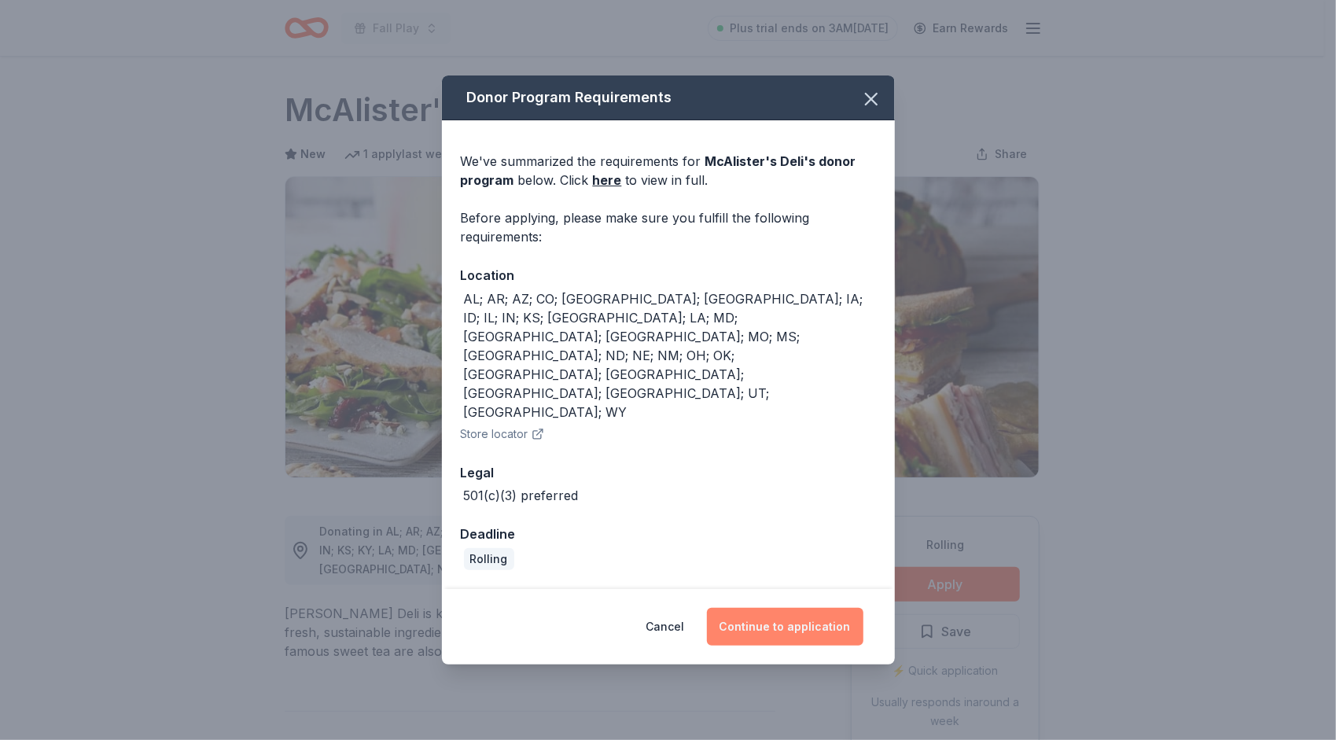
click at [757, 608] on button "Continue to application" at bounding box center [785, 627] width 157 height 38
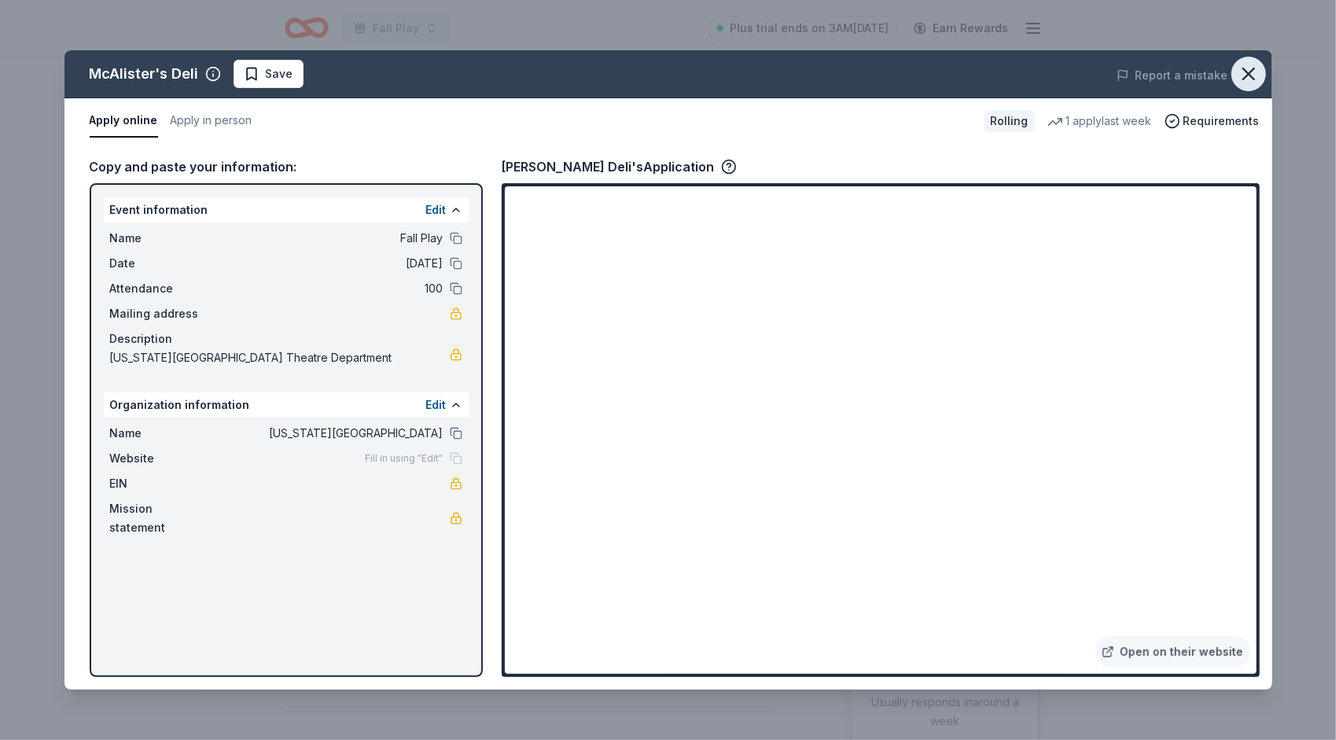
click at [1246, 80] on icon "button" at bounding box center [1249, 74] width 22 height 22
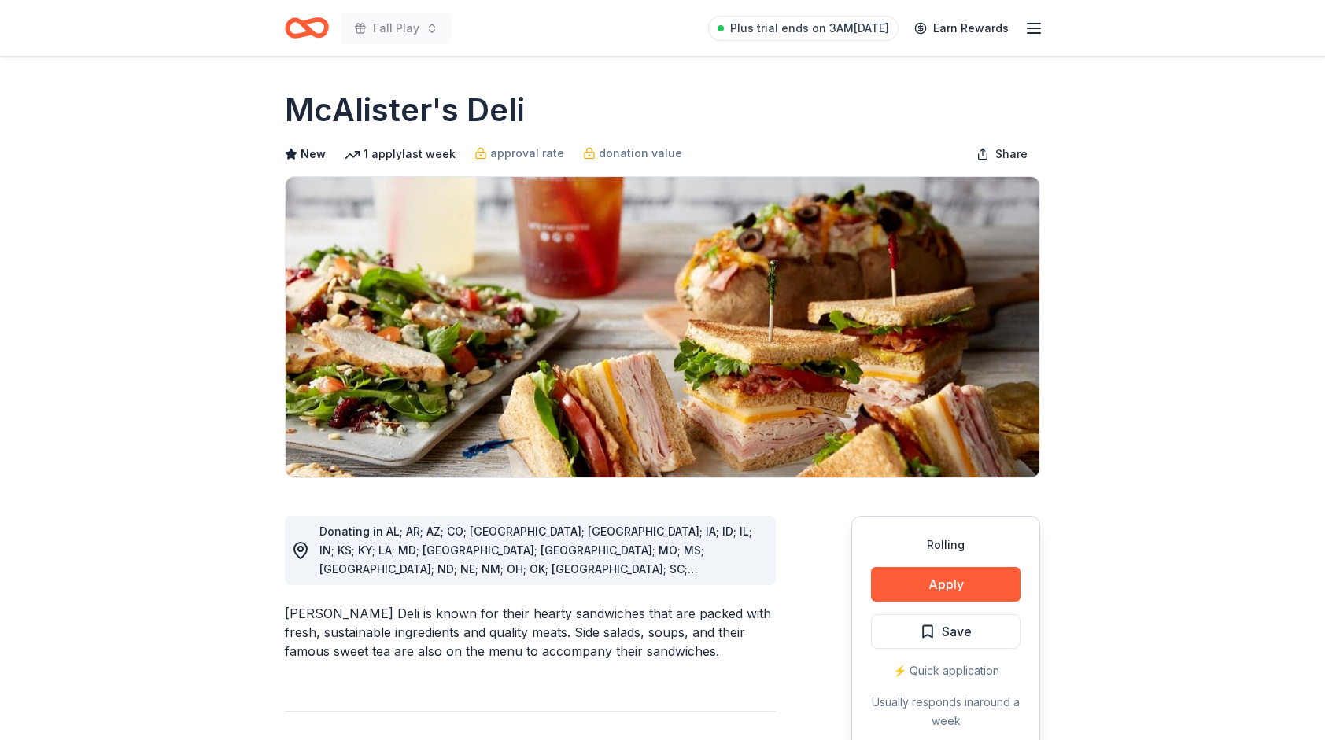
drag, startPoint x: 1240, startPoint y: 83, endPoint x: 381, endPoint y: 249, distance: 874.9
click at [1324, 327] on html "Fall Play Plus trial ends on 3AM[DATE] Earn Rewards Rolling Share [PERSON_NAME]…" at bounding box center [662, 370] width 1325 height 740
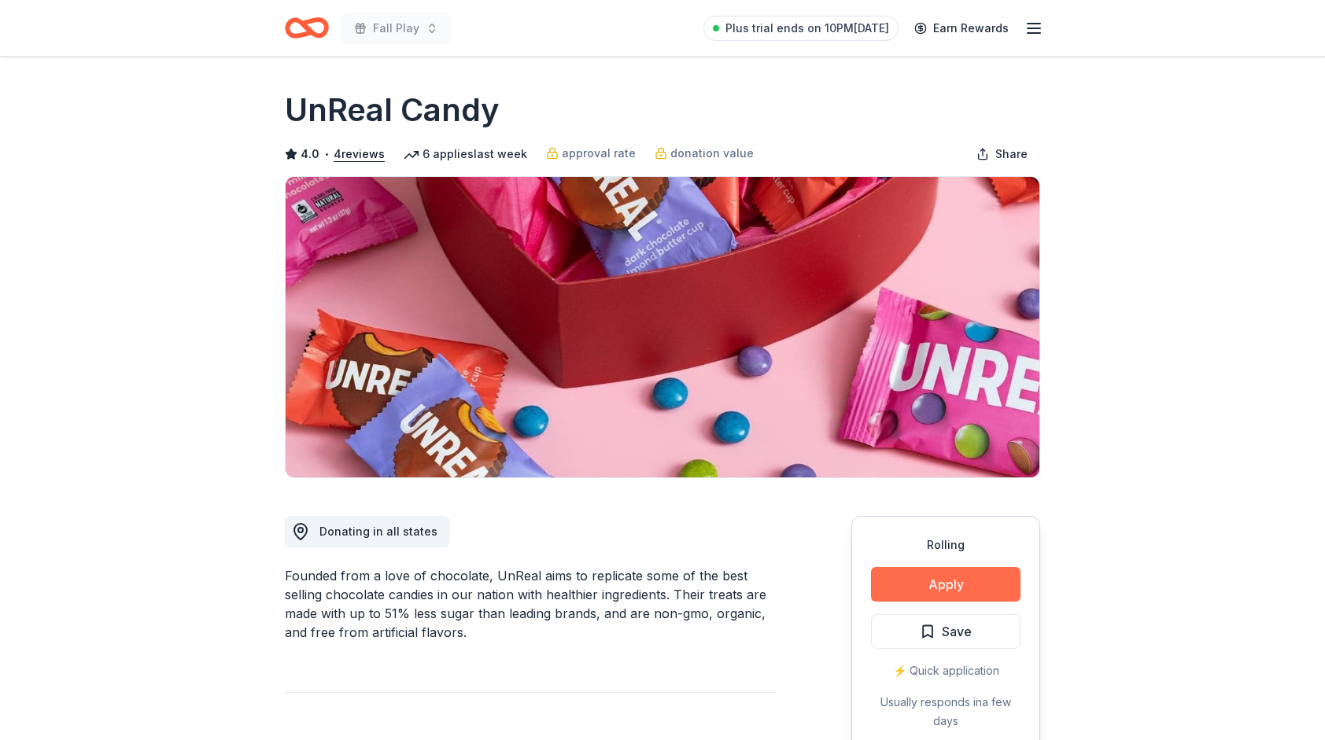
click at [944, 592] on button "Apply" at bounding box center [945, 584] width 149 height 35
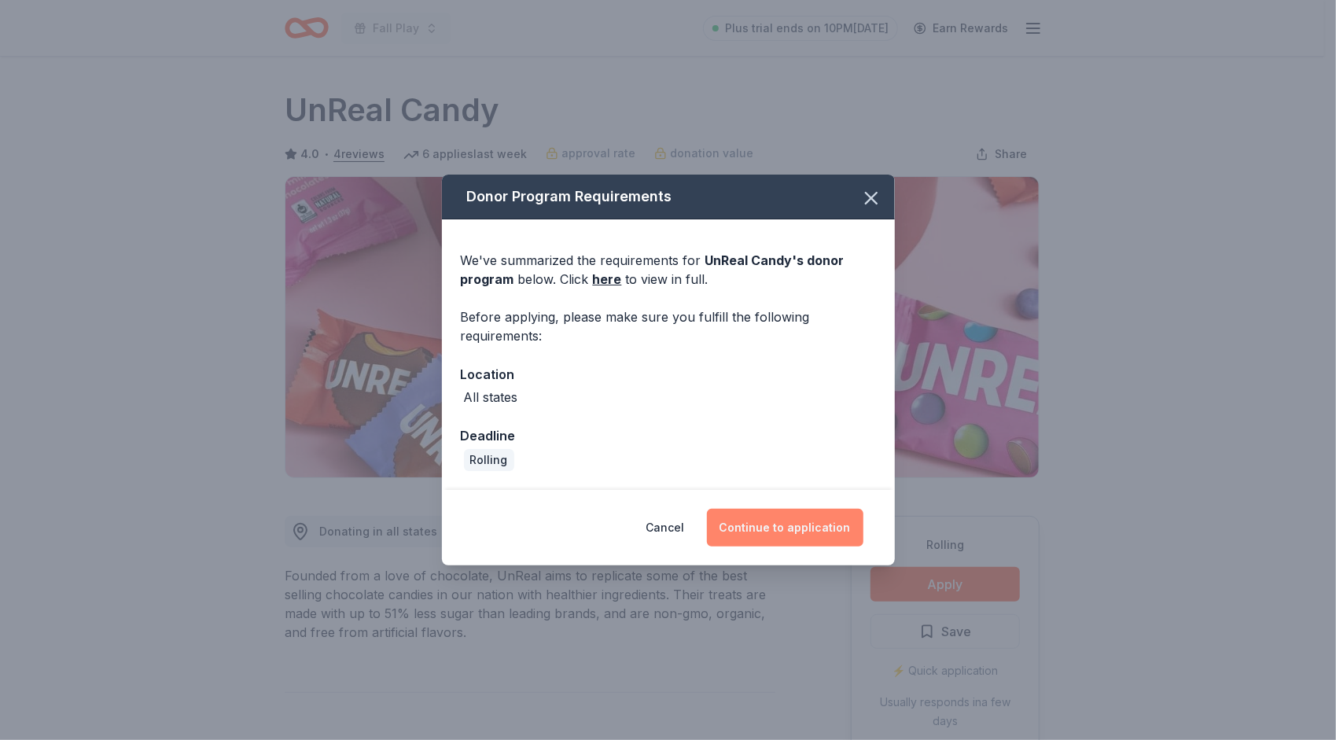
click at [811, 531] on button "Continue to application" at bounding box center [785, 528] width 157 height 38
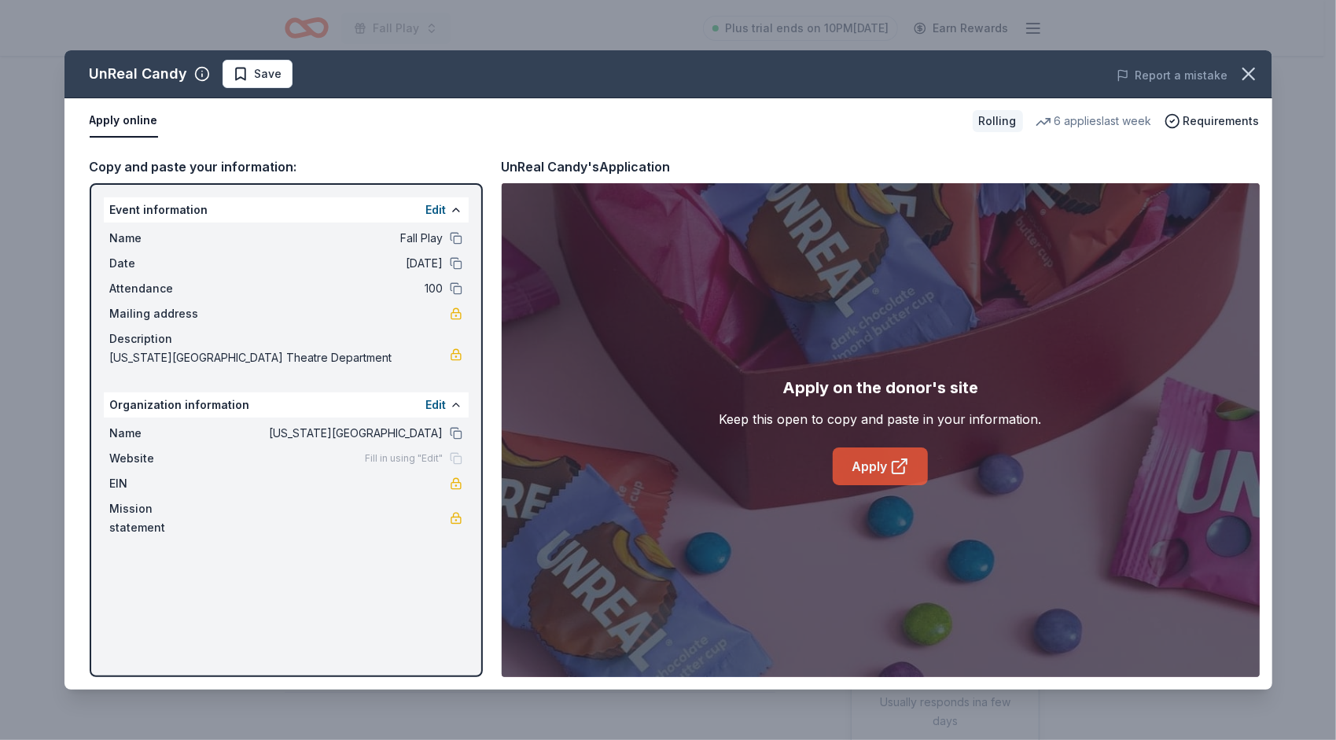
click at [866, 474] on link "Apply" at bounding box center [880, 467] width 95 height 38
